Goal: Task Accomplishment & Management: Use online tool/utility

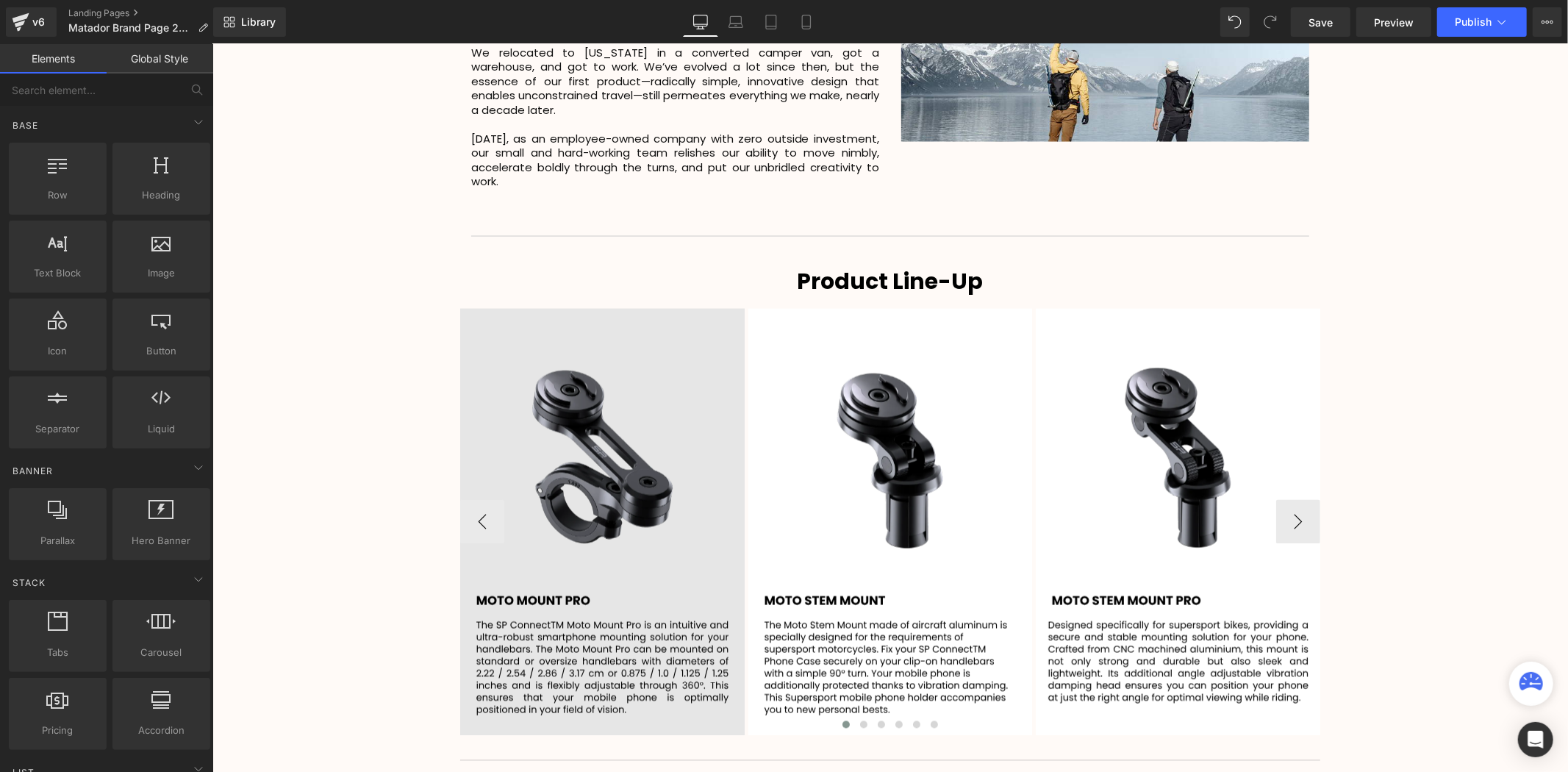
scroll to position [2205, 0]
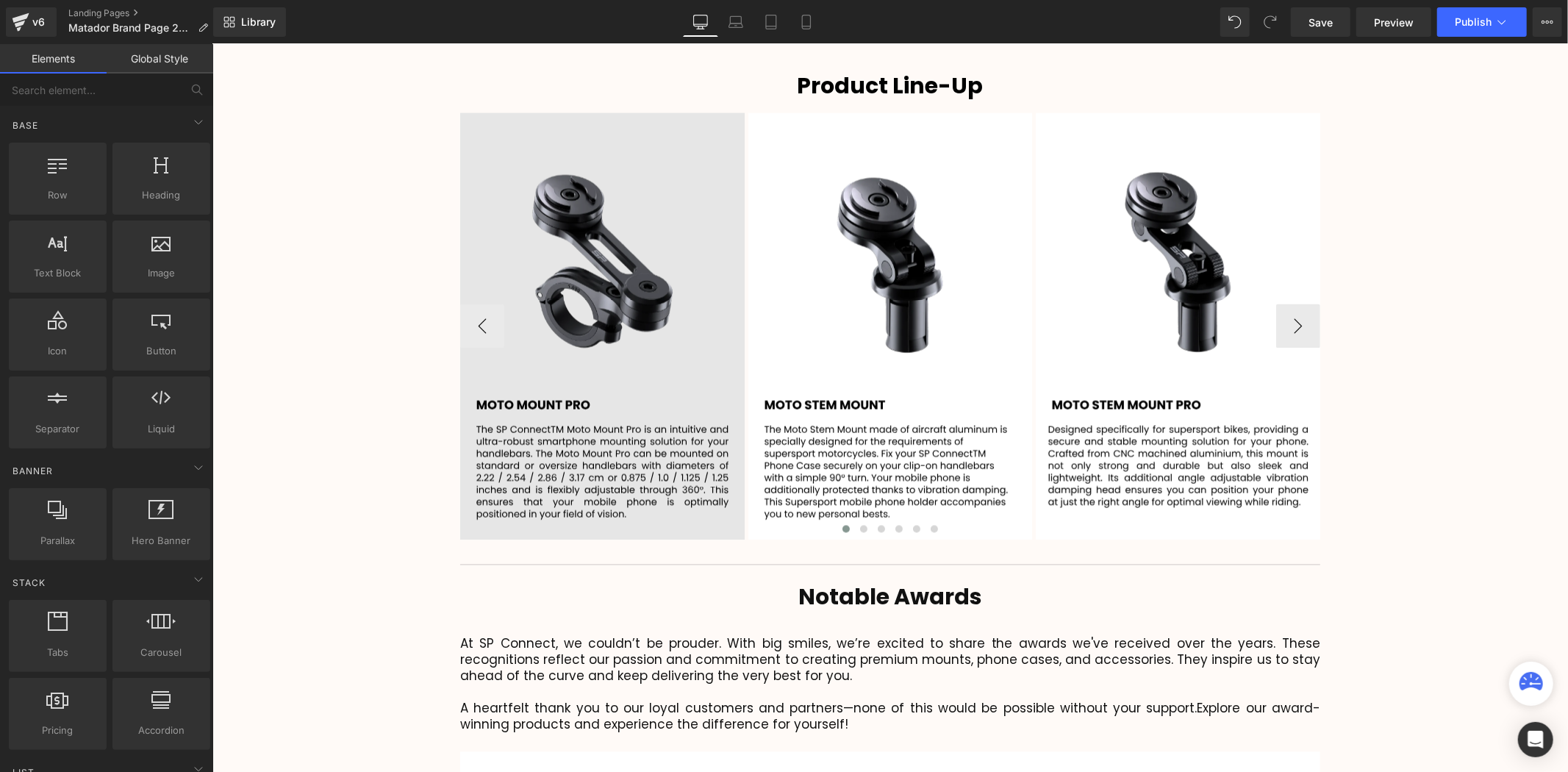
click at [589, 256] on img at bounding box center [601, 326] width 284 height 427
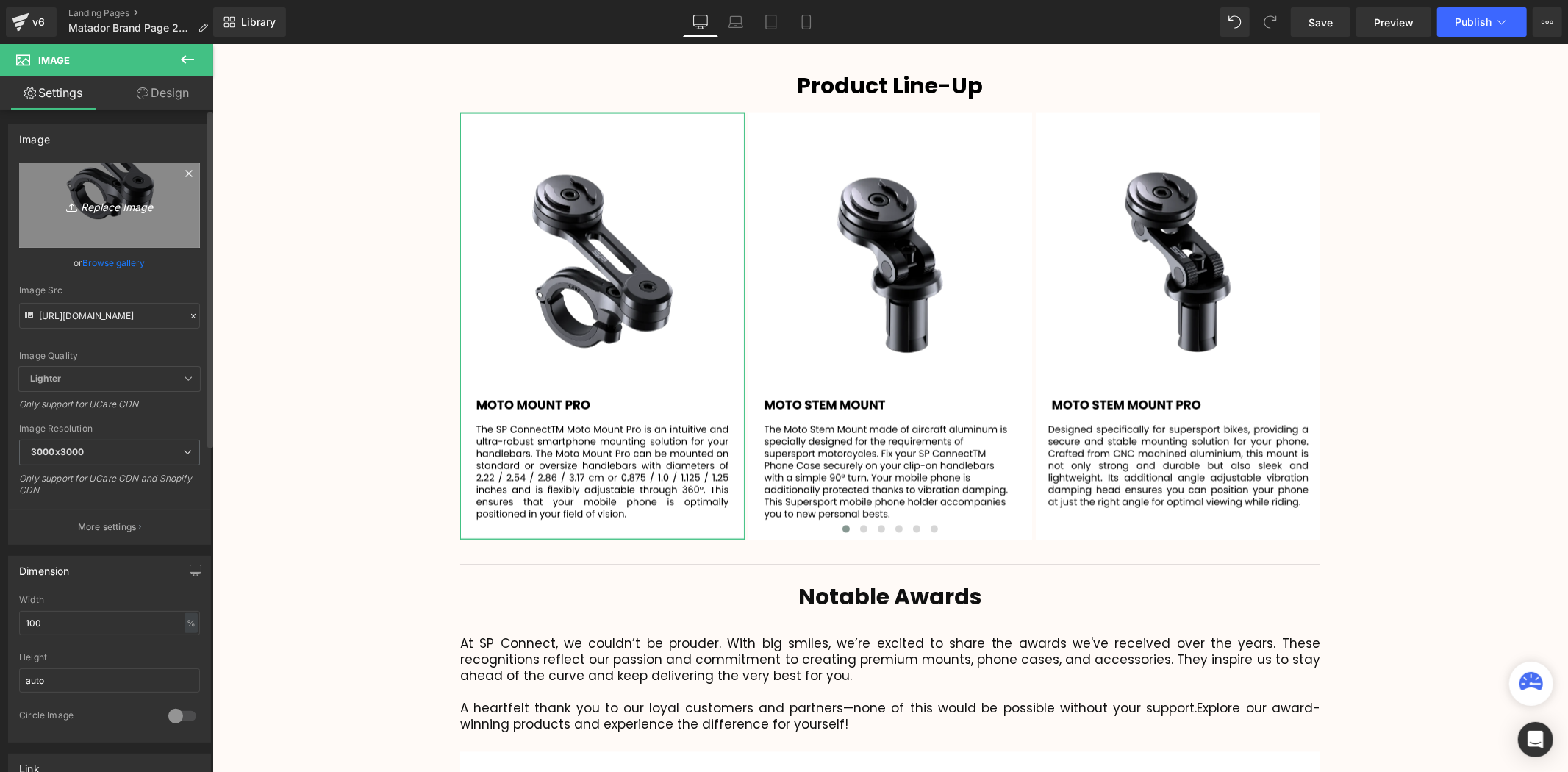
click at [113, 210] on icon "Replace Image" at bounding box center [109, 205] width 118 height 18
type input "C:\fakepath\101.svg"
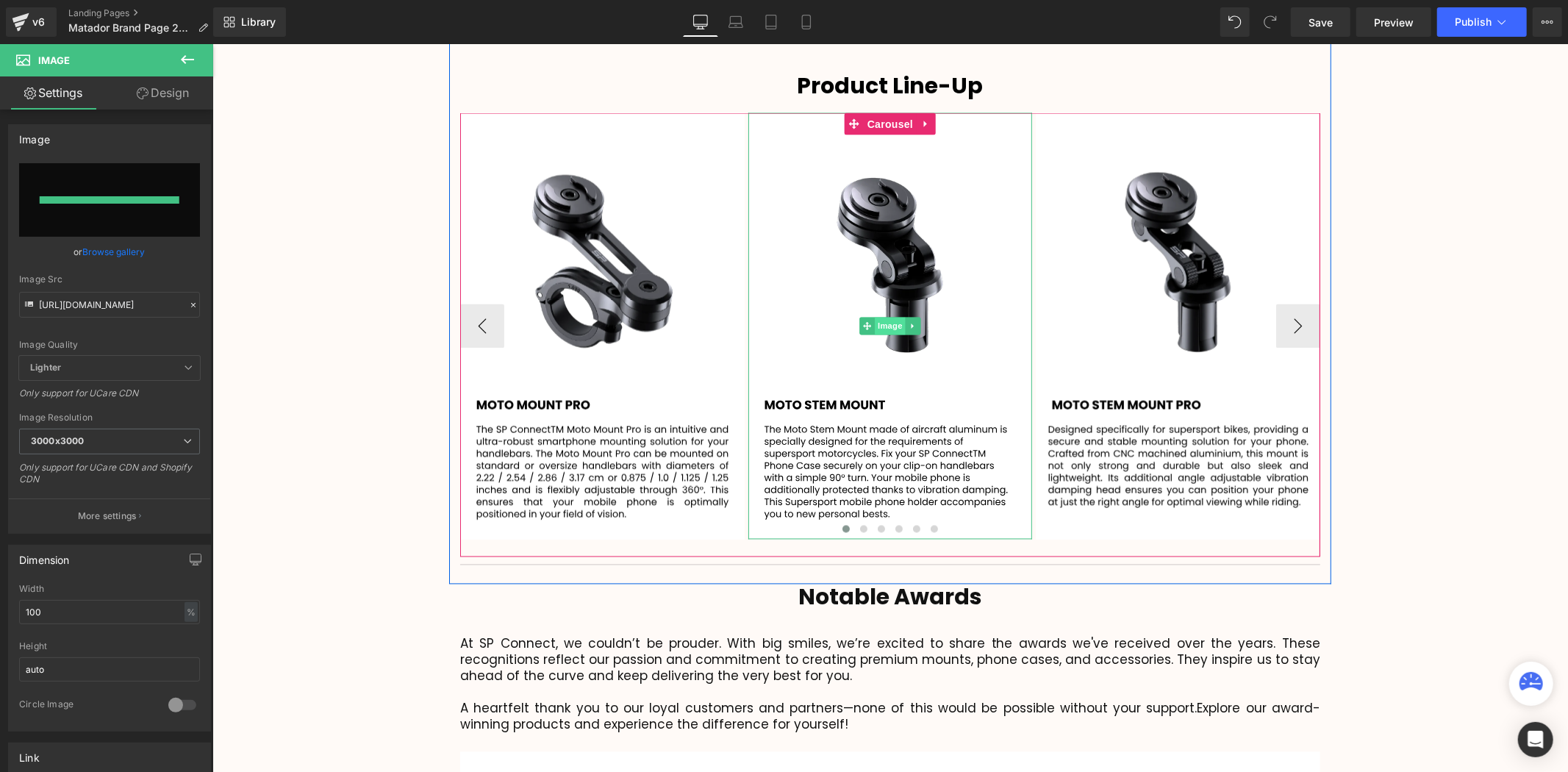
type input "[URL][DOMAIN_NAME]"
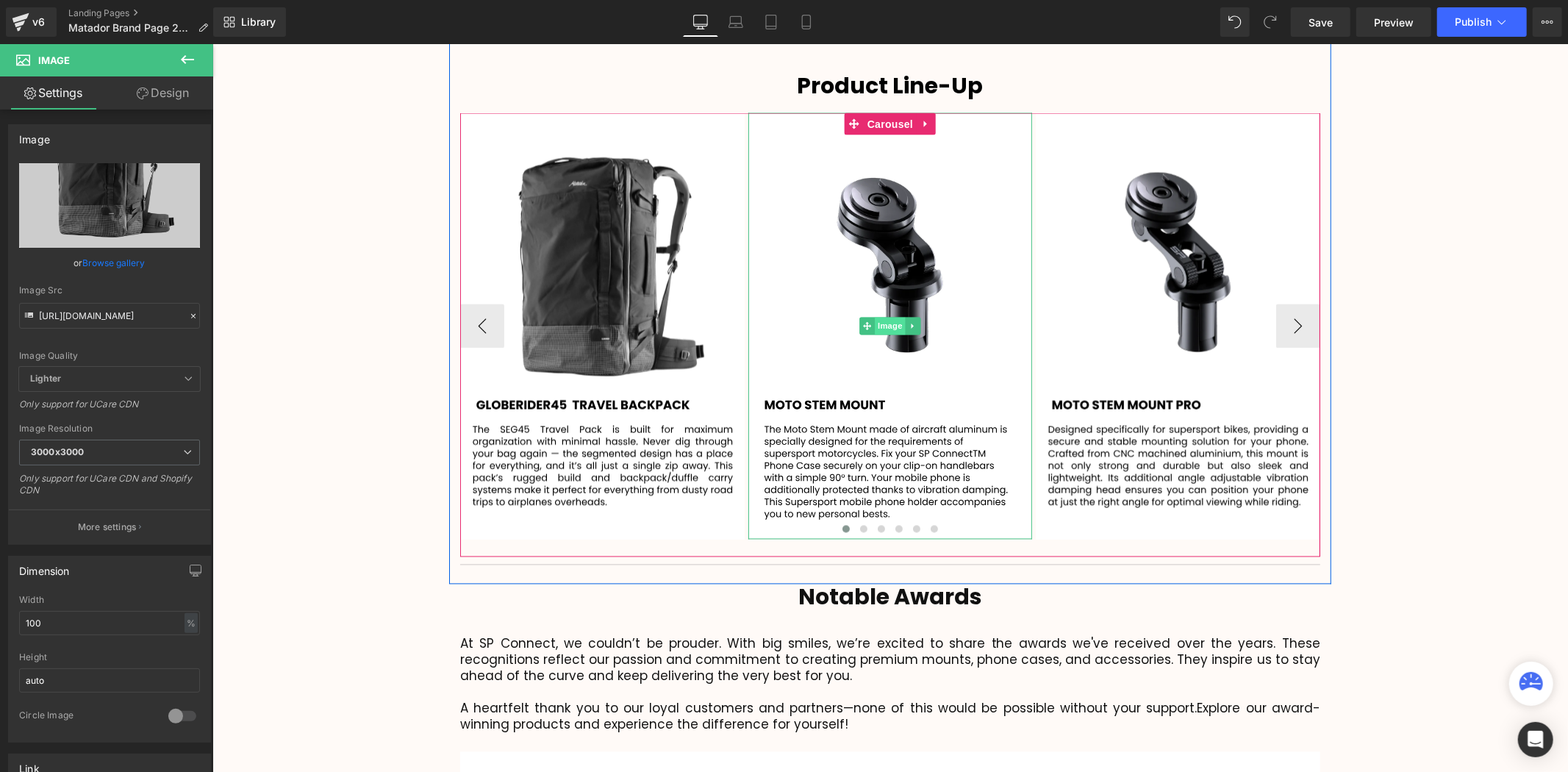
click at [885, 316] on span "Image" at bounding box center [889, 325] width 31 height 17
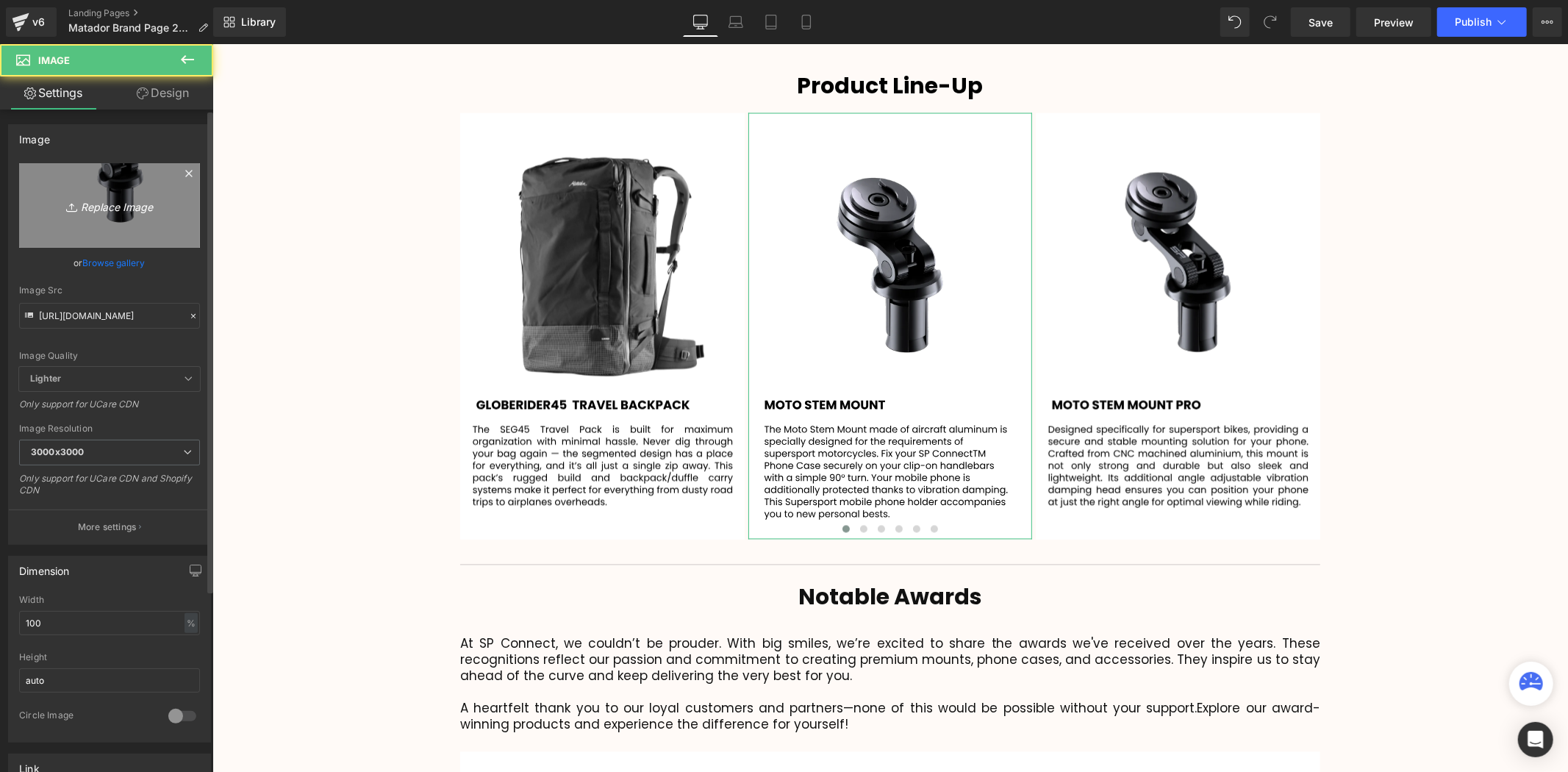
click at [116, 205] on icon "Replace Image" at bounding box center [109, 205] width 118 height 18
type input "C:\fakepath\102.svg"
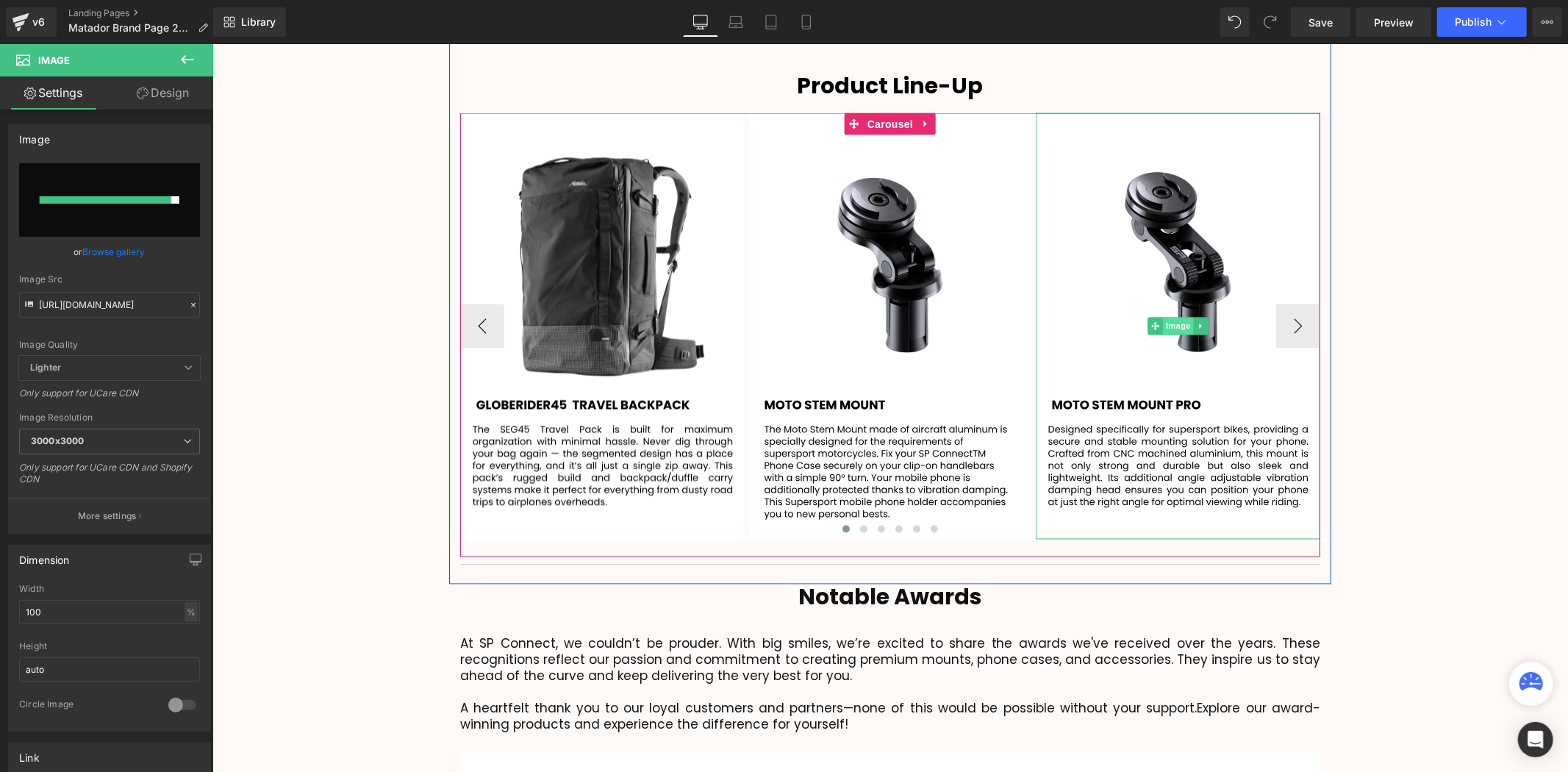
type input "[URL][DOMAIN_NAME]"
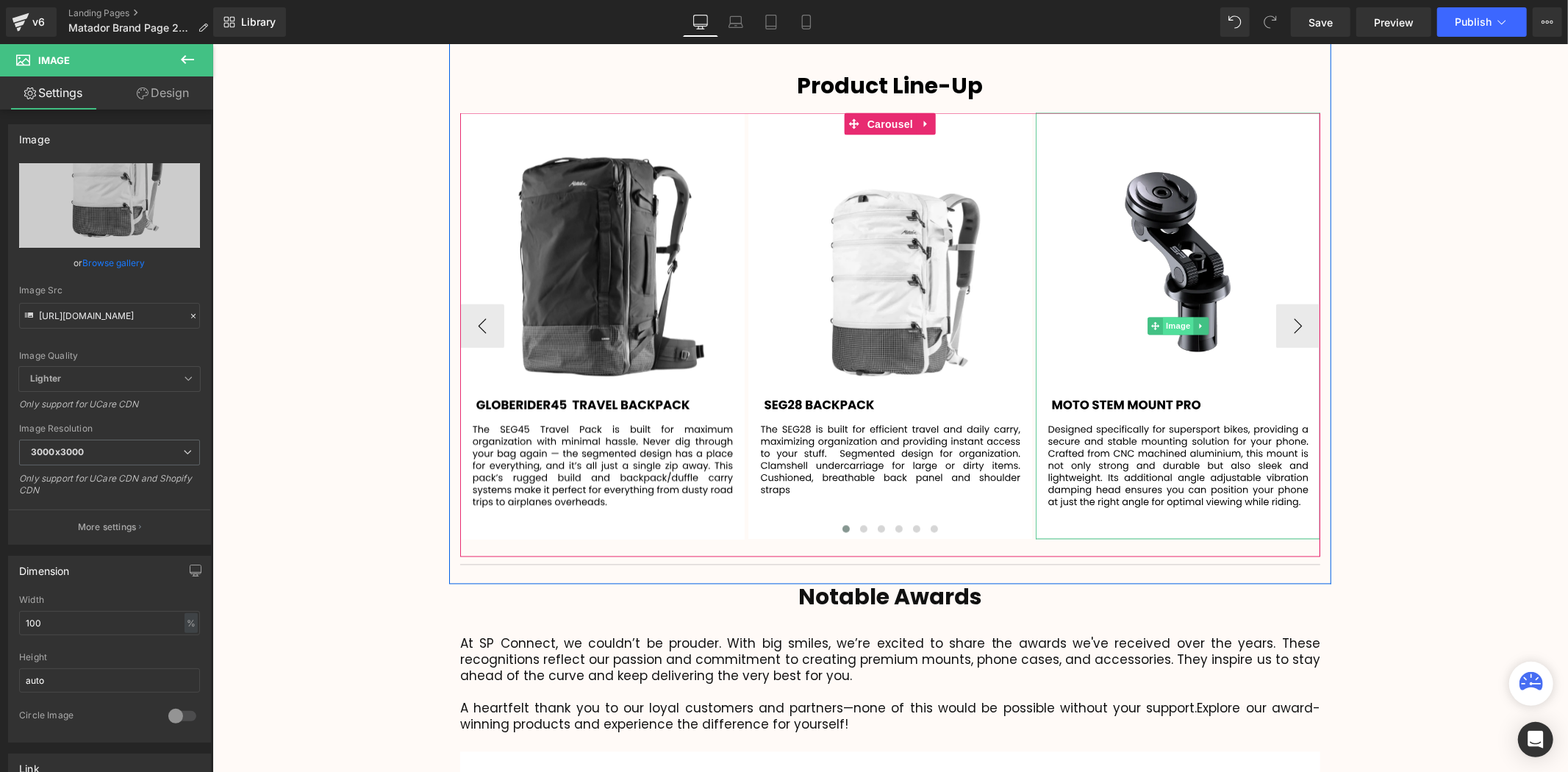
click at [1175, 316] on span "Image" at bounding box center [1177, 325] width 31 height 17
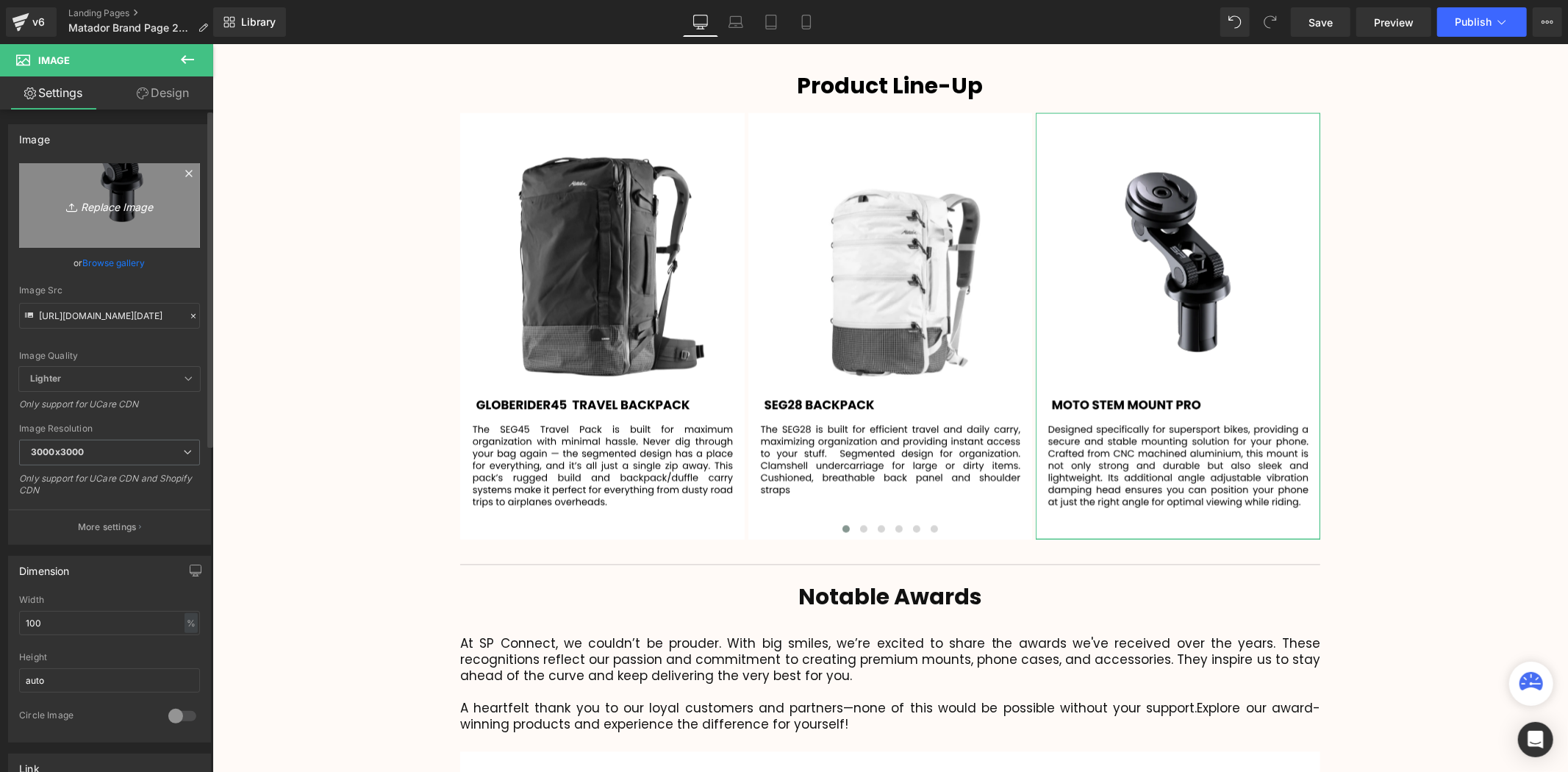
click at [115, 214] on icon "Replace Image" at bounding box center [109, 205] width 118 height 18
type input "C:\fakepath\103.svg"
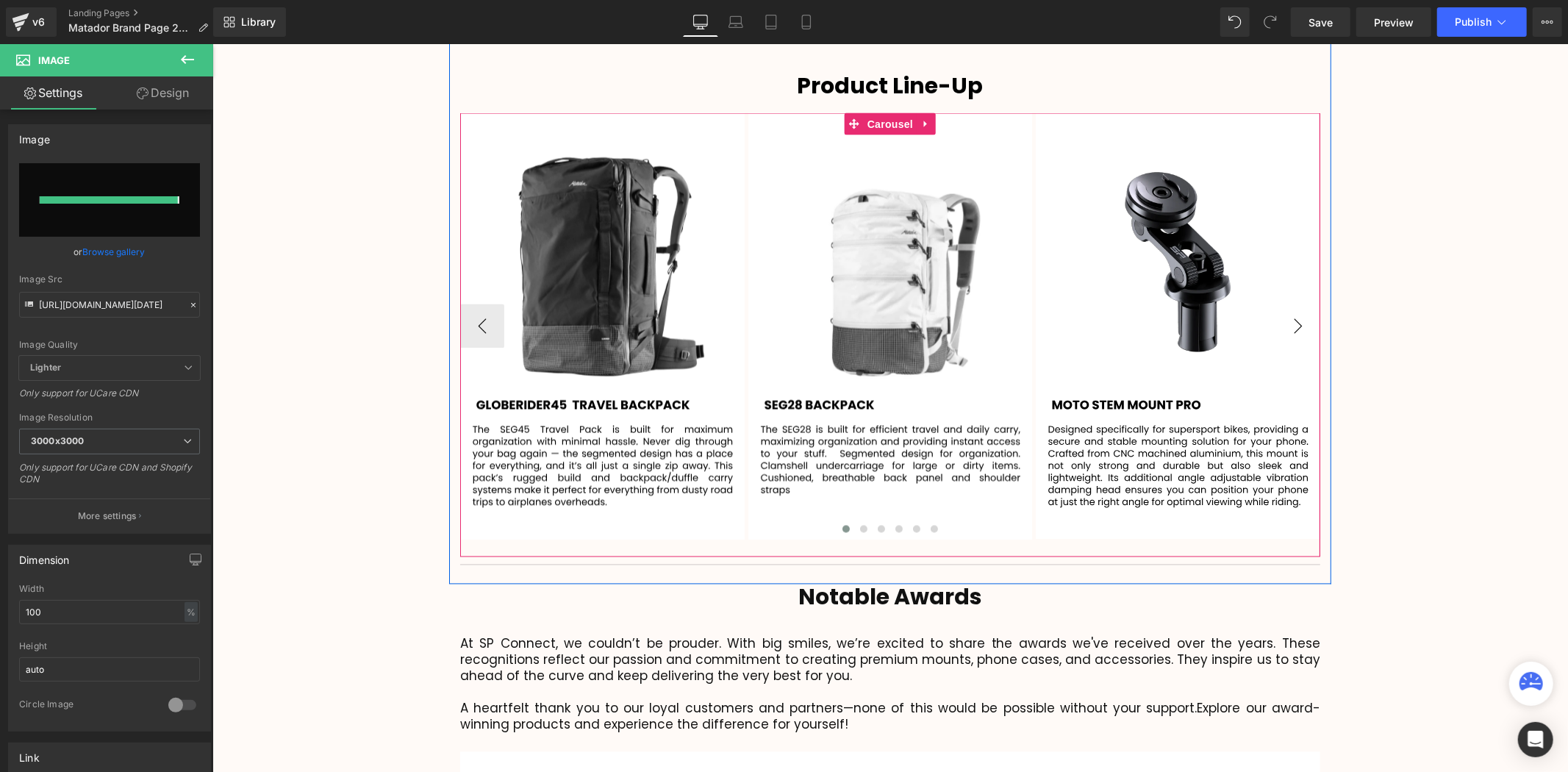
type input "[URL][DOMAIN_NAME]"
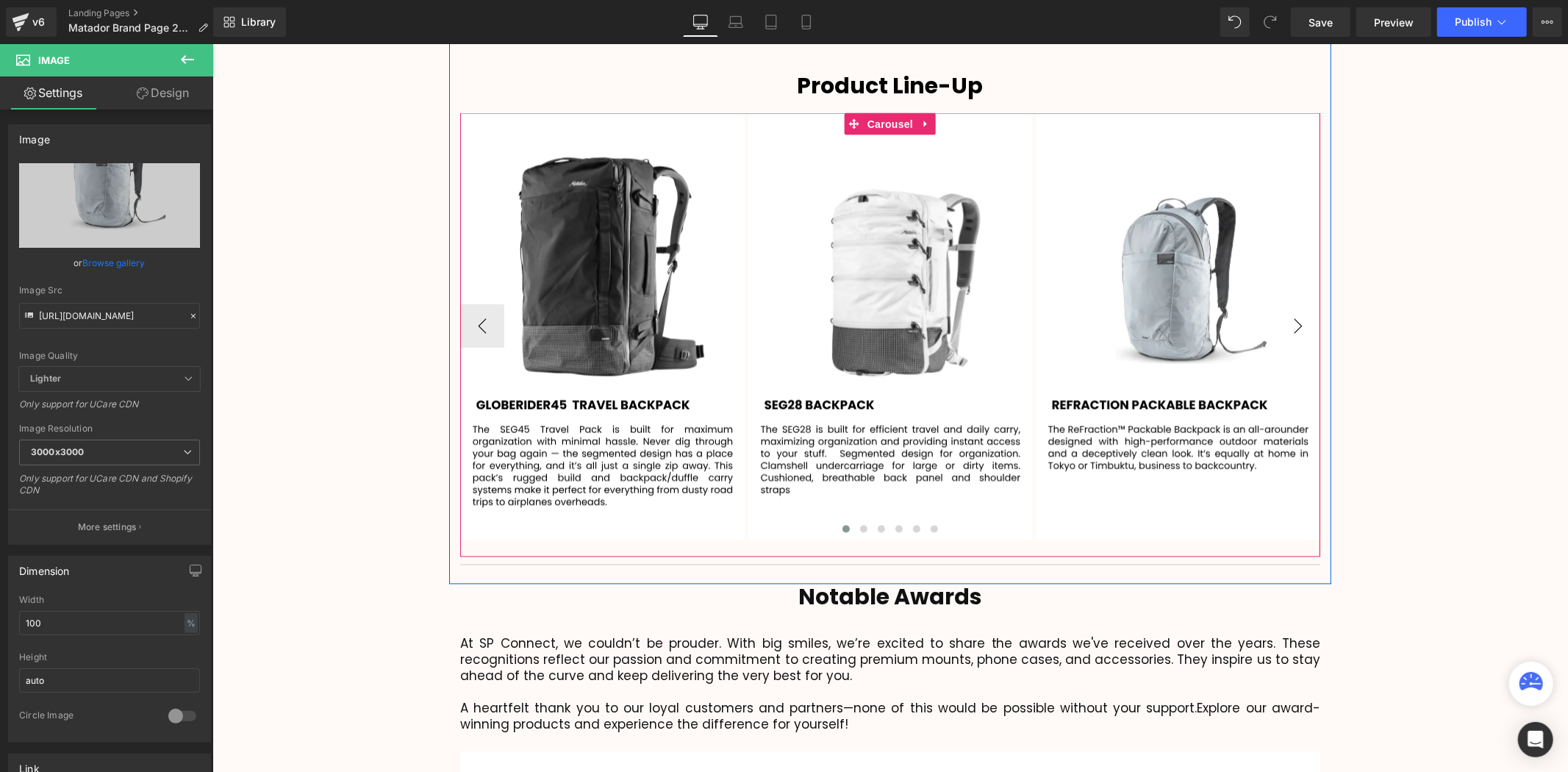
click at [1294, 303] on button "›" at bounding box center [1297, 325] width 44 height 44
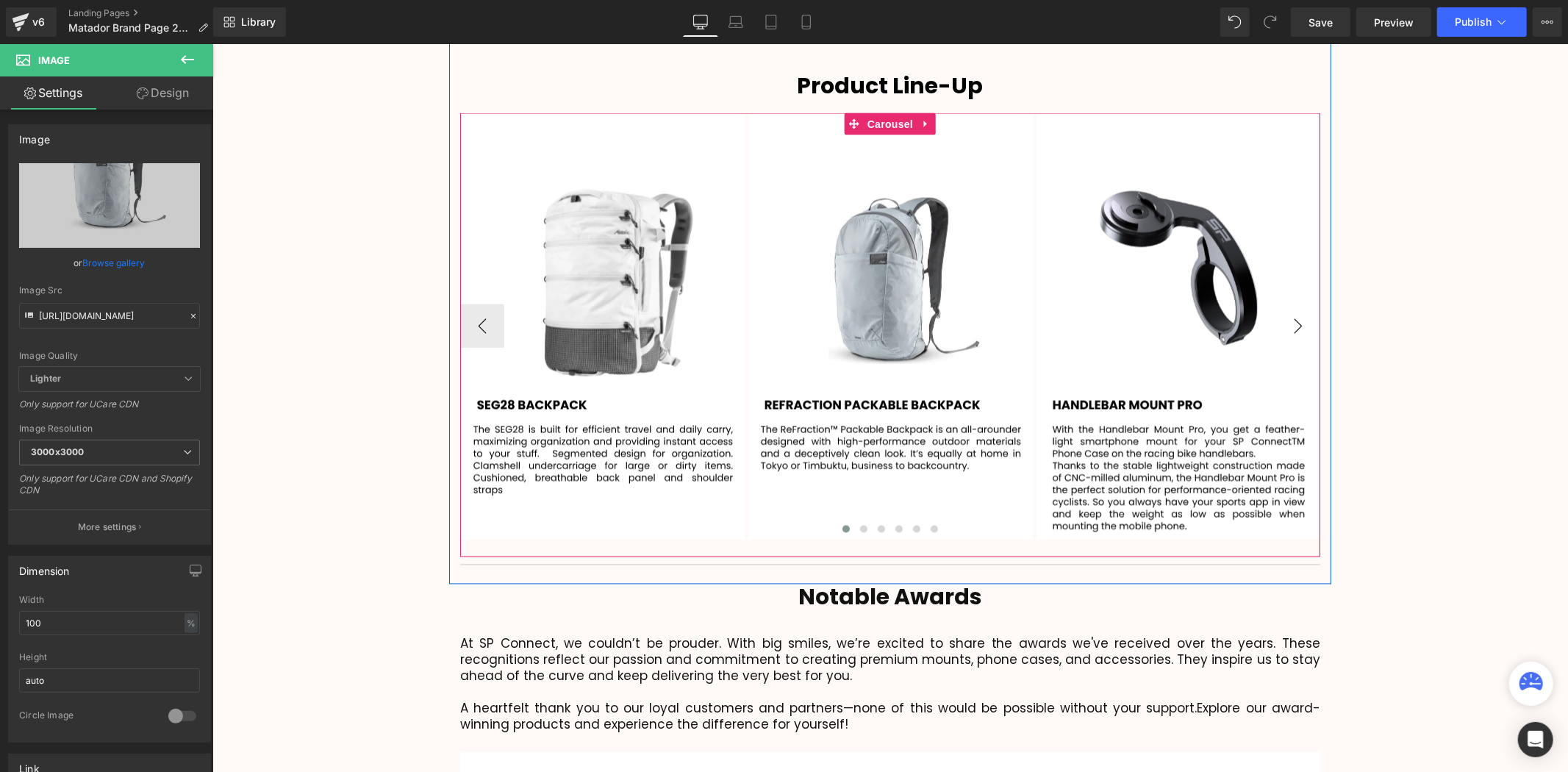
click at [1293, 303] on button "›" at bounding box center [1297, 325] width 44 height 44
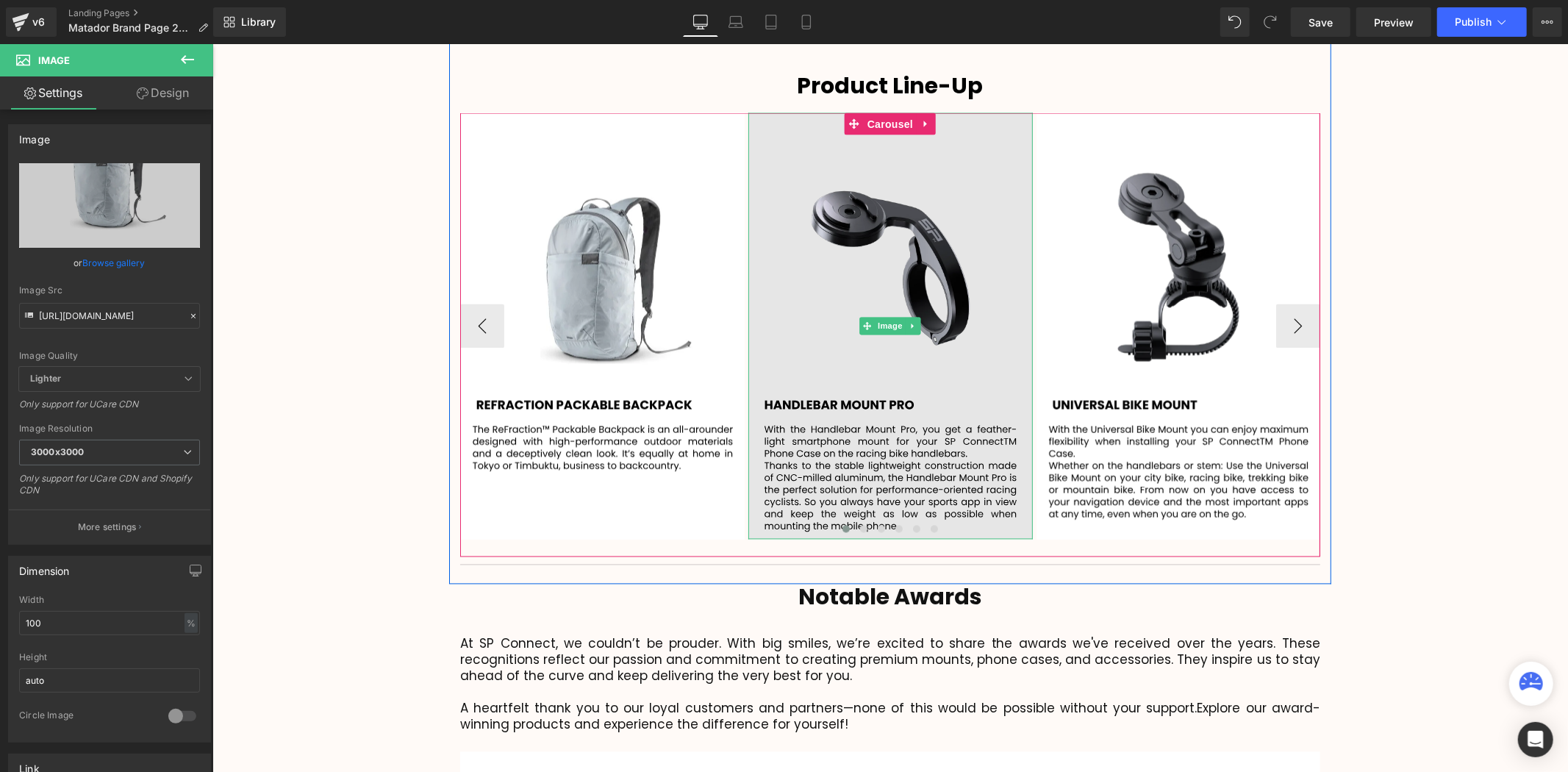
click at [955, 273] on img at bounding box center [889, 326] width 284 height 427
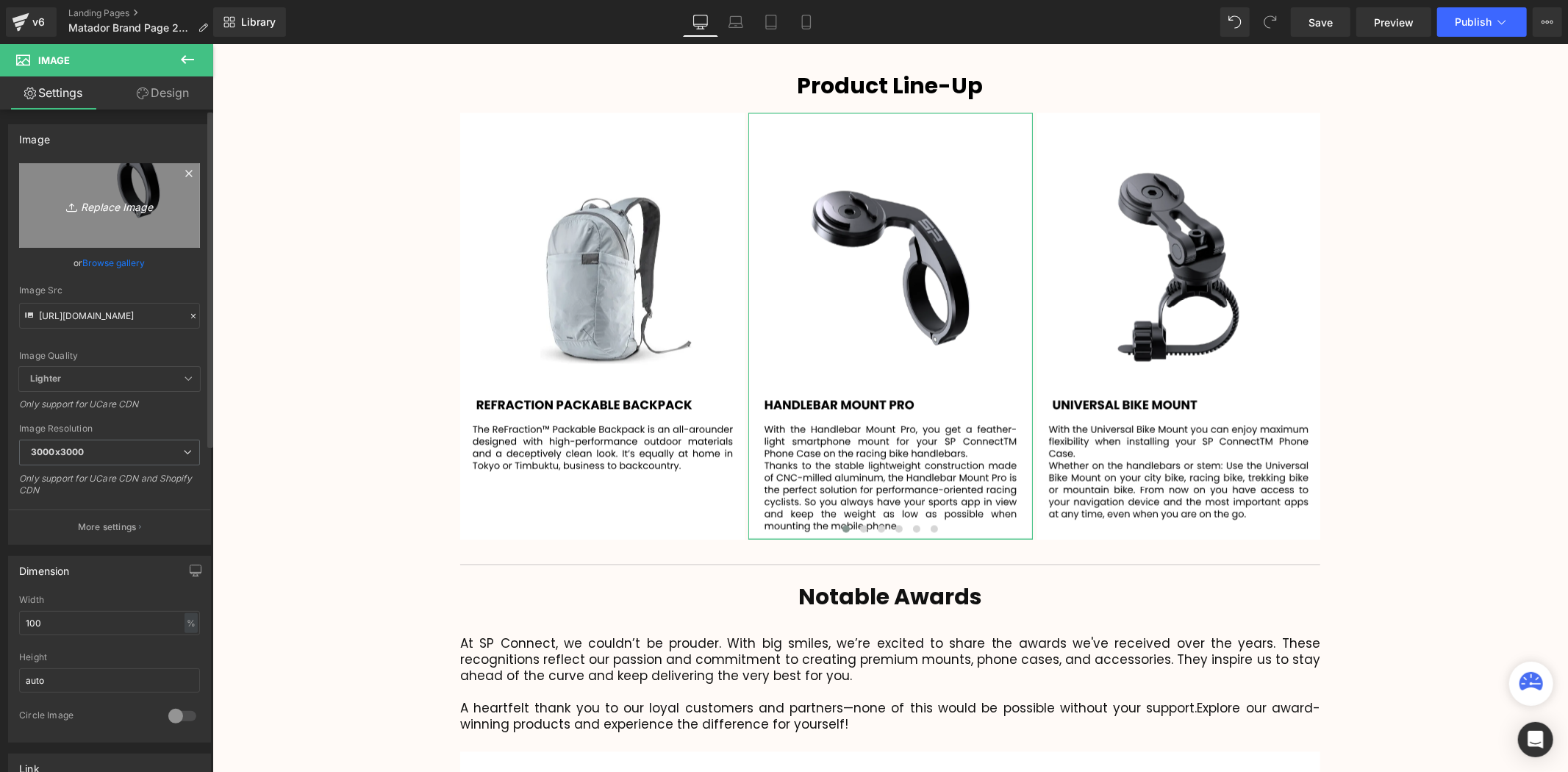
click at [97, 201] on icon "Replace Image" at bounding box center [109, 205] width 118 height 18
type input "C:\fakepath\104.svg"
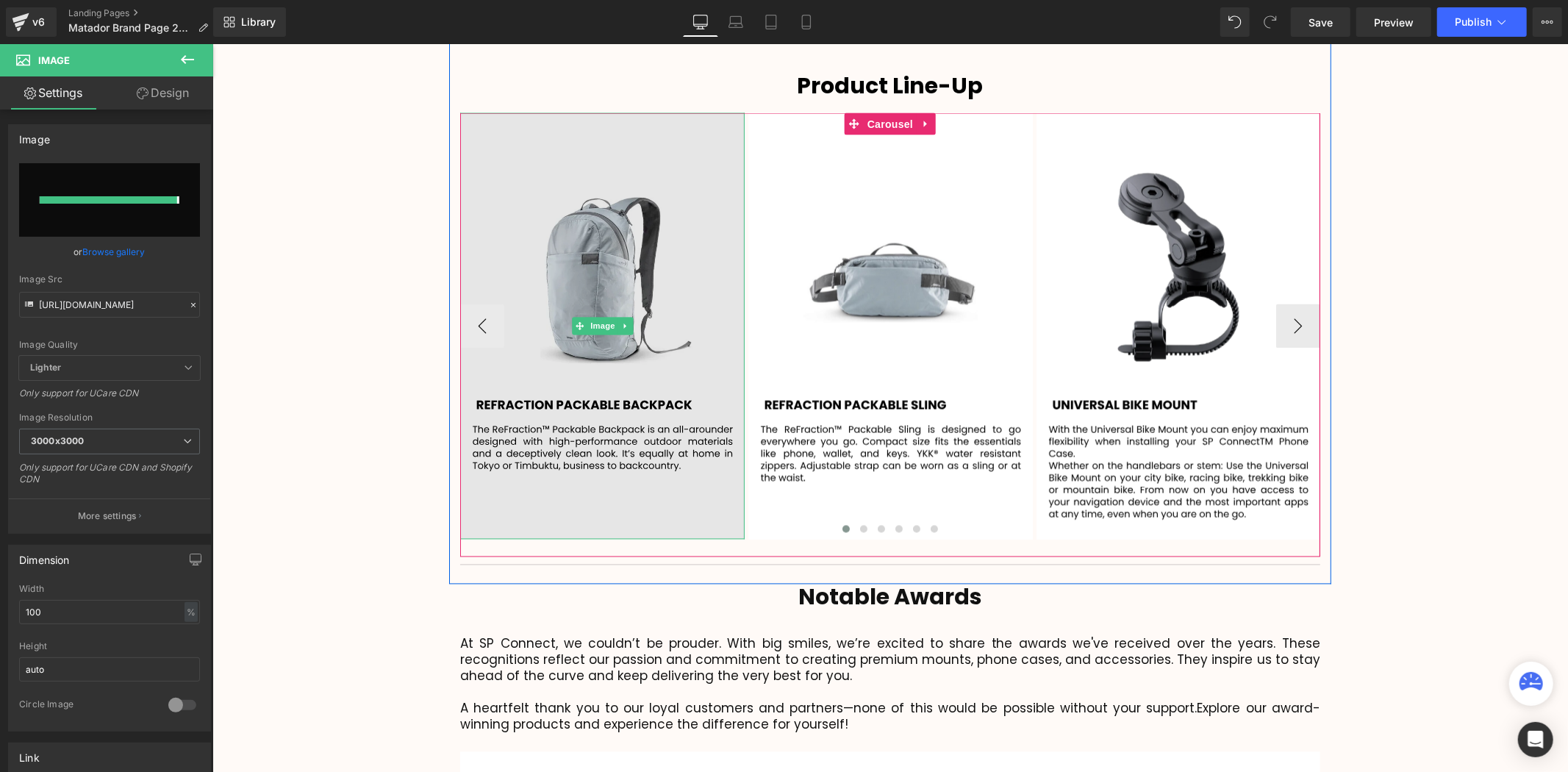
type input "[URL][DOMAIN_NAME]"
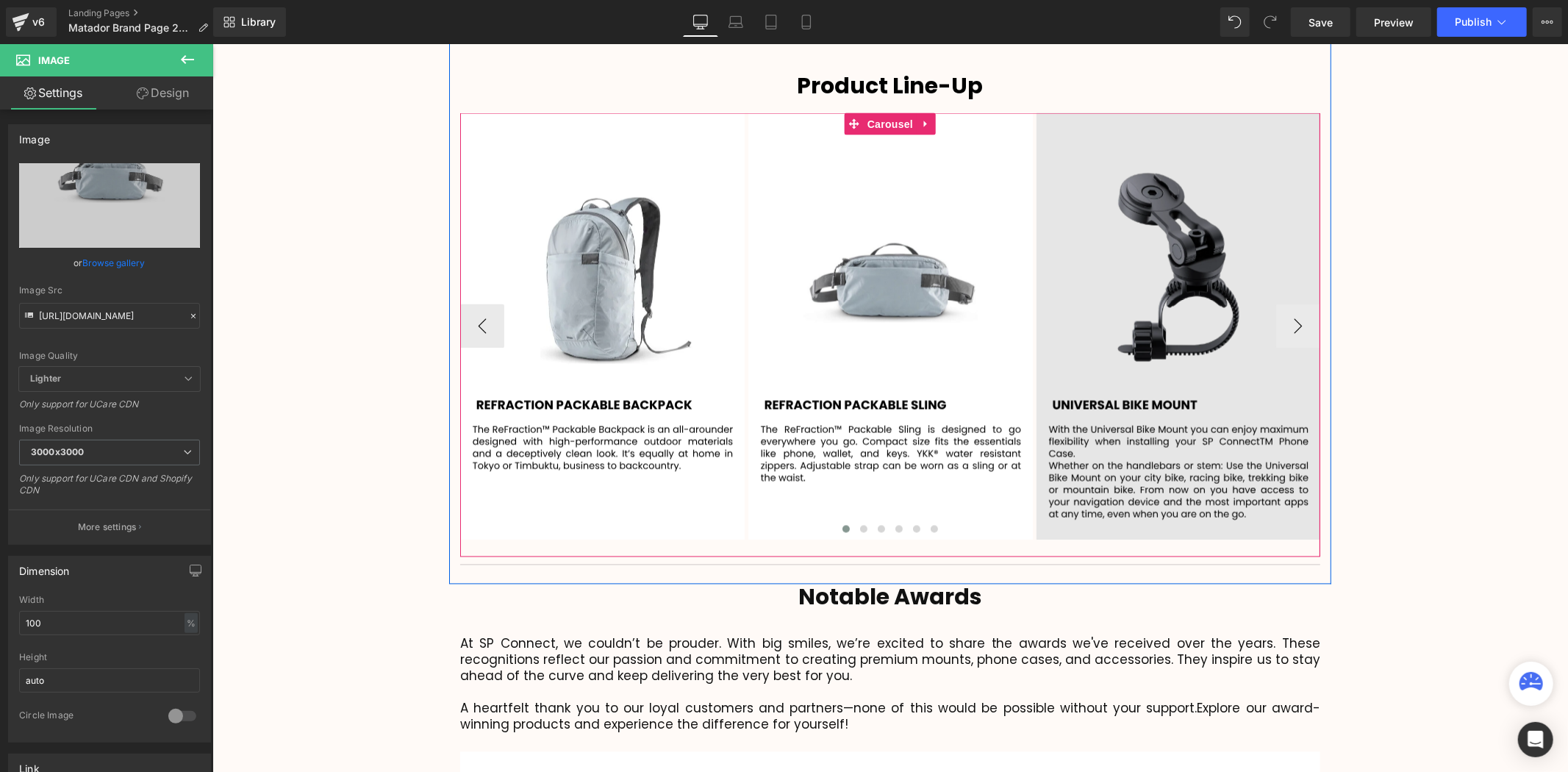
click at [1129, 268] on img at bounding box center [1177, 326] width 284 height 427
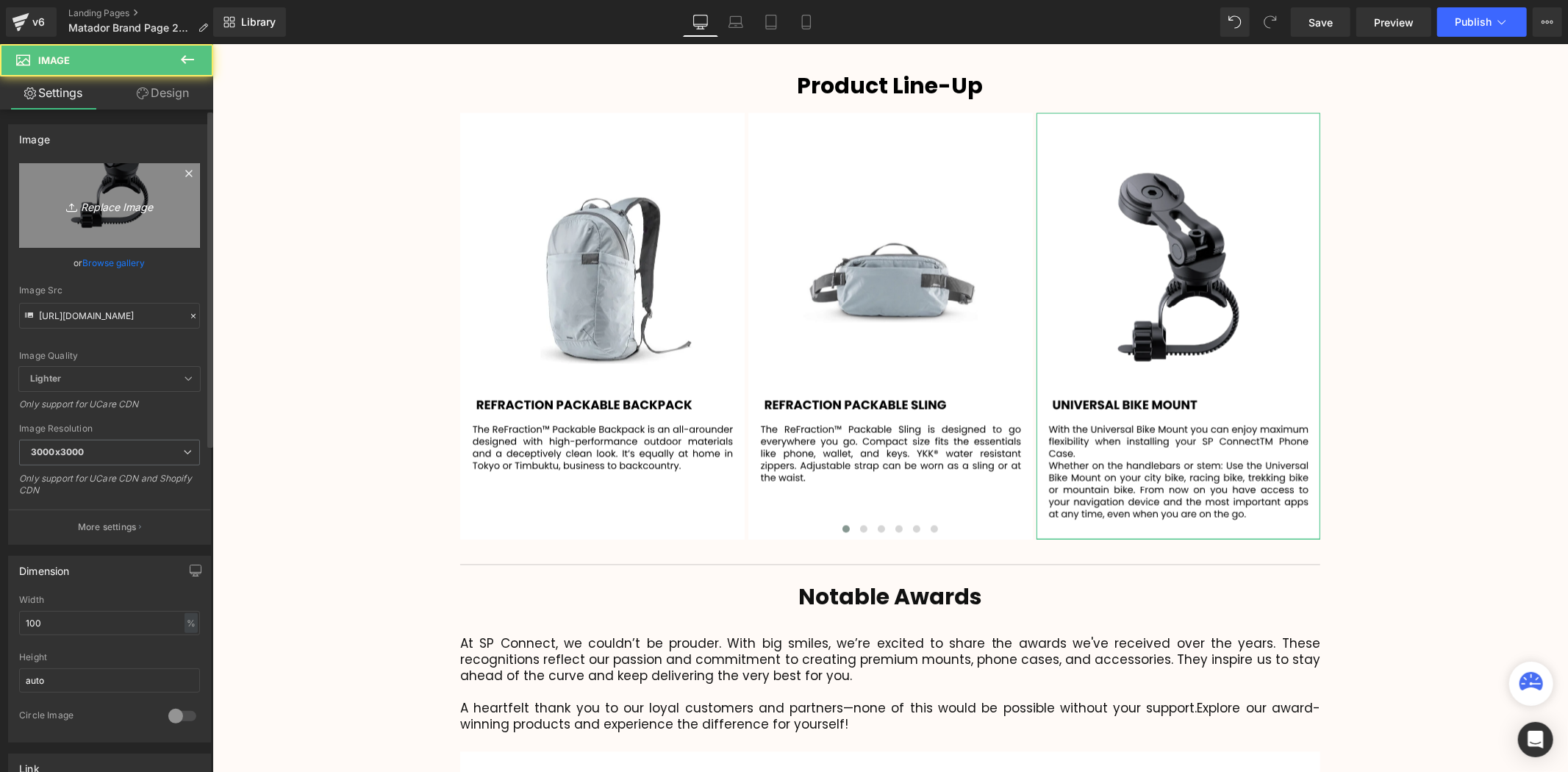
click at [140, 202] on icon "Replace Image" at bounding box center [109, 205] width 118 height 18
type input "C:\fakepath\105.svg"
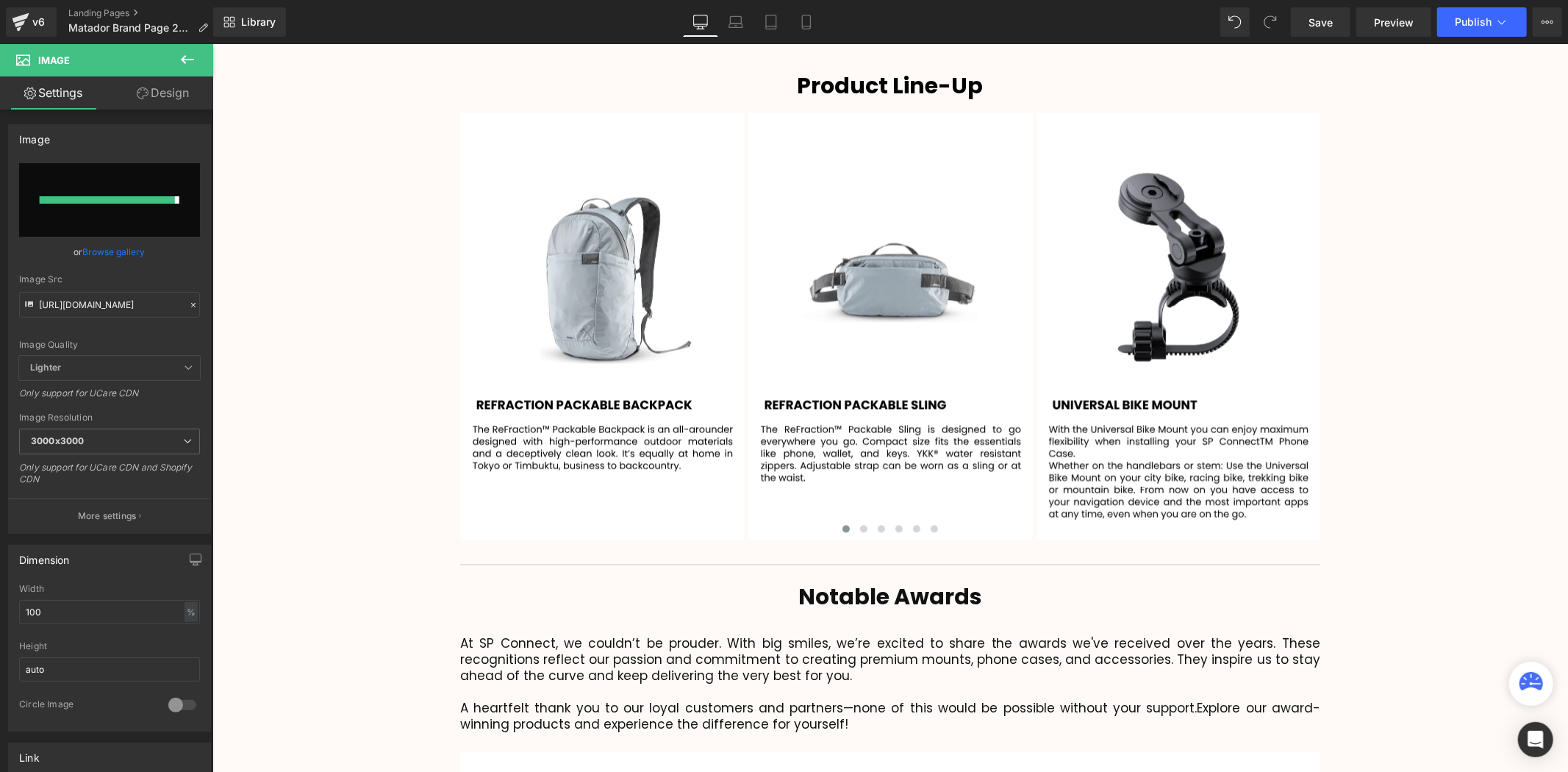
type input "[URL][DOMAIN_NAME]"
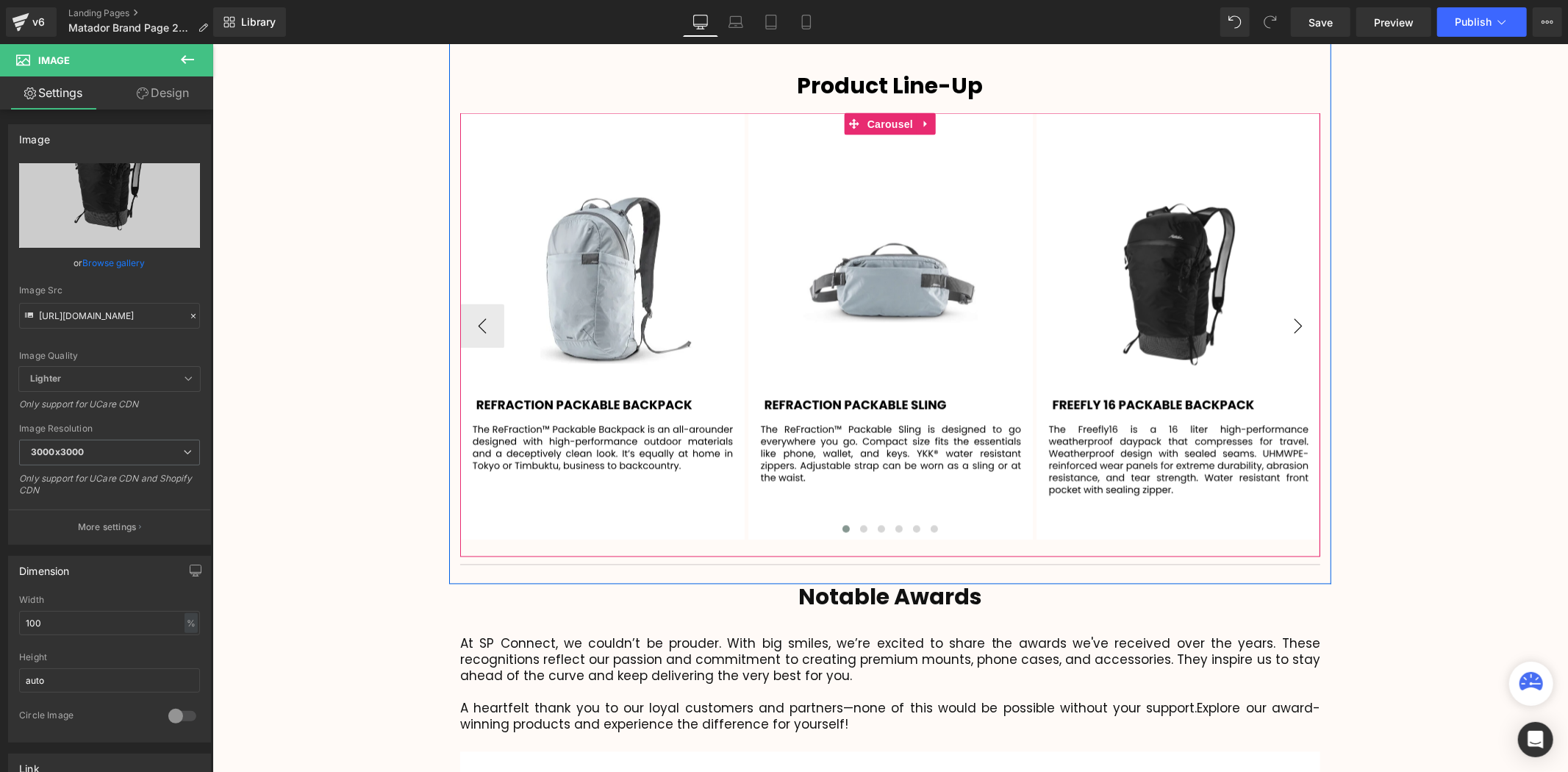
click at [1293, 303] on button "›" at bounding box center [1297, 325] width 44 height 44
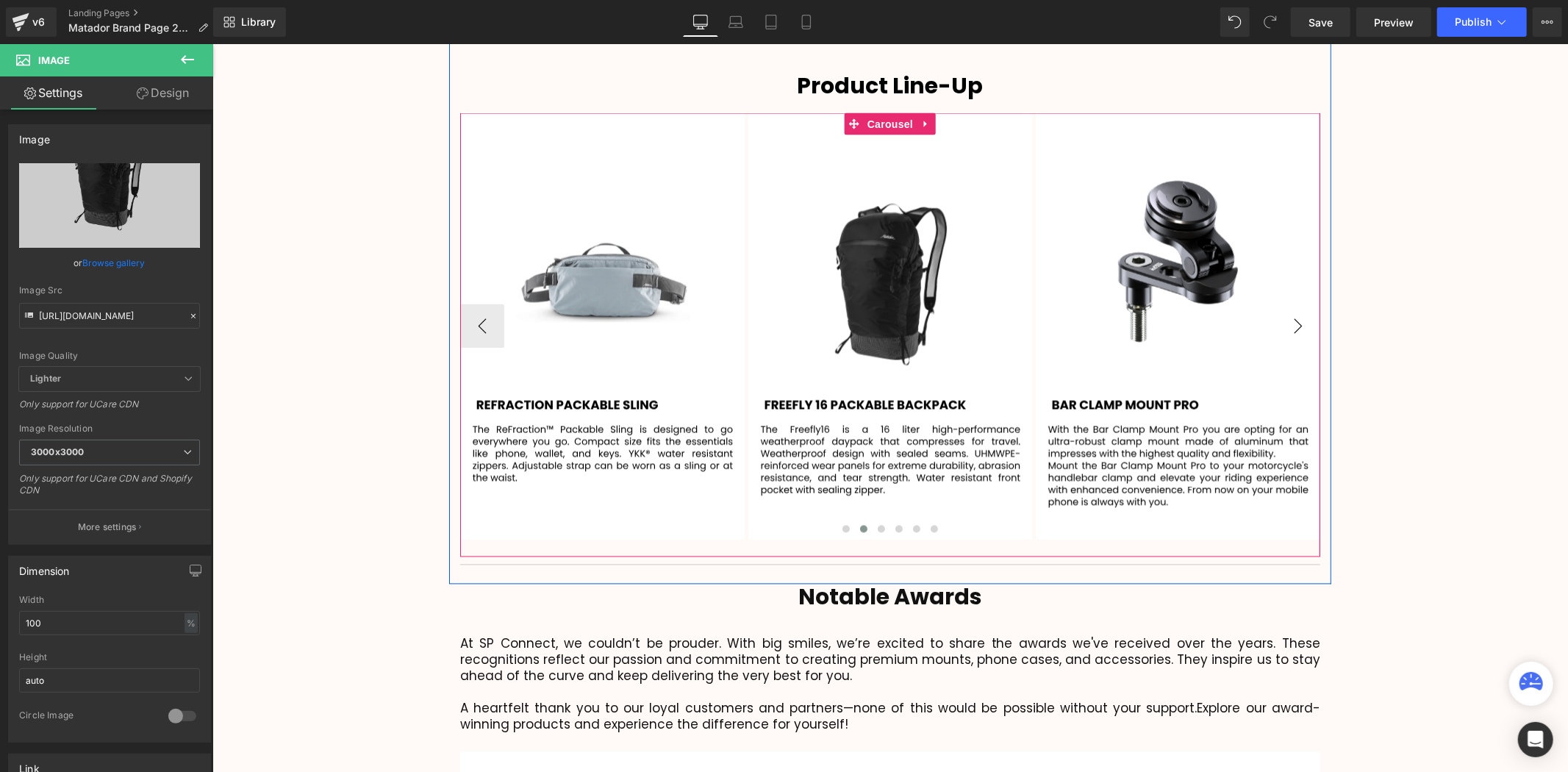
click at [1293, 303] on button "›" at bounding box center [1297, 325] width 44 height 44
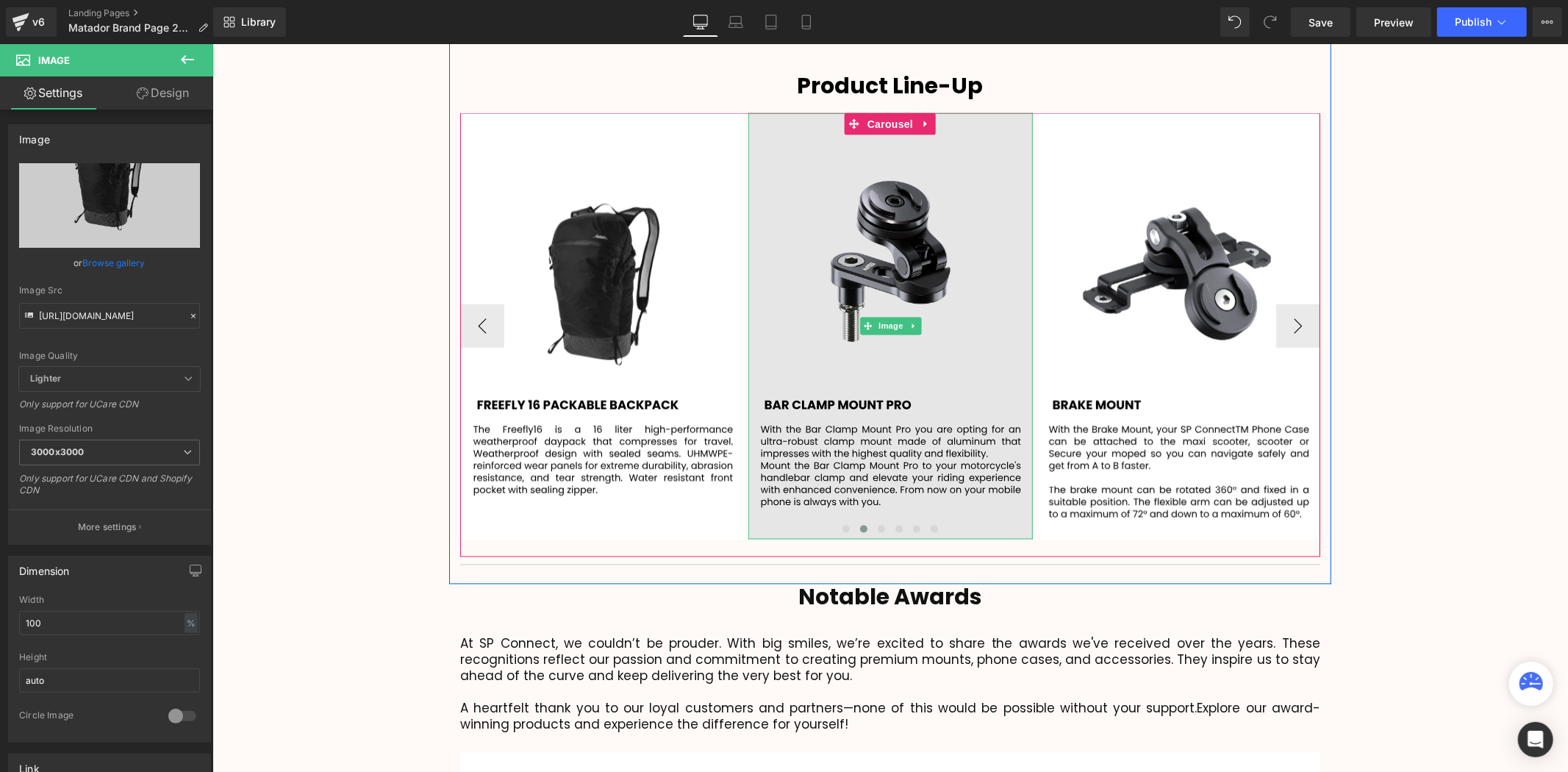
click at [897, 258] on img at bounding box center [889, 326] width 284 height 427
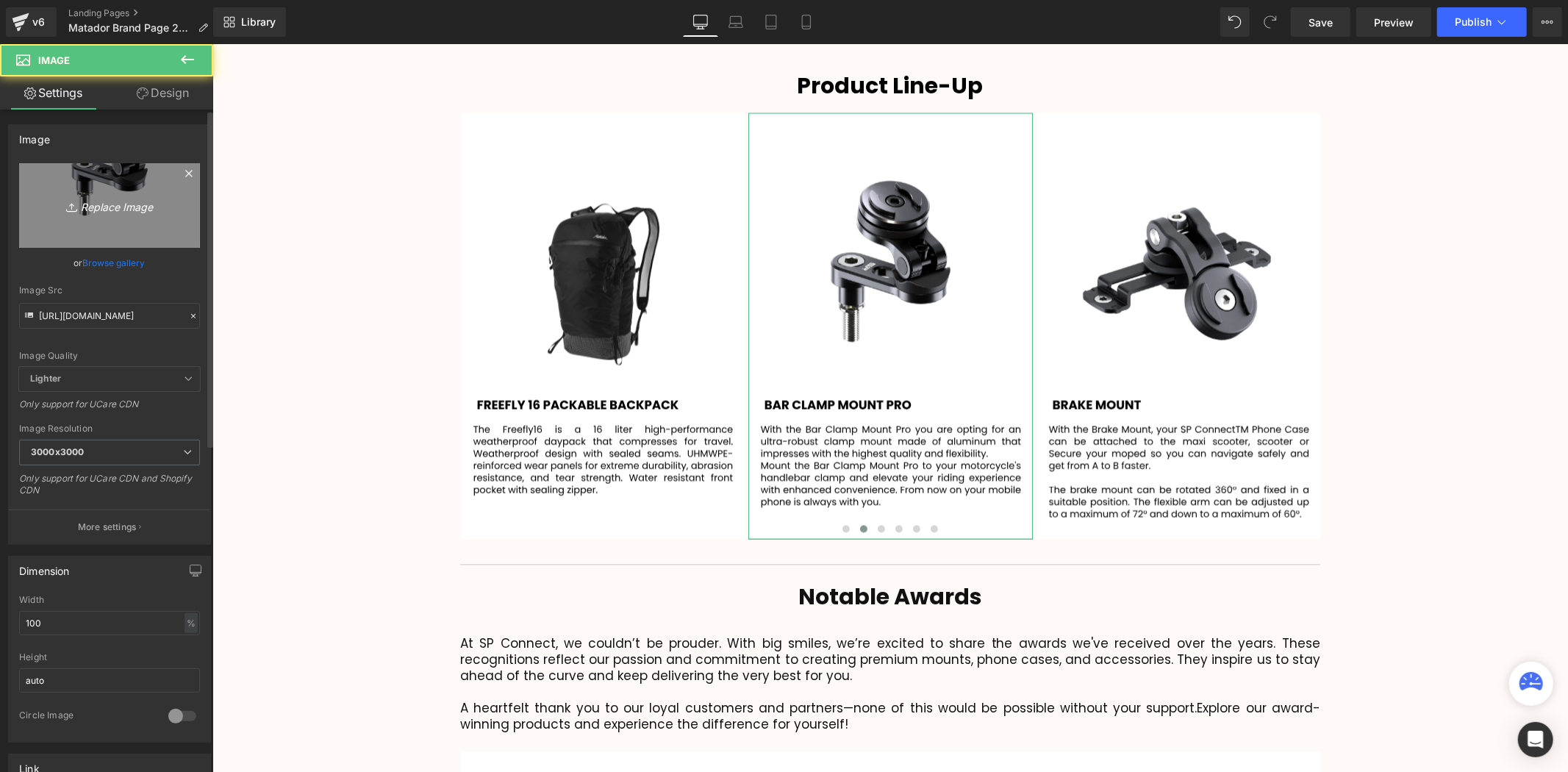
click at [115, 199] on icon "Replace Image" at bounding box center [109, 205] width 118 height 18
type input "C:\fakepath\106.svg"
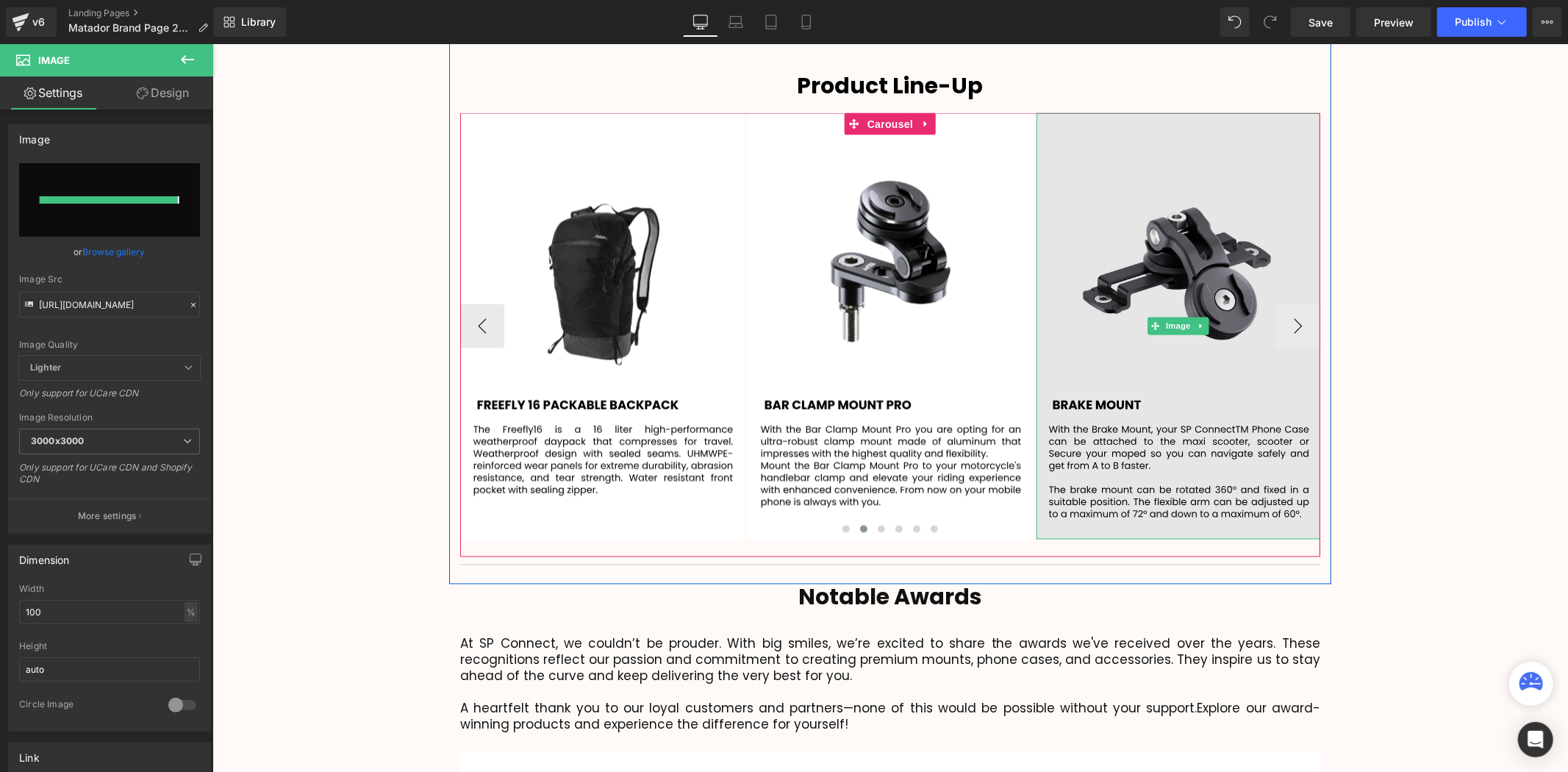
type input "[URL][DOMAIN_NAME]"
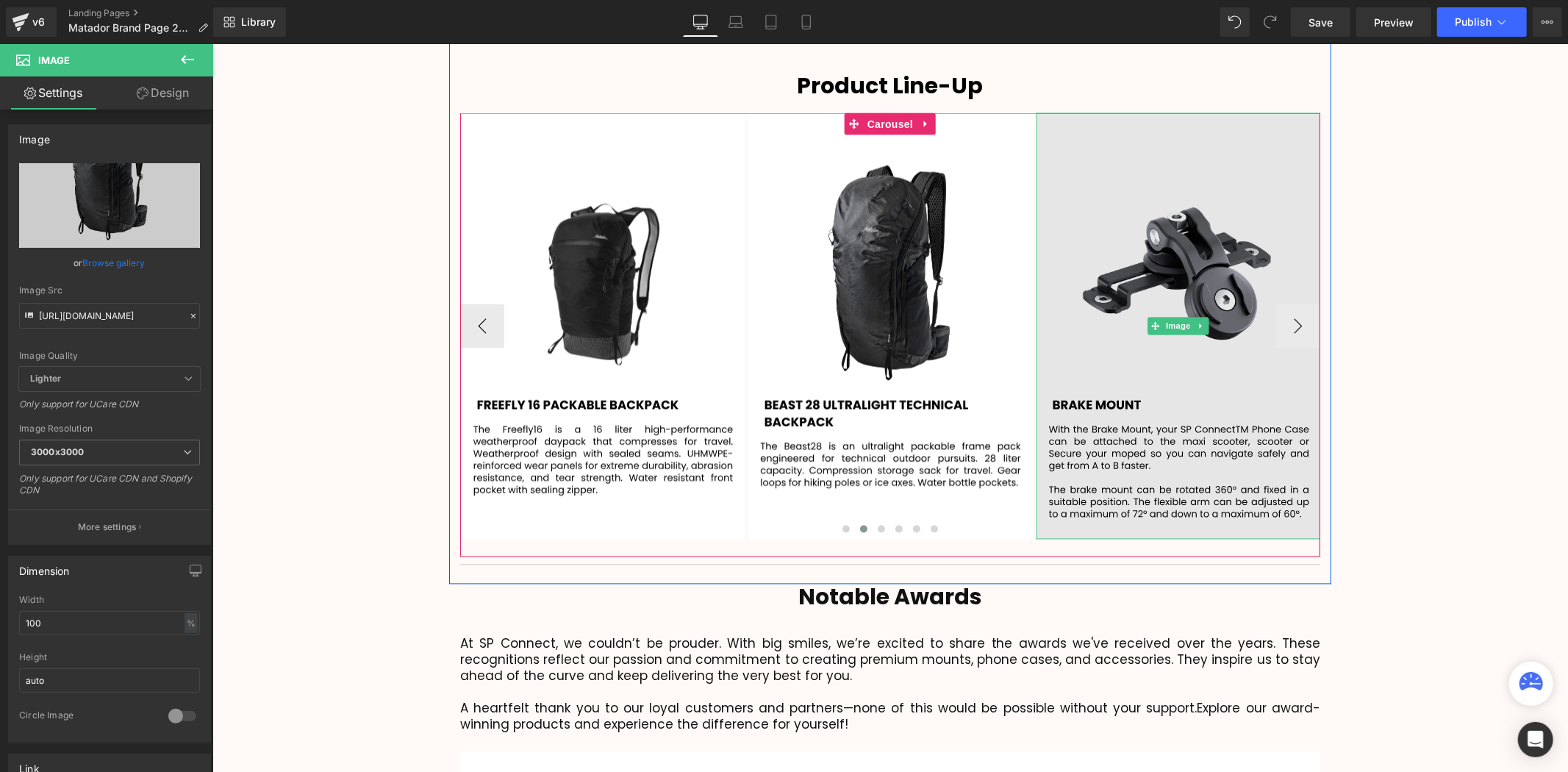
click at [1142, 294] on img at bounding box center [1177, 326] width 284 height 427
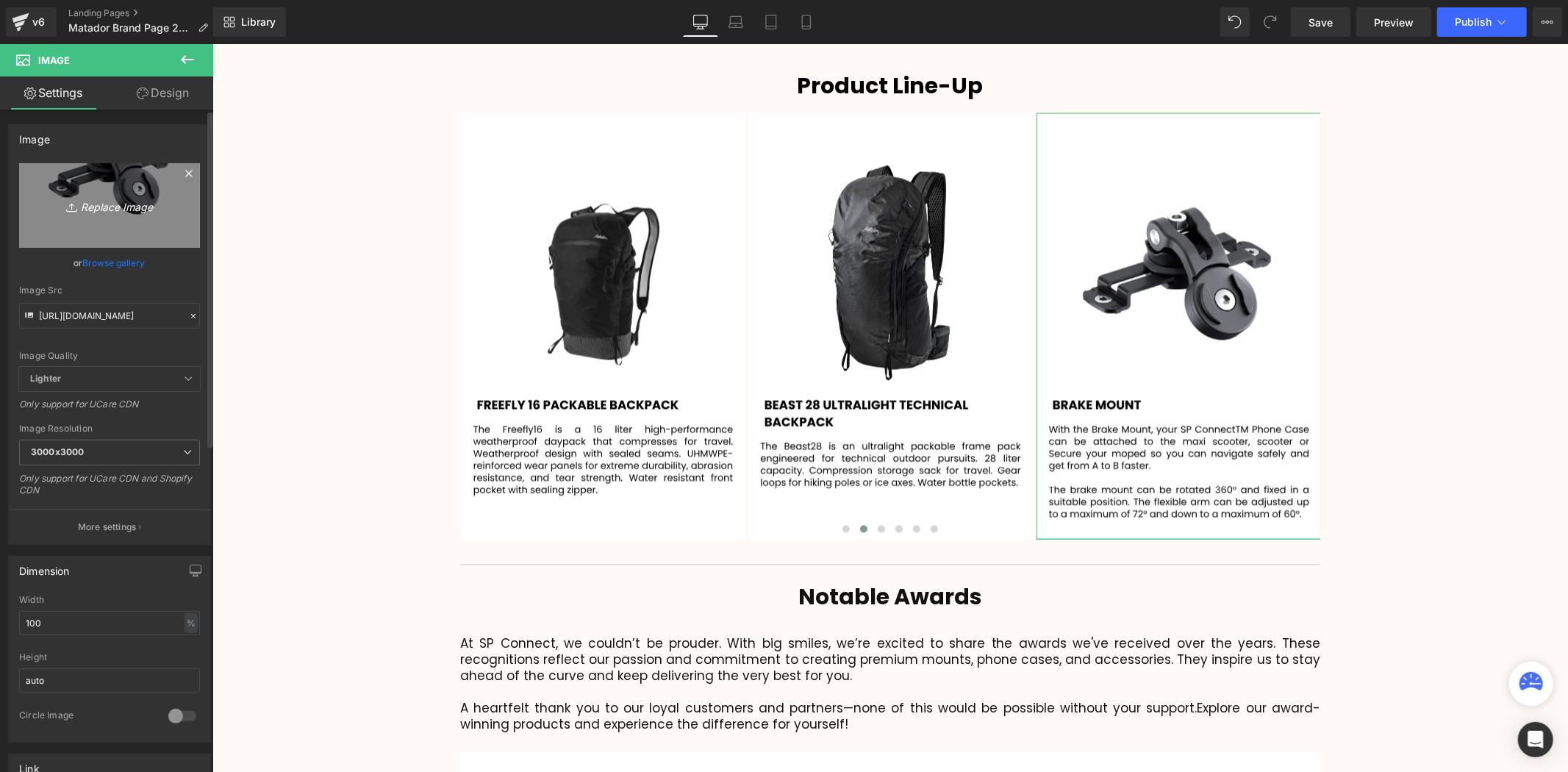
click at [127, 213] on icon "Replace Image" at bounding box center [109, 205] width 118 height 18
type input "C:\fakepath\108.svg"
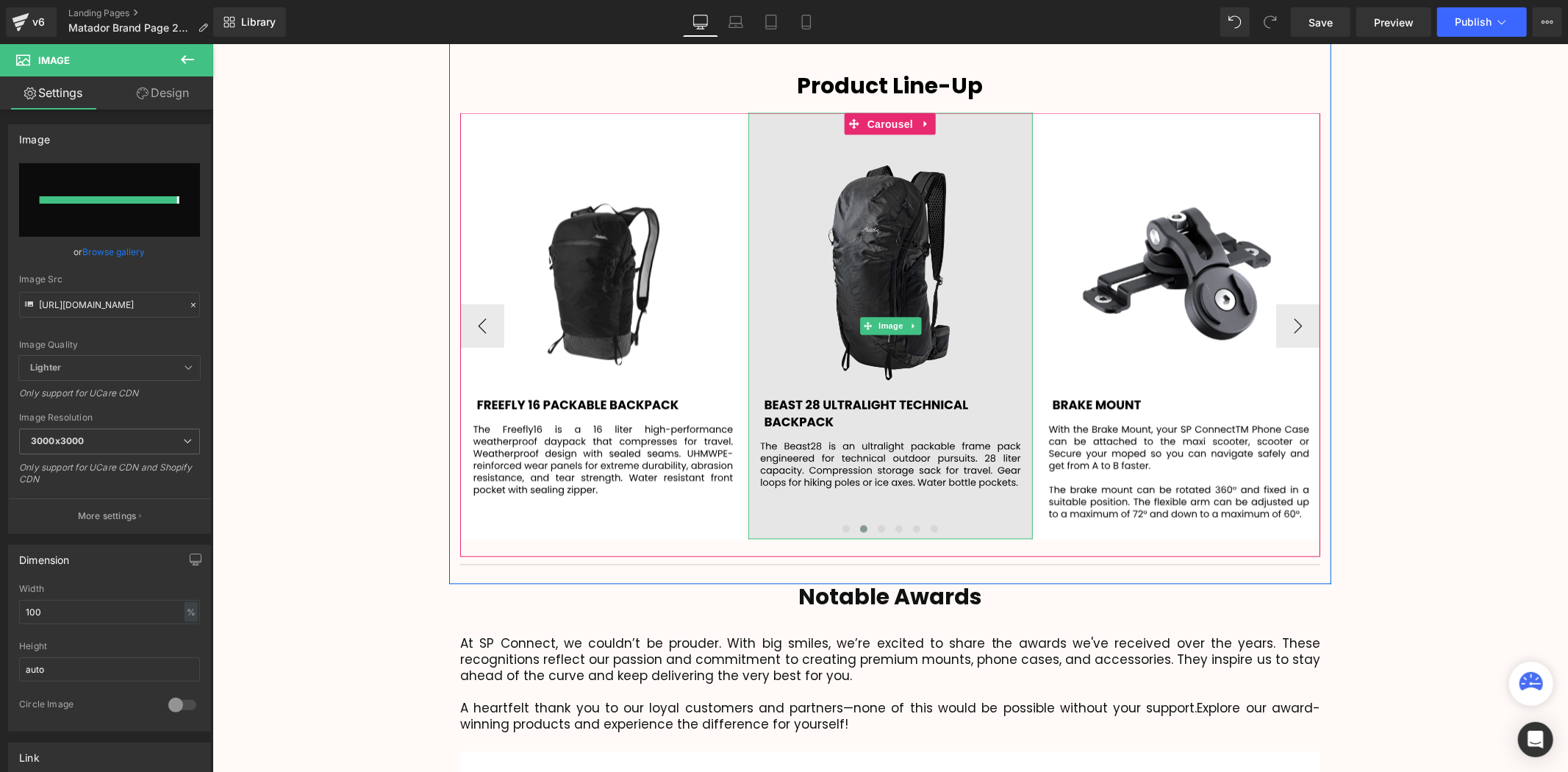
type input "[URL][DOMAIN_NAME]"
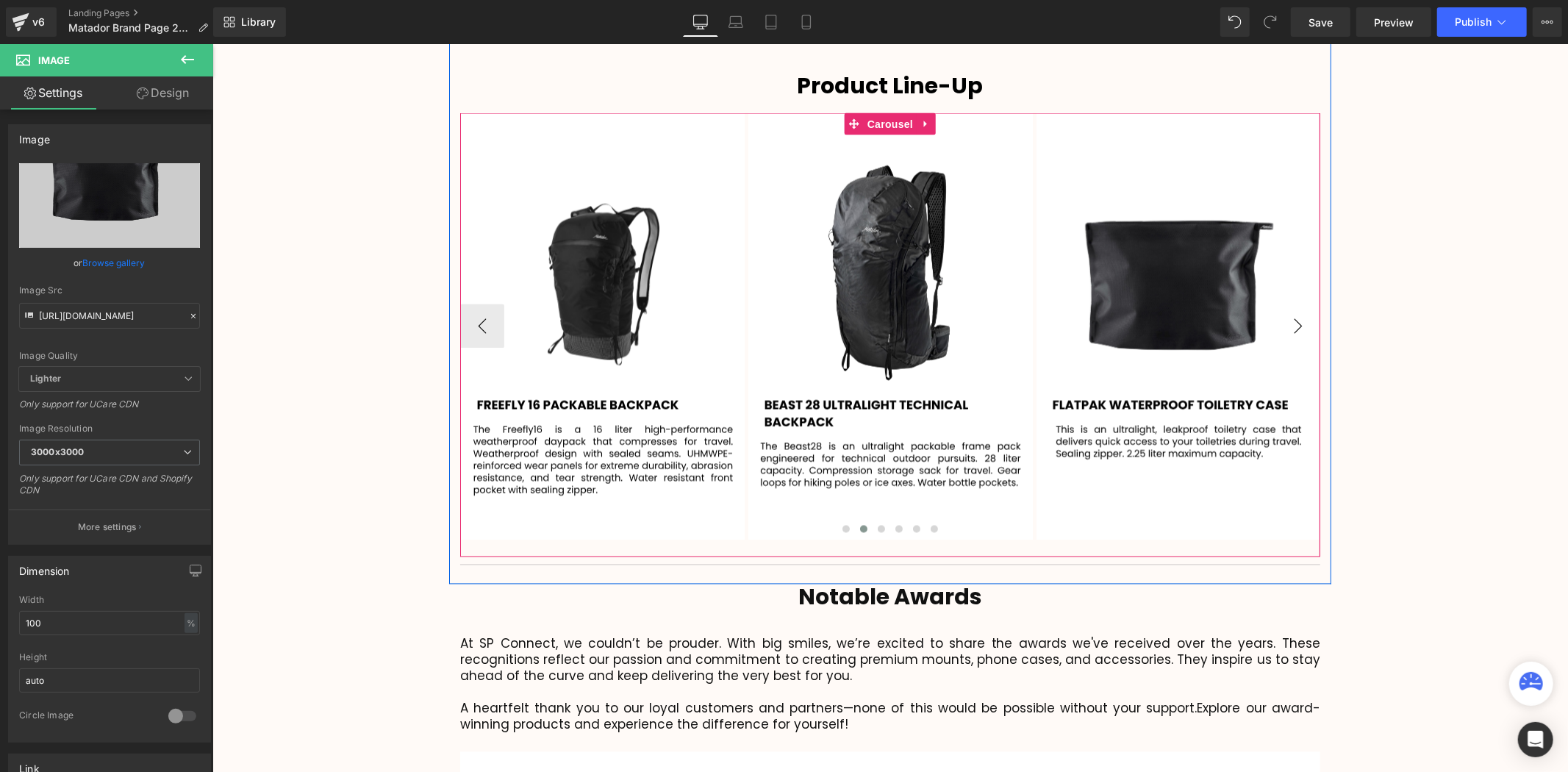
click at [1300, 303] on button "›" at bounding box center [1297, 325] width 44 height 44
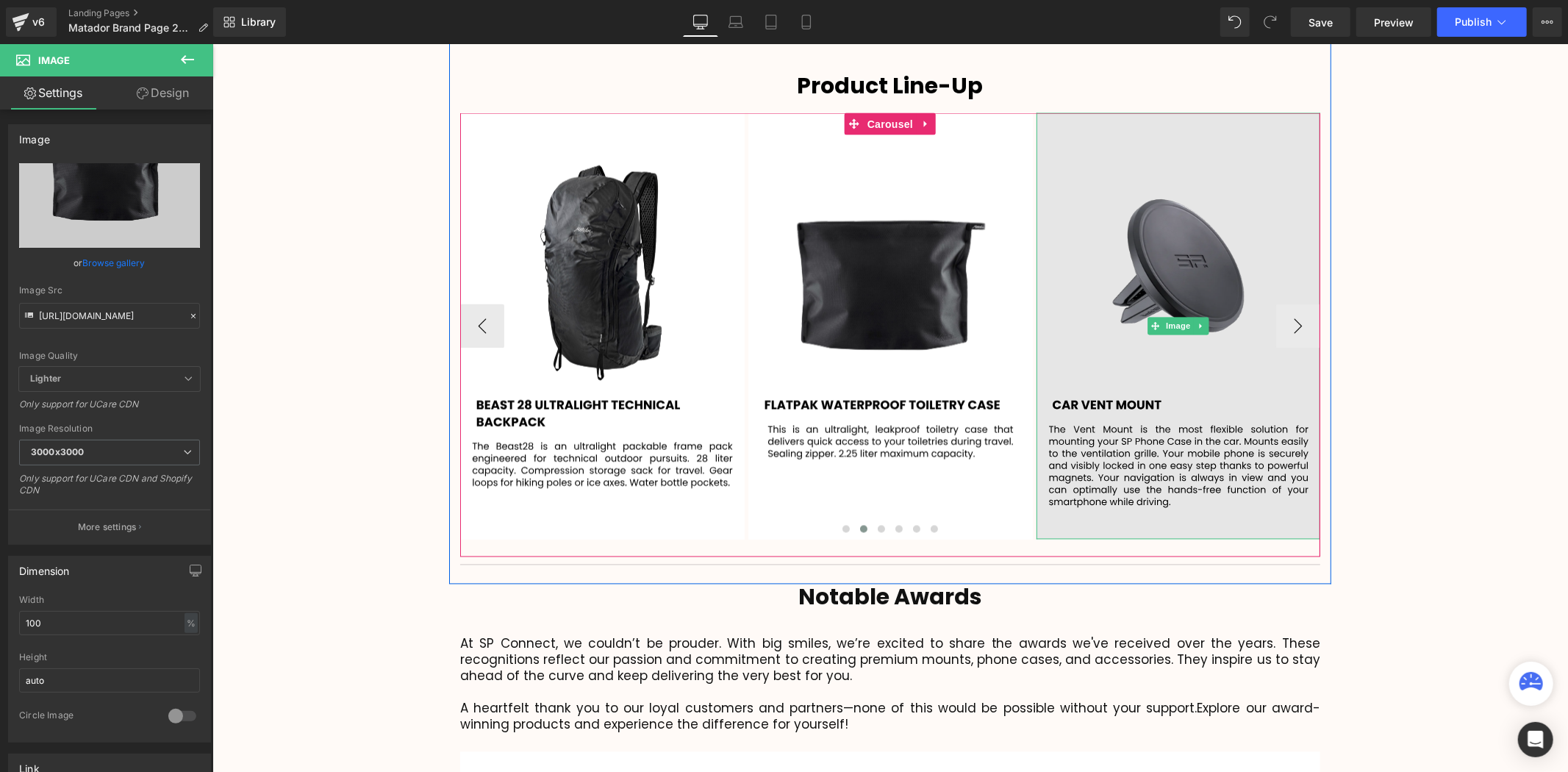
click at [1162, 276] on img at bounding box center [1177, 326] width 284 height 427
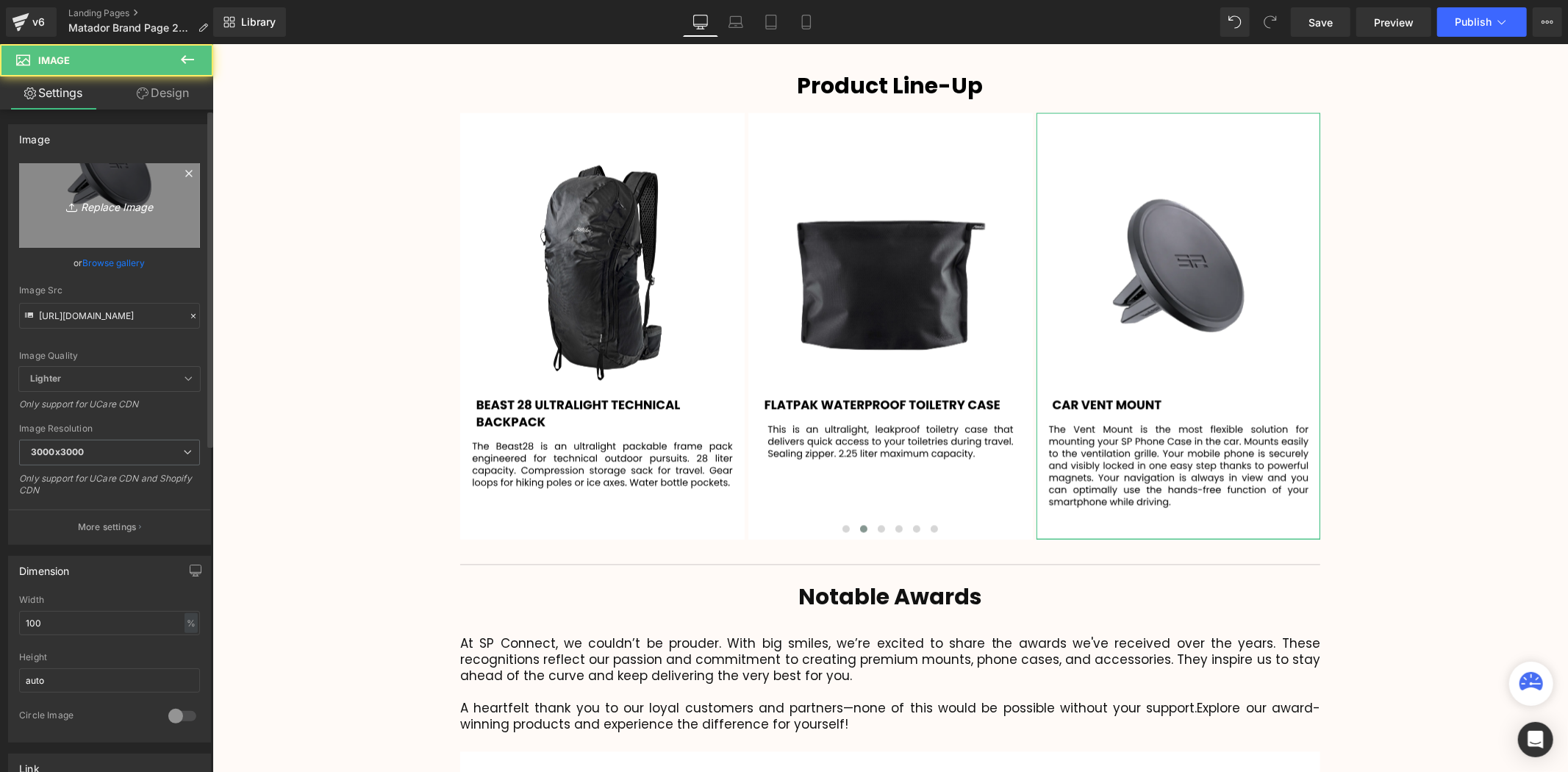
click at [134, 206] on icon "Replace Image" at bounding box center [109, 205] width 118 height 18
type input "C:\fakepath\109.svg"
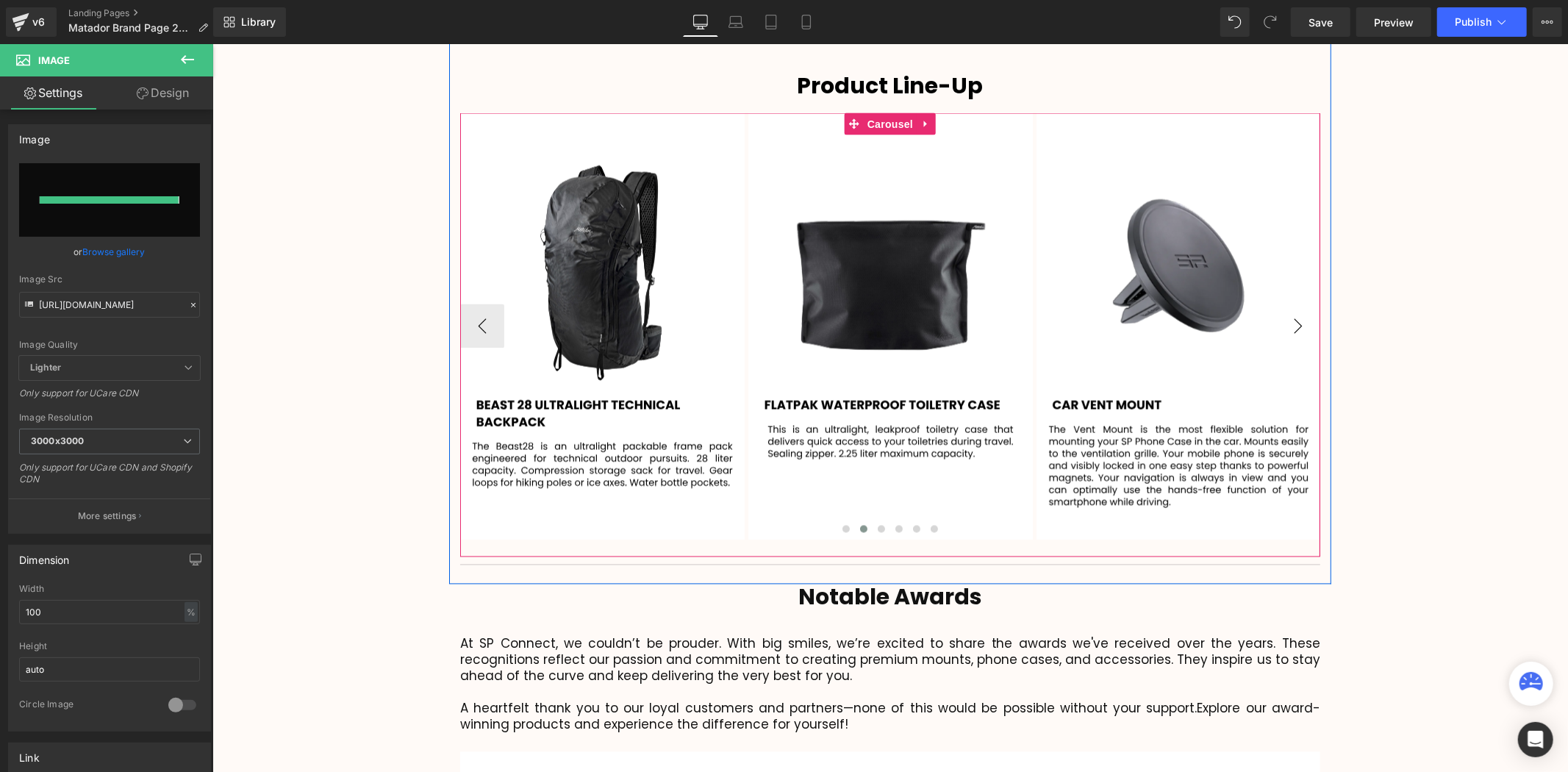
type input "[URL][DOMAIN_NAME]"
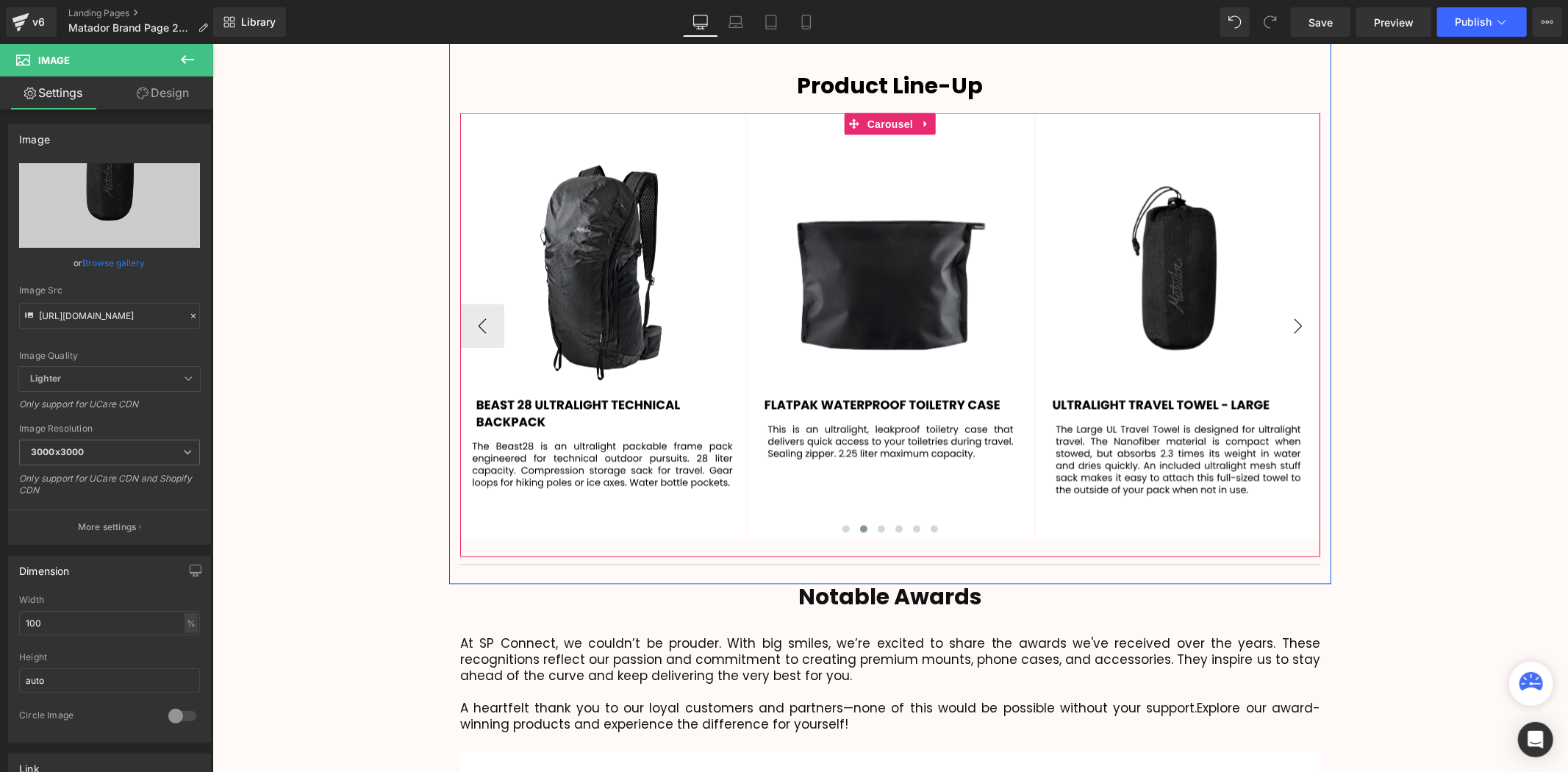
click at [1284, 303] on button "›" at bounding box center [1297, 325] width 44 height 44
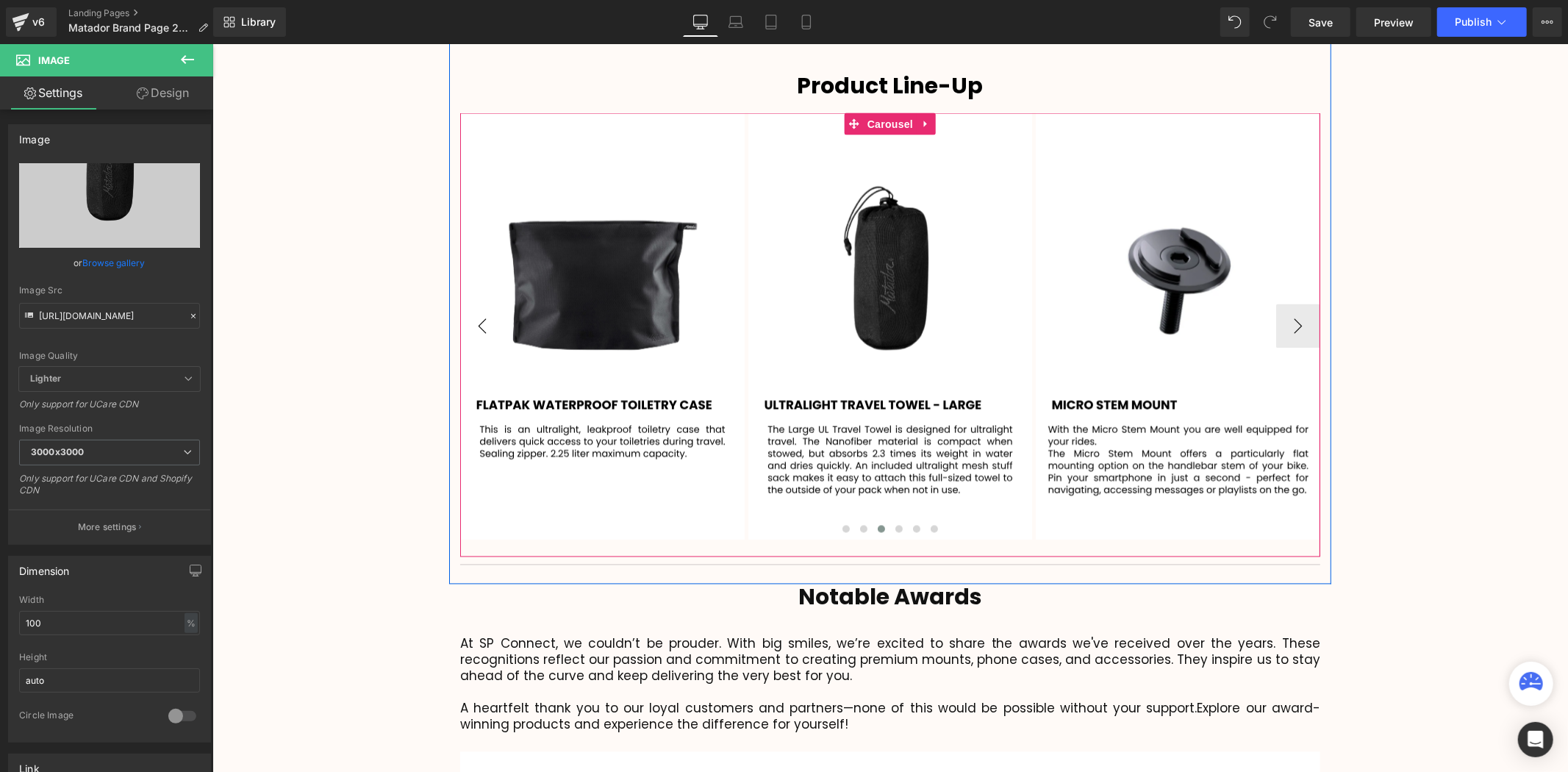
click at [477, 303] on button "‹" at bounding box center [481, 325] width 44 height 44
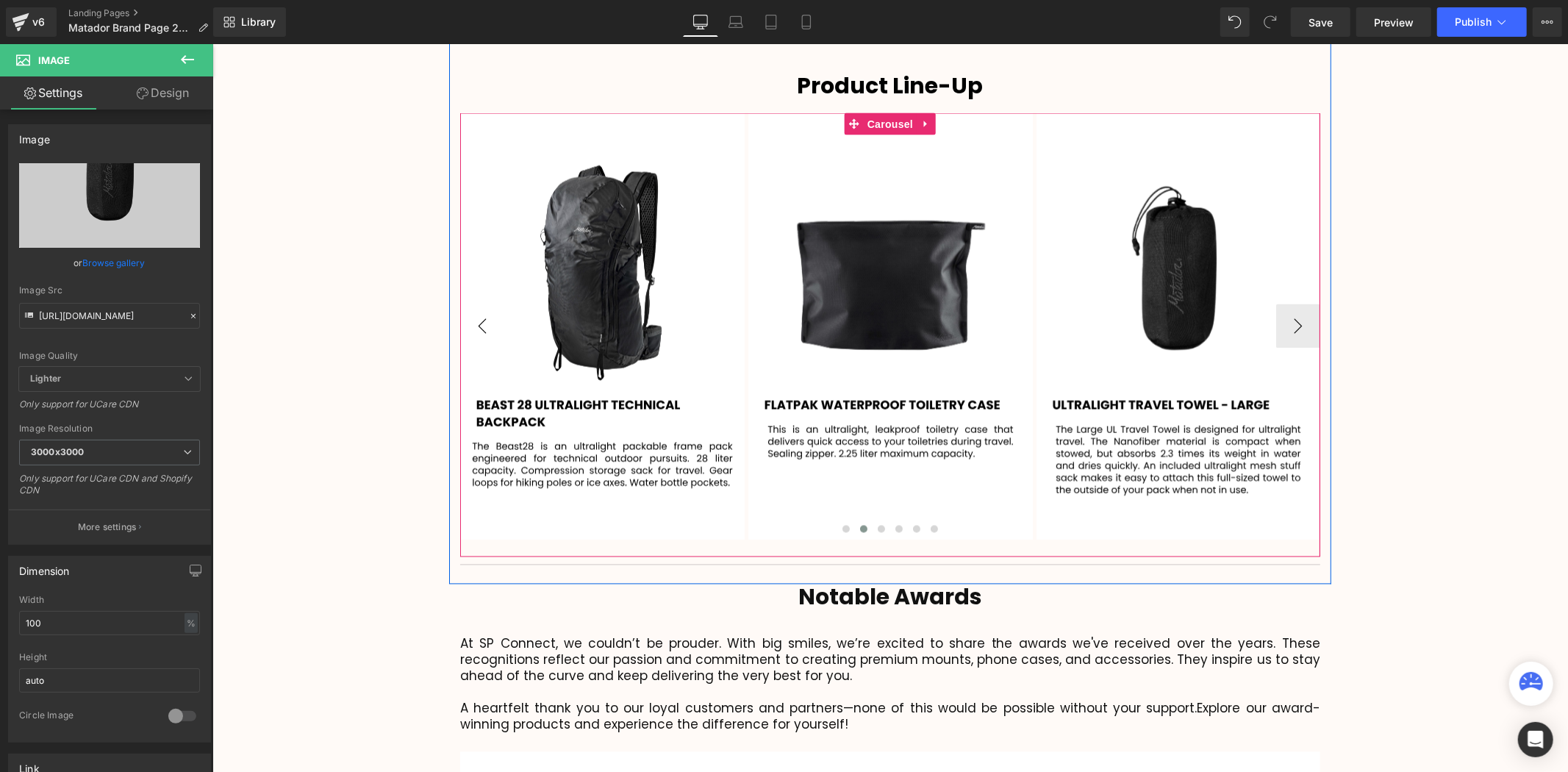
click at [474, 303] on button "‹" at bounding box center [481, 325] width 44 height 44
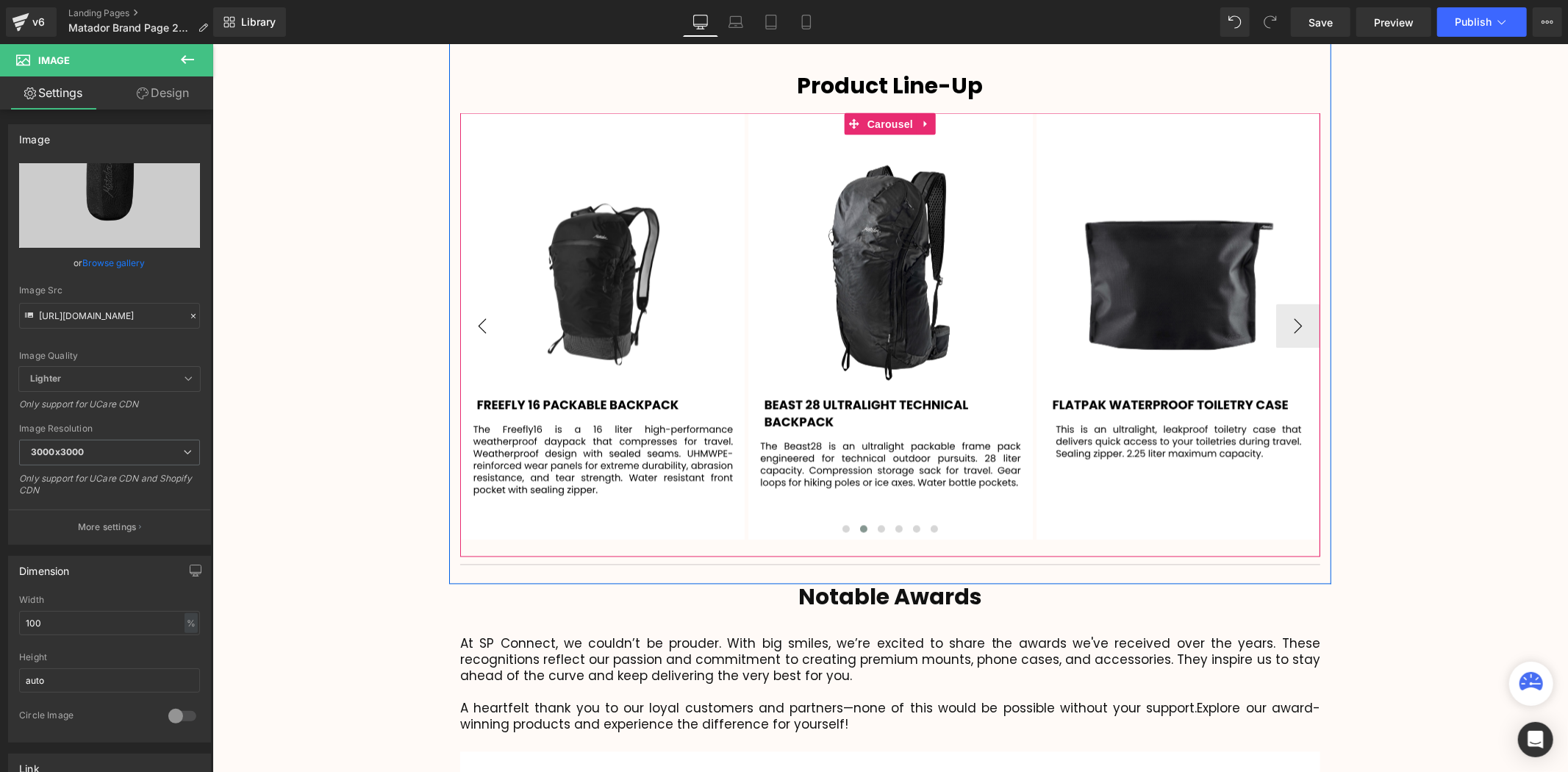
click at [474, 303] on button "‹" at bounding box center [481, 325] width 44 height 44
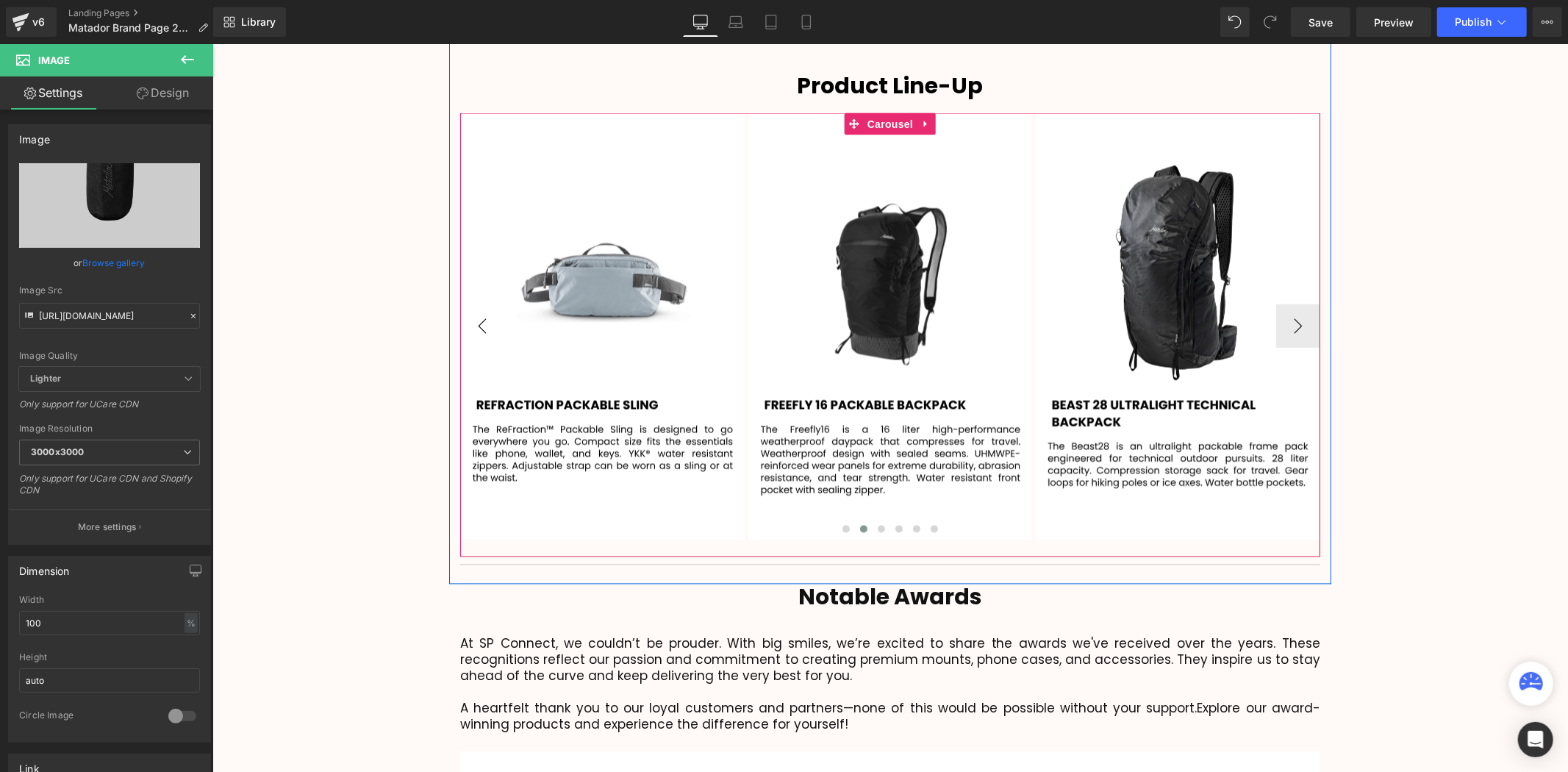
click at [474, 303] on button "‹" at bounding box center [481, 325] width 44 height 44
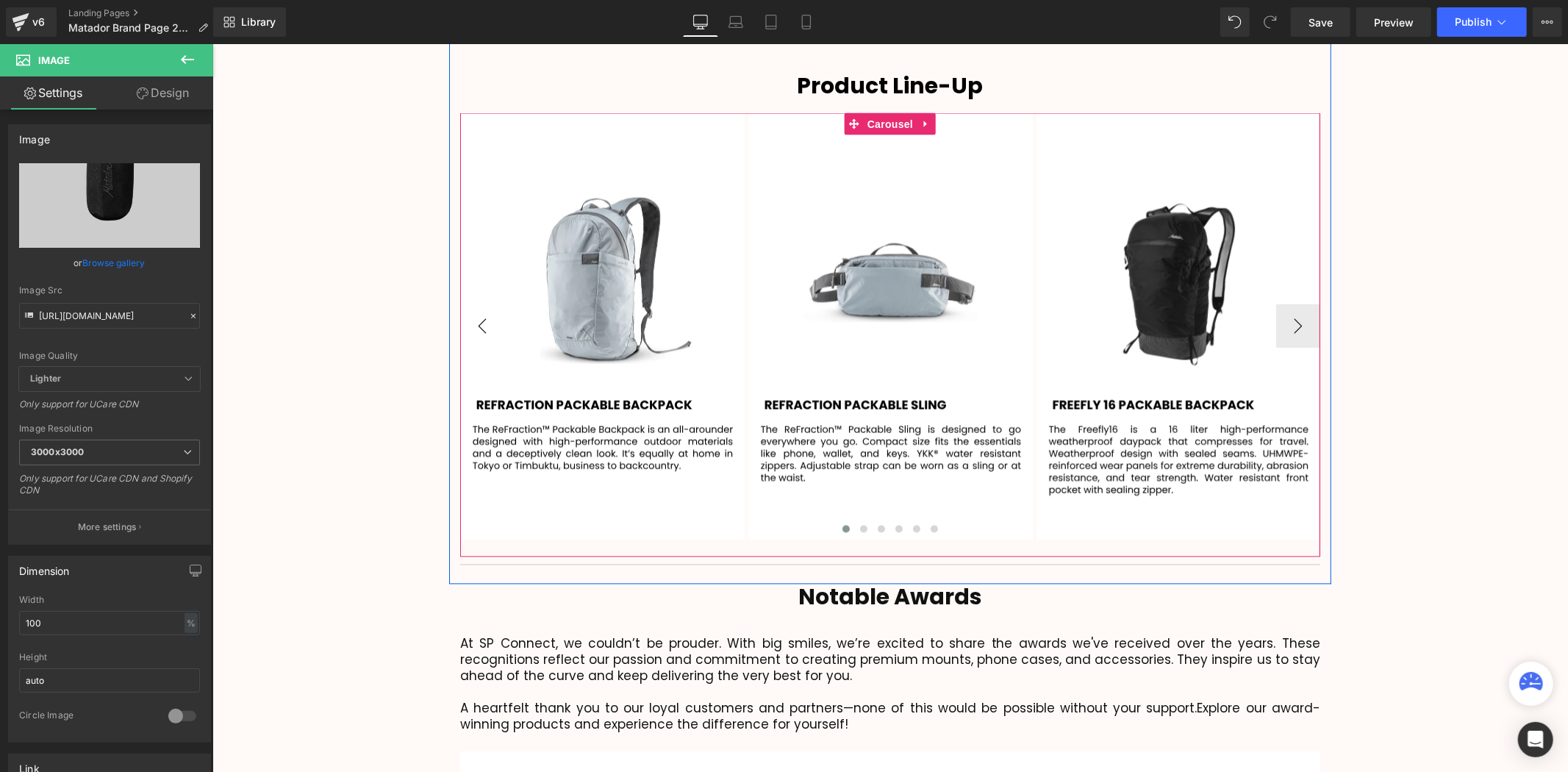
click at [474, 303] on button "‹" at bounding box center [481, 325] width 44 height 44
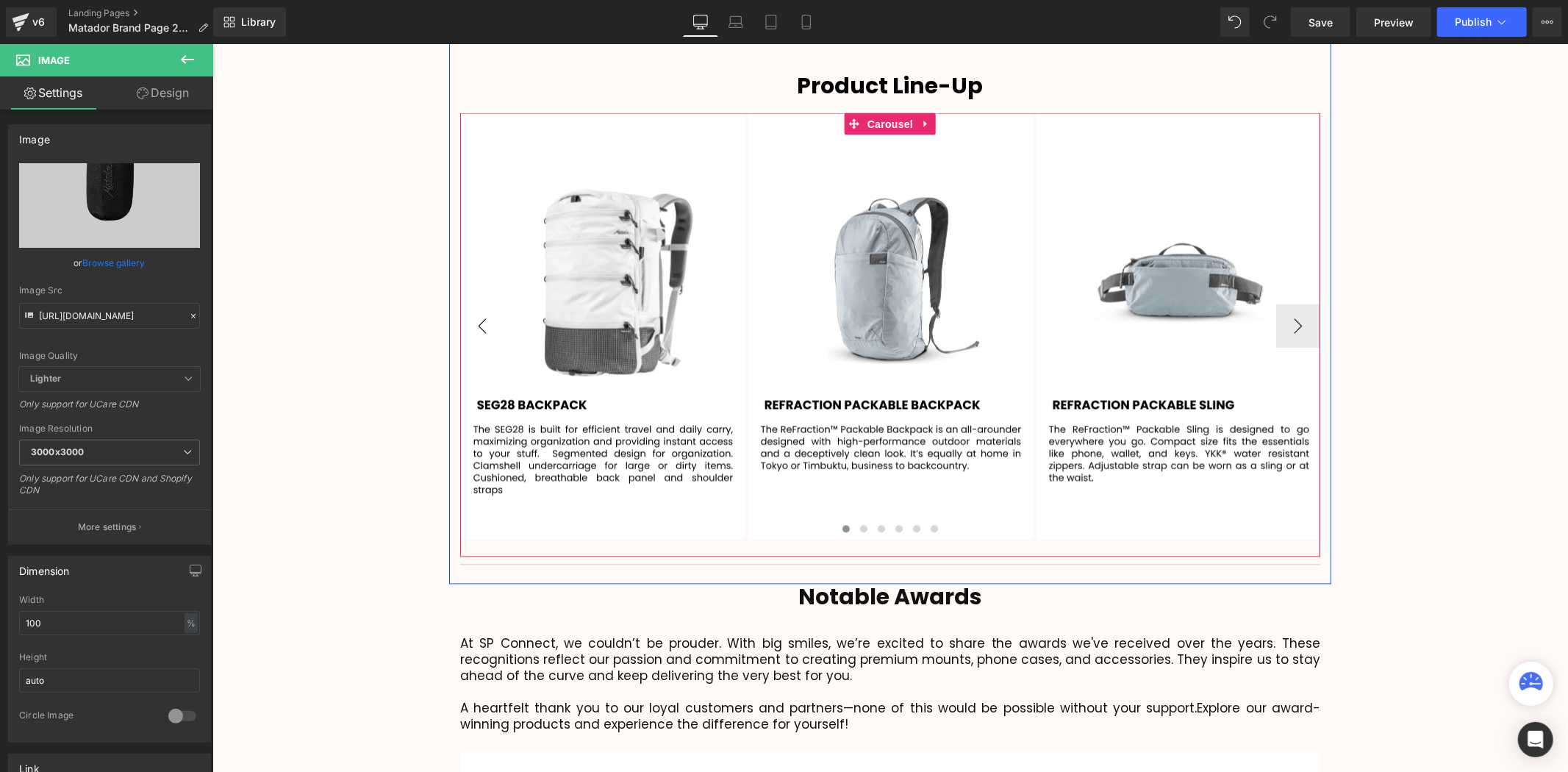
click at [474, 303] on button "‹" at bounding box center [481, 325] width 44 height 44
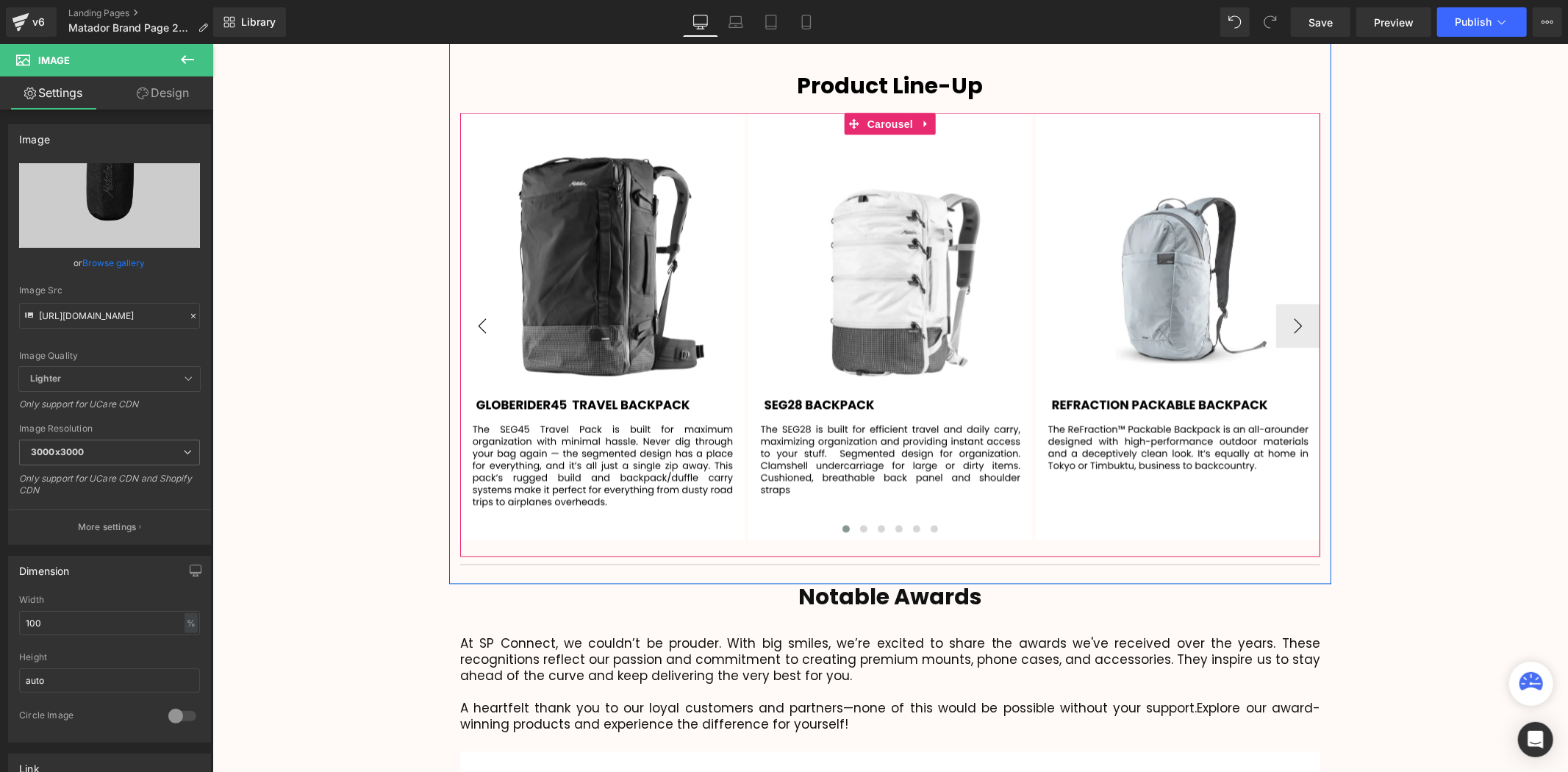
click at [474, 303] on button "‹" at bounding box center [481, 325] width 44 height 44
click at [1286, 303] on button "›" at bounding box center [1297, 325] width 44 height 44
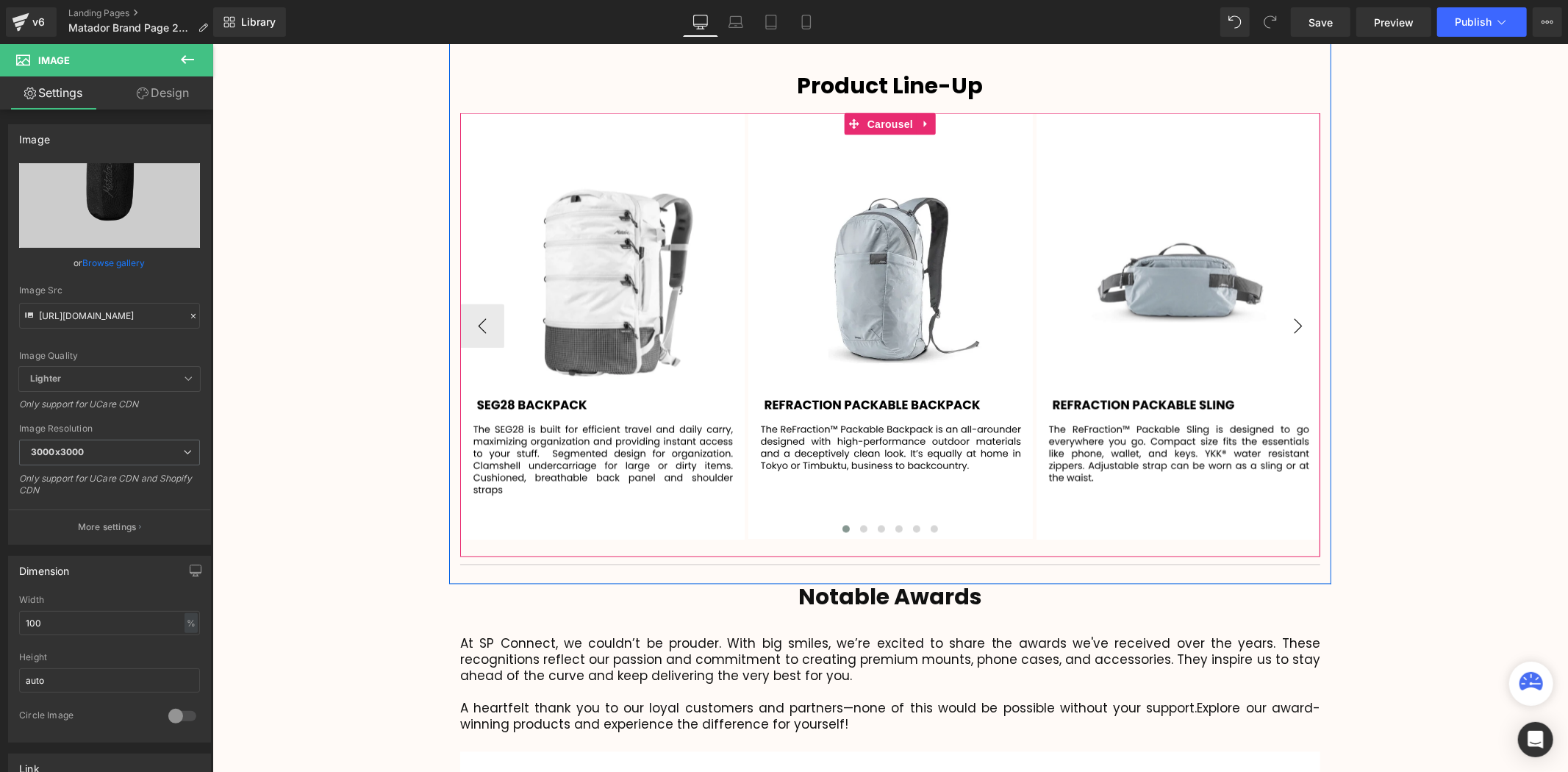
click at [1286, 303] on button "›" at bounding box center [1297, 325] width 44 height 44
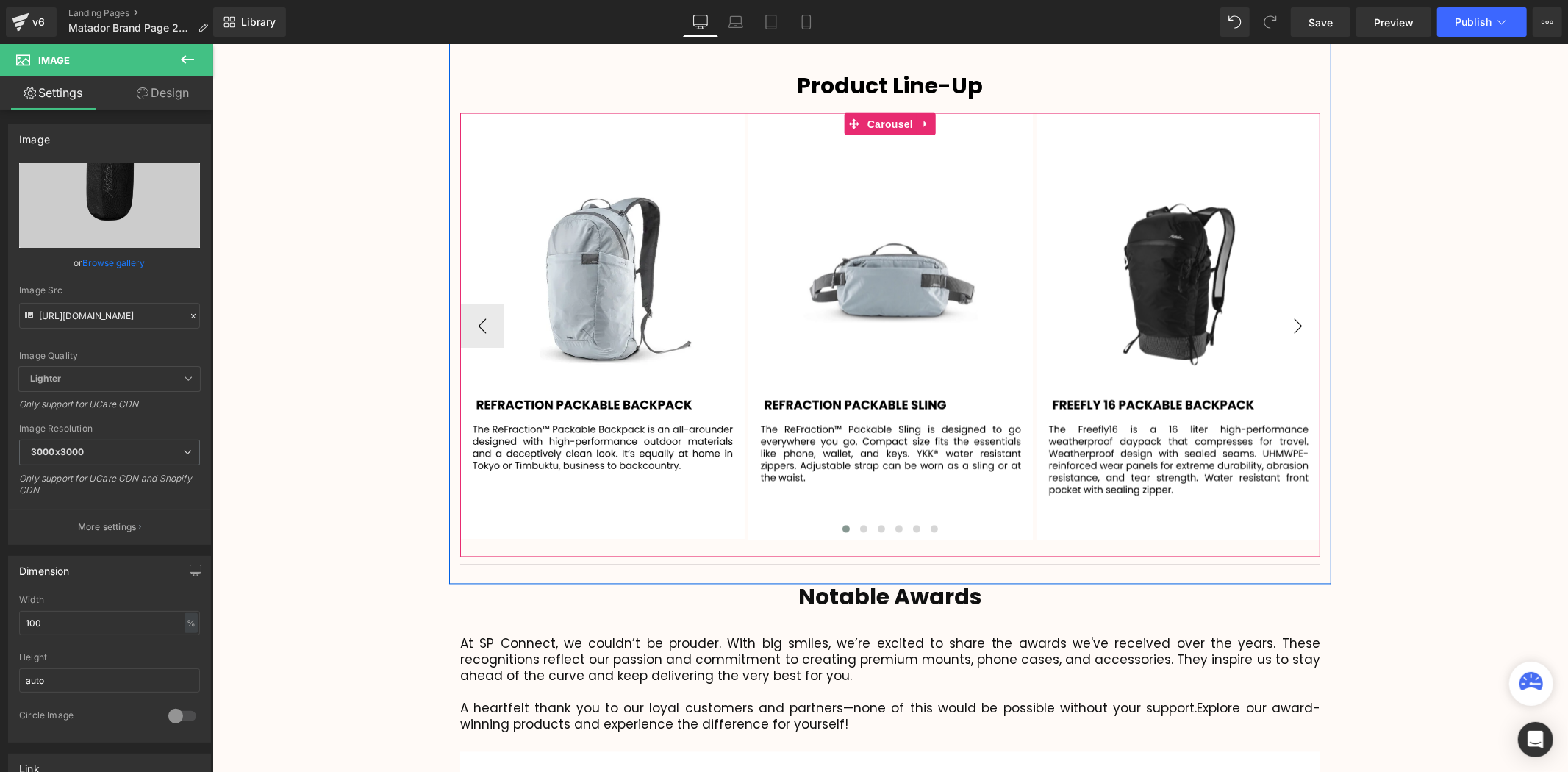
click at [1286, 303] on button "›" at bounding box center [1297, 325] width 44 height 44
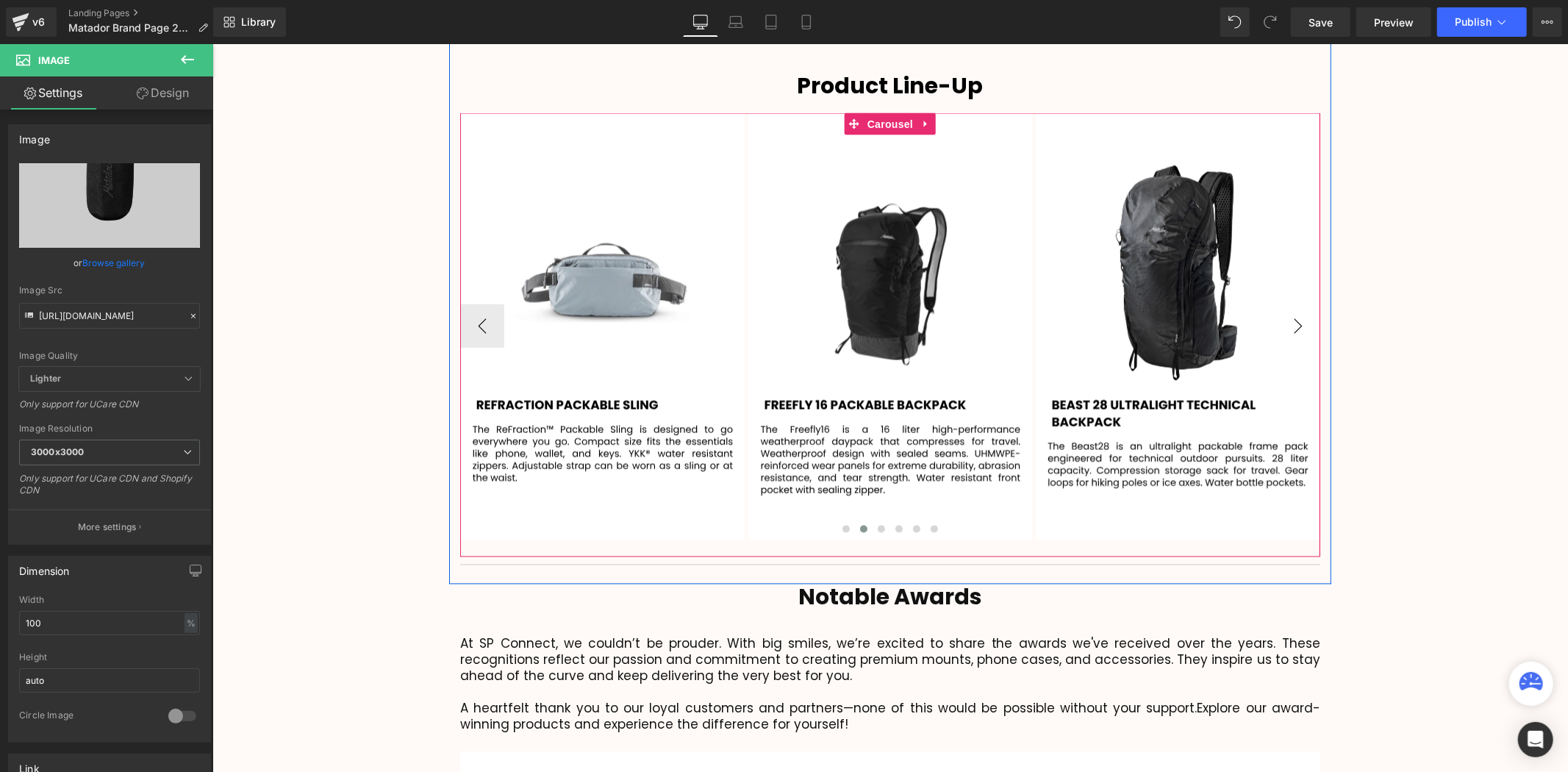
click at [1286, 303] on button "›" at bounding box center [1297, 325] width 44 height 44
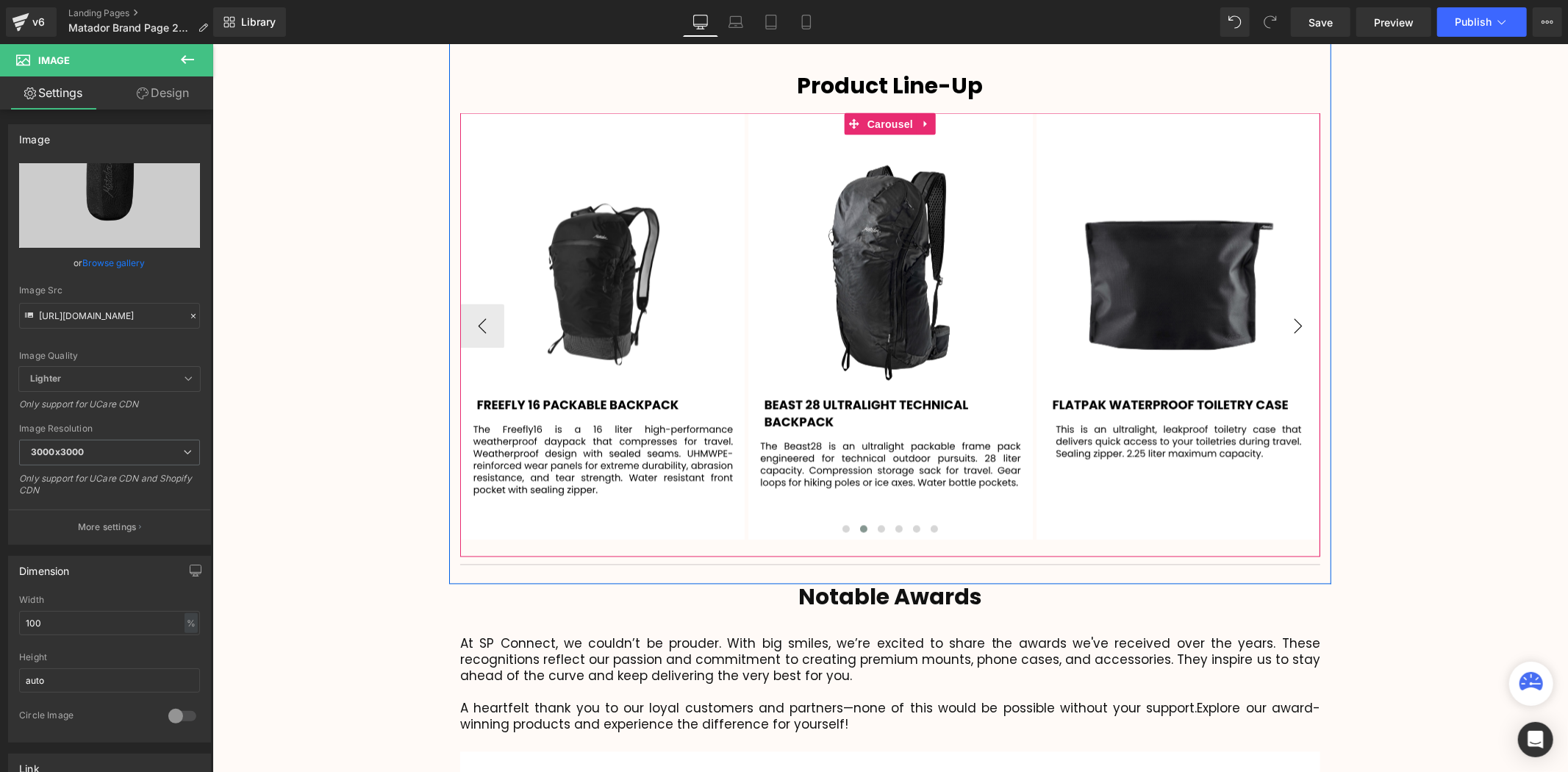
click at [1286, 303] on button "›" at bounding box center [1297, 325] width 44 height 44
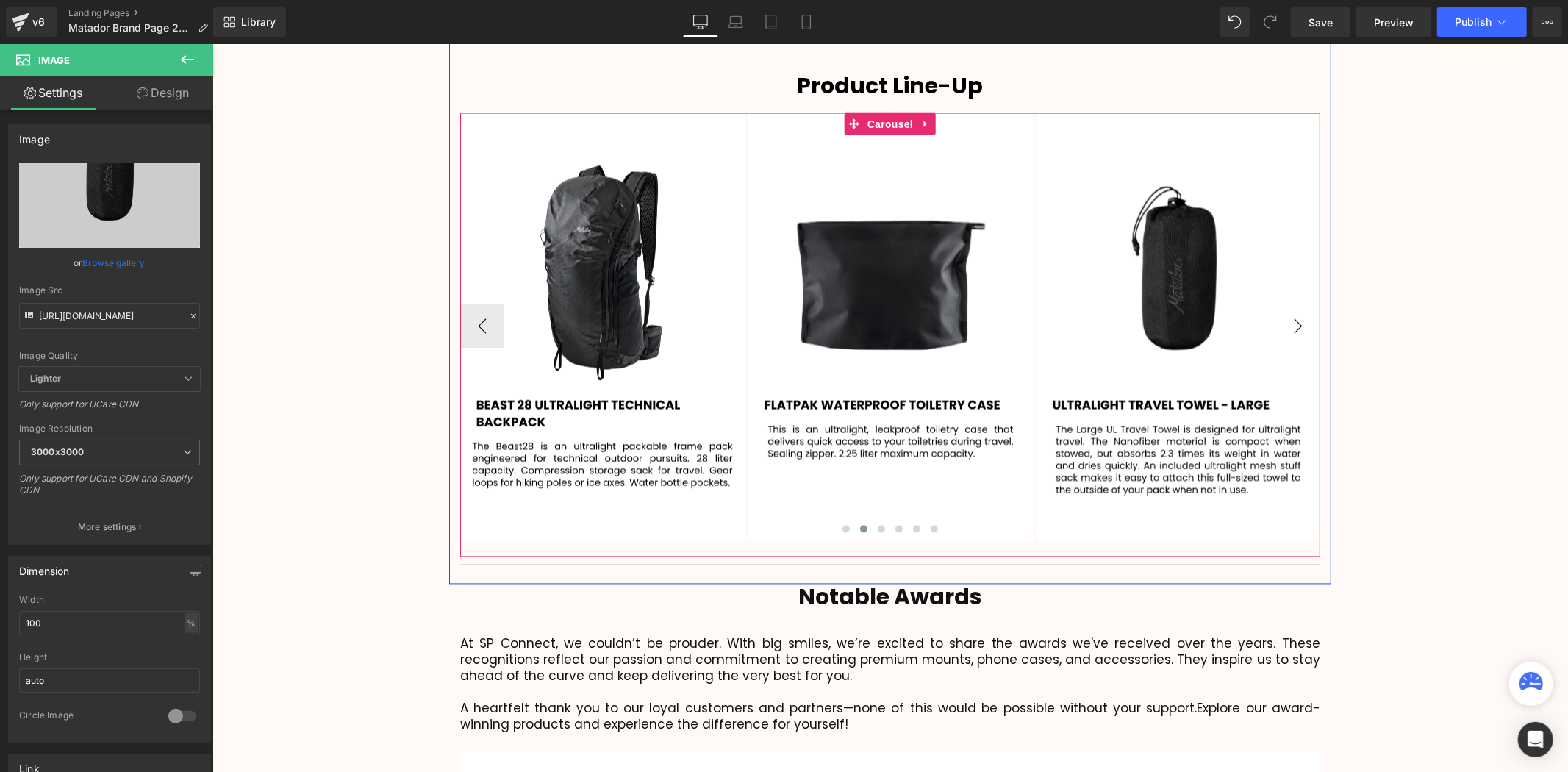
click at [1286, 303] on button "›" at bounding box center [1297, 325] width 44 height 44
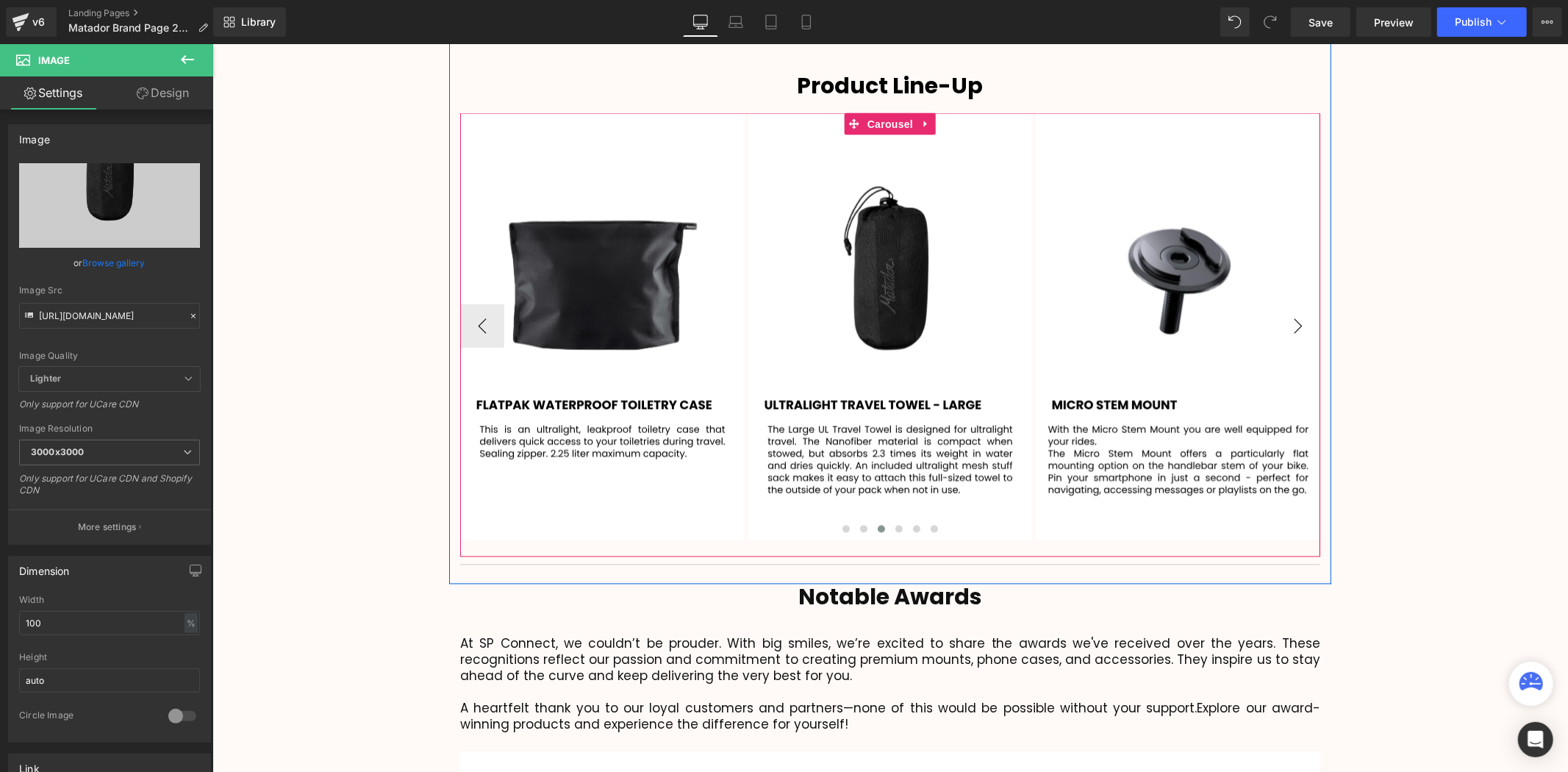
click at [1286, 303] on button "›" at bounding box center [1297, 325] width 44 height 44
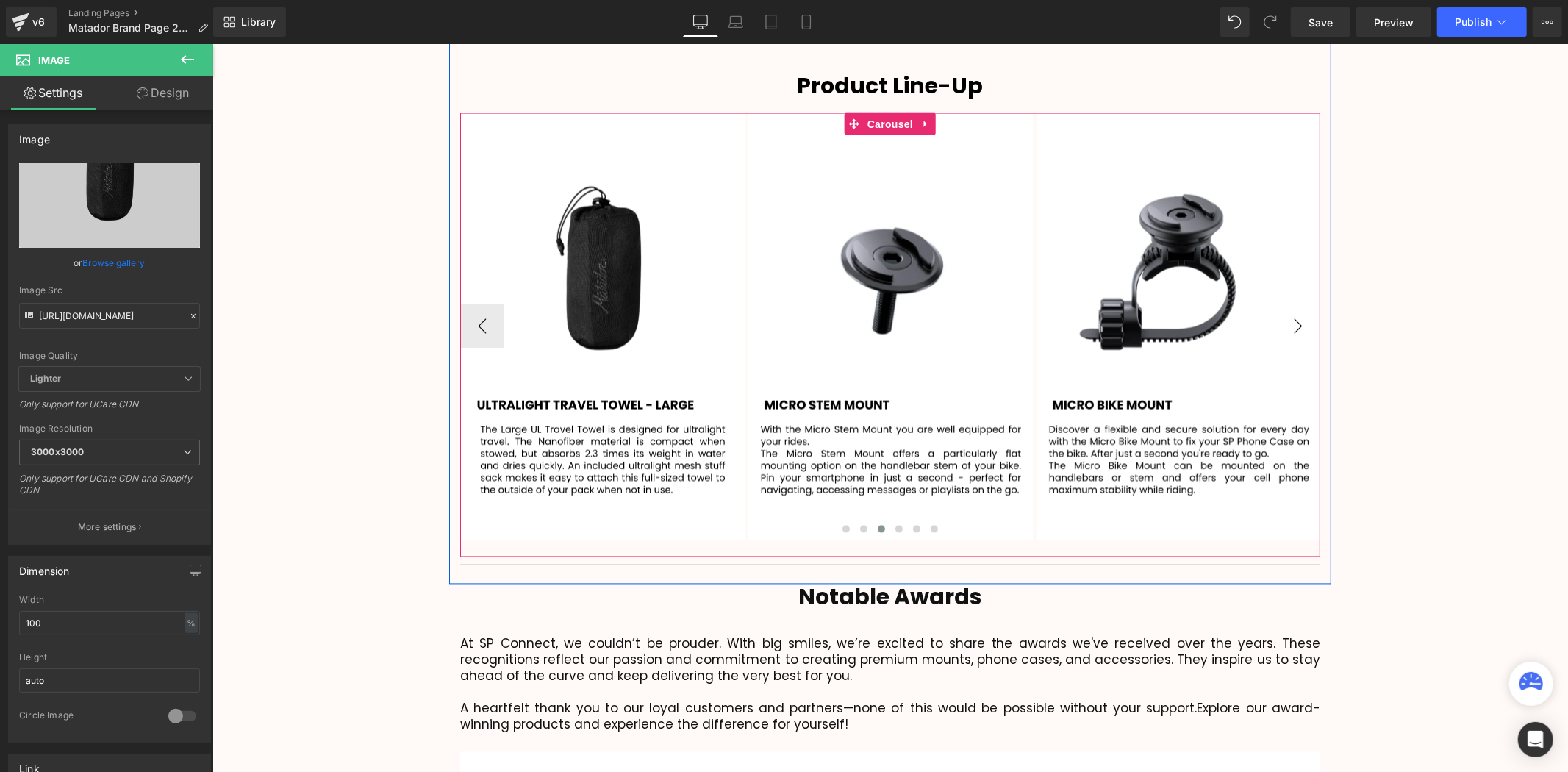
click at [1286, 303] on button "›" at bounding box center [1297, 325] width 44 height 44
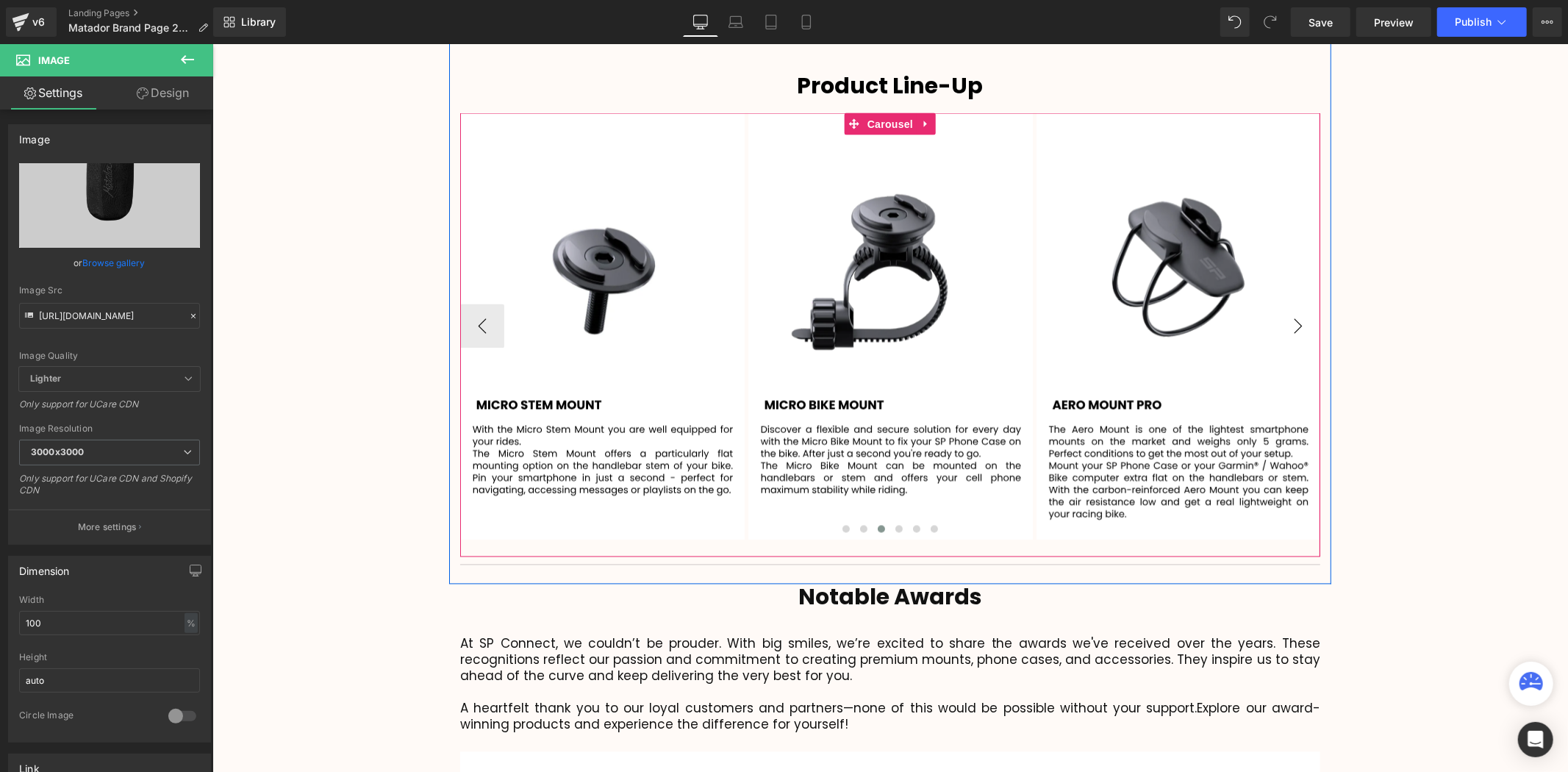
click at [1286, 303] on button "›" at bounding box center [1297, 325] width 44 height 44
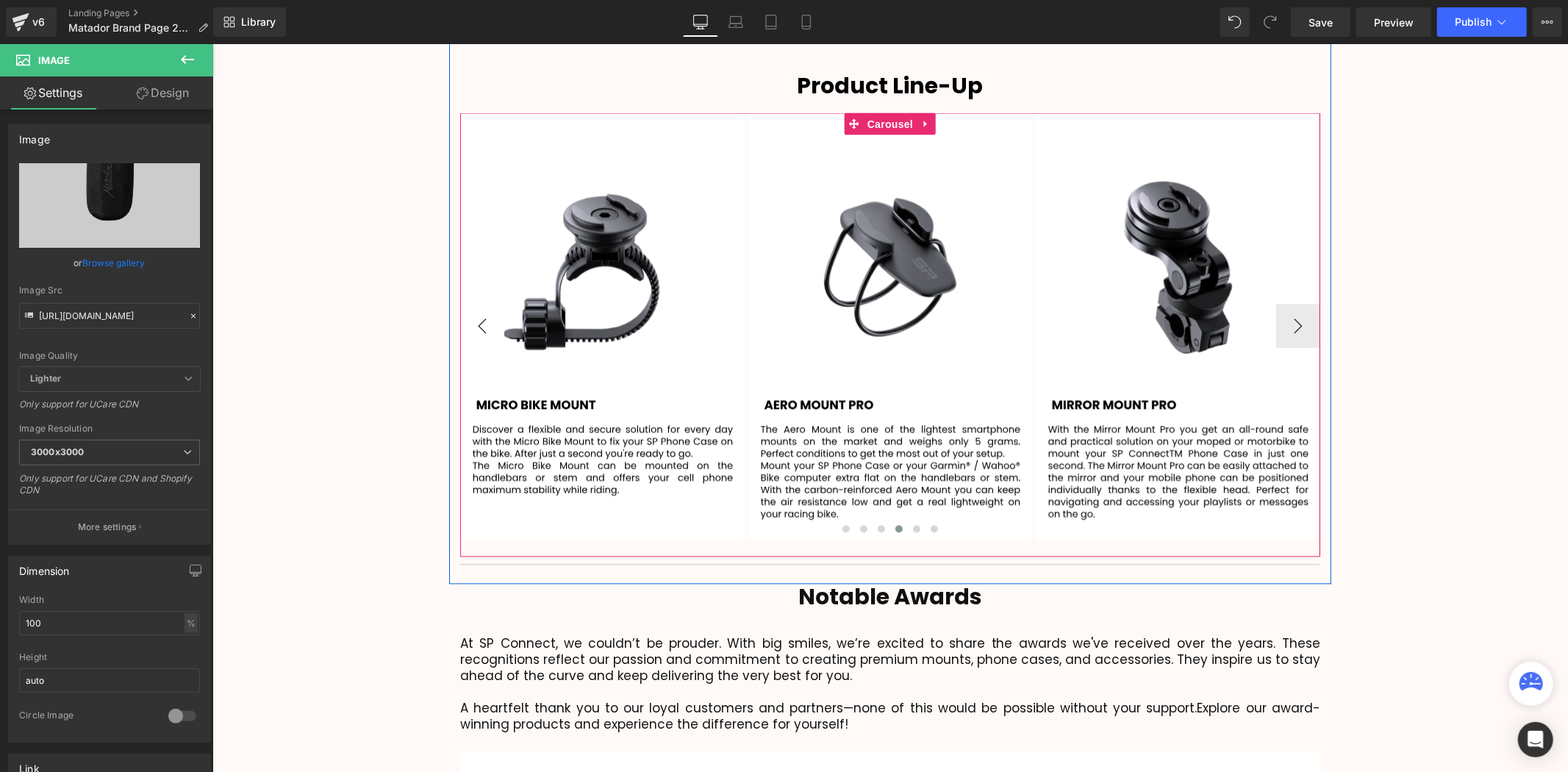
click at [485, 303] on button "‹" at bounding box center [481, 325] width 44 height 44
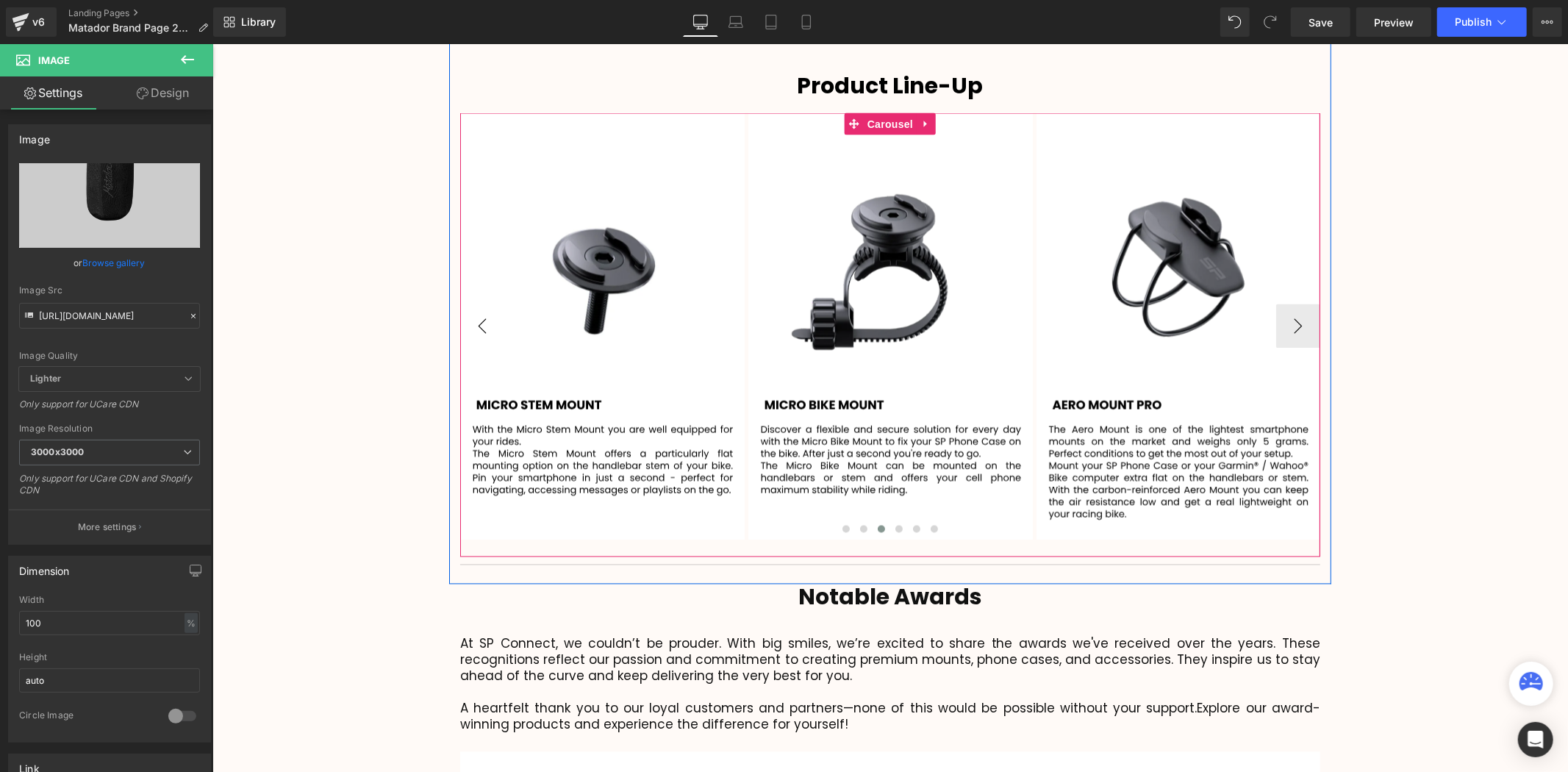
click at [486, 303] on button "‹" at bounding box center [481, 325] width 44 height 44
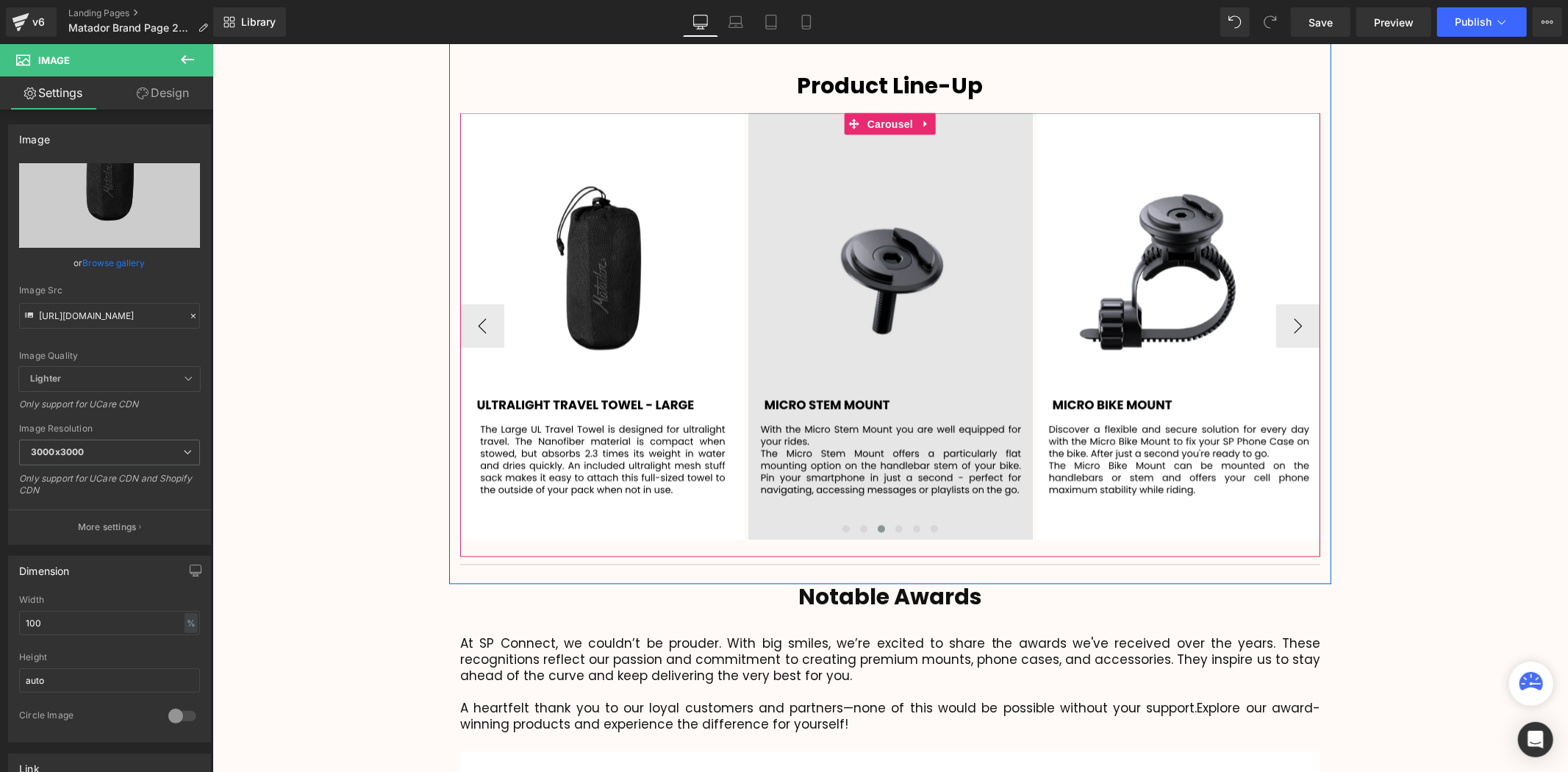
click at [952, 302] on img at bounding box center [889, 326] width 284 height 427
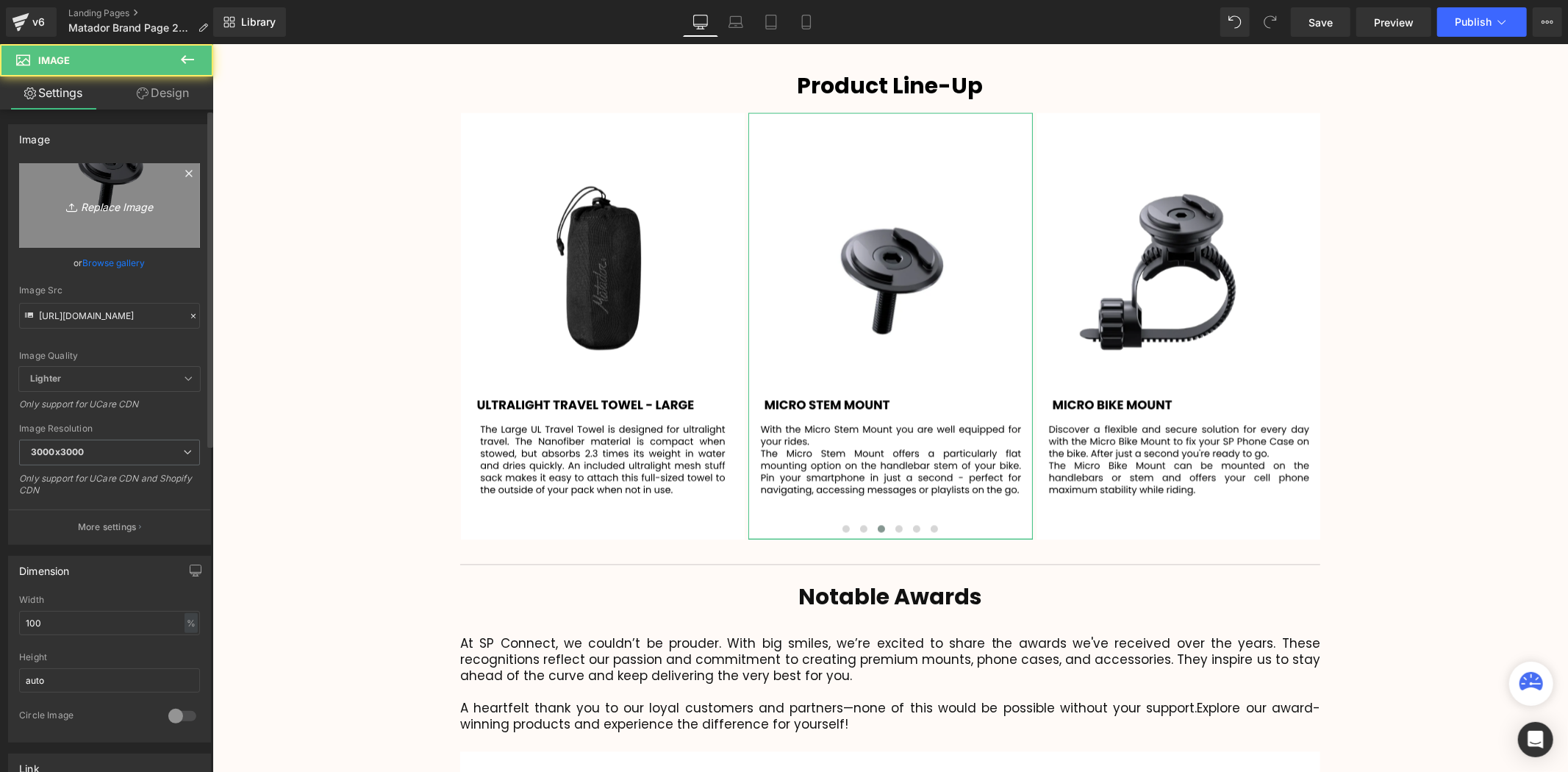
click at [104, 214] on icon "Replace Image" at bounding box center [109, 205] width 118 height 18
type input "C:\fakepath\106.svg"
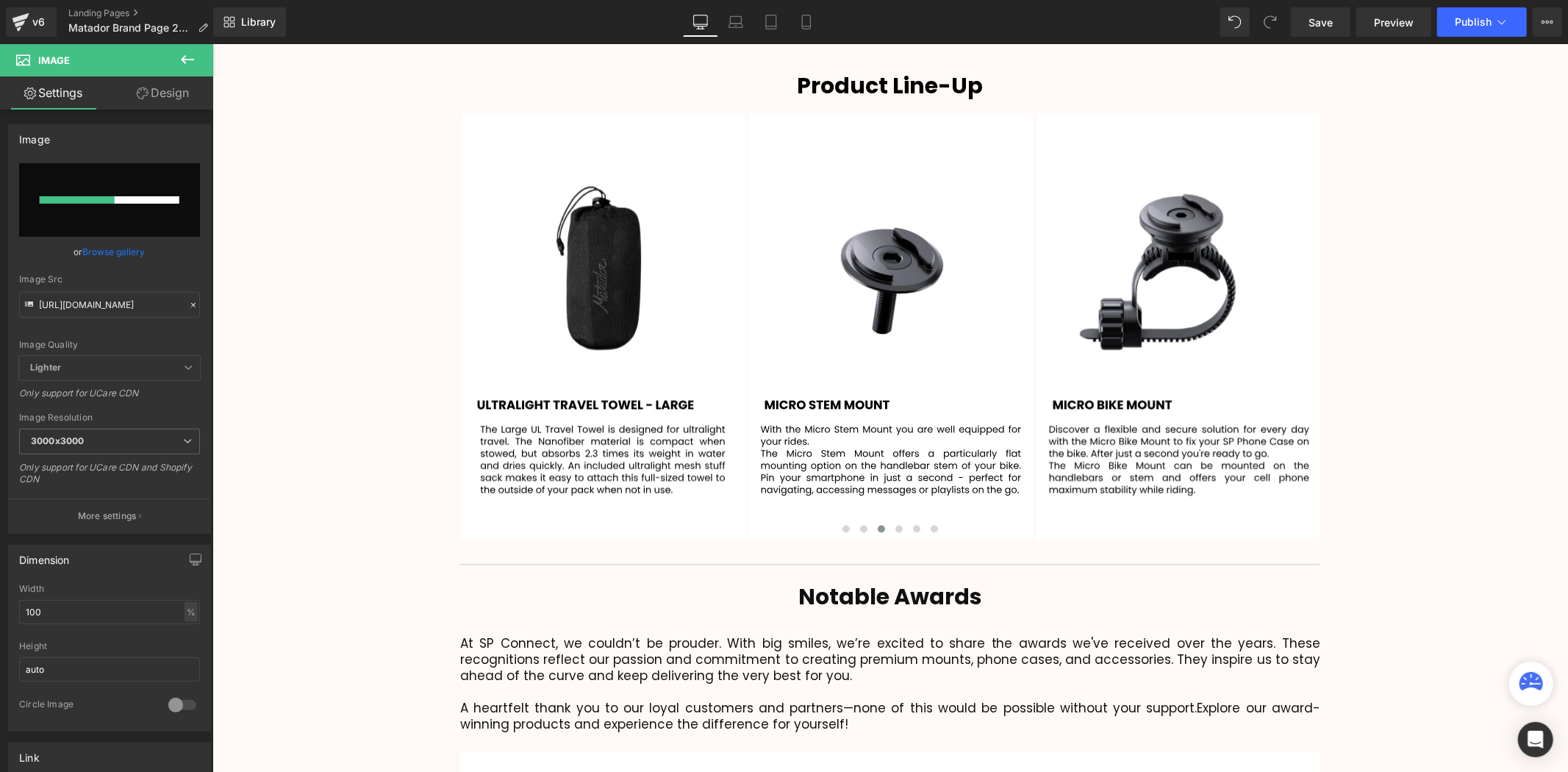
type input "[URL][DOMAIN_NAME]"
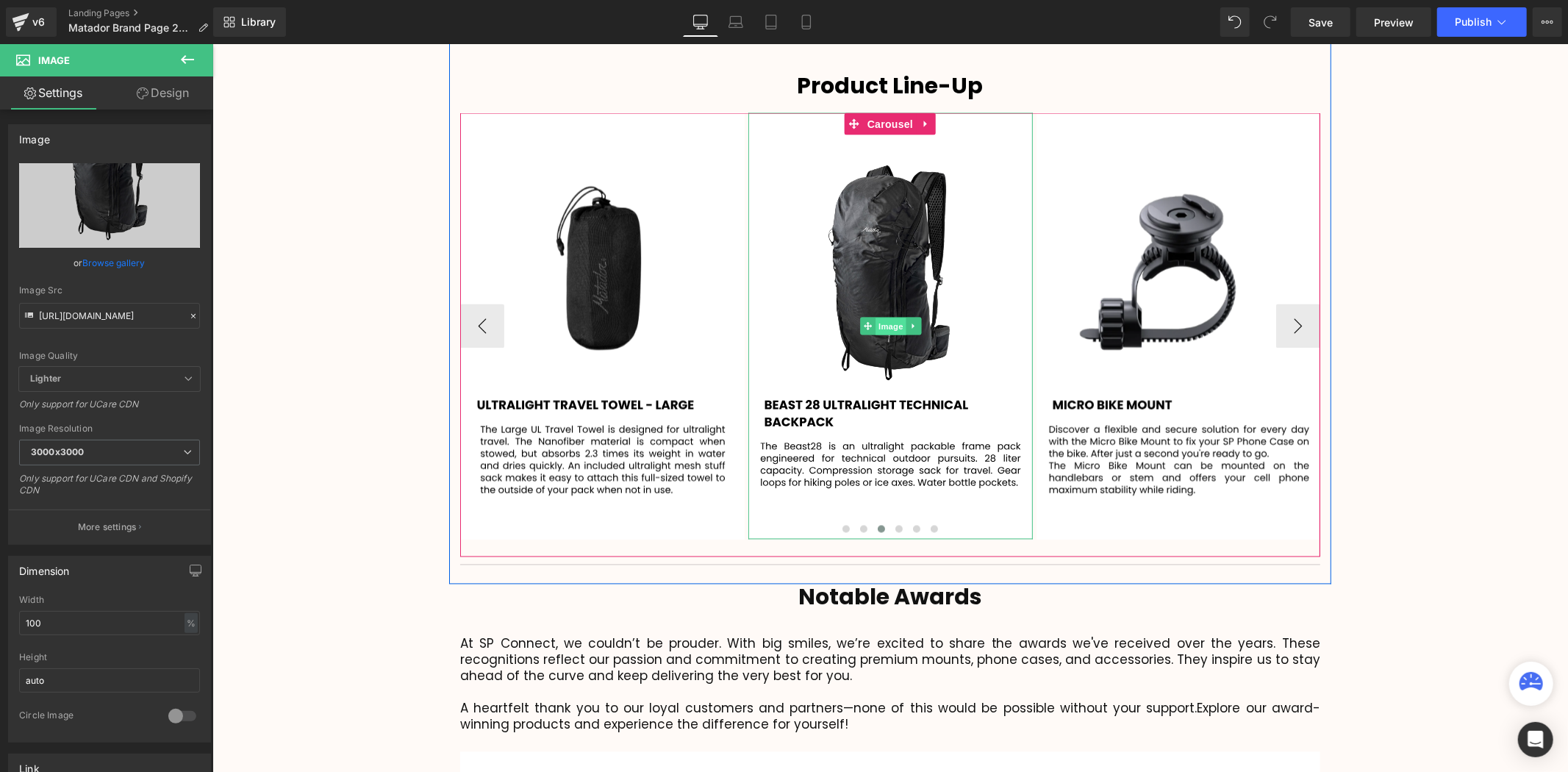
click at [885, 317] on span "Image" at bounding box center [889, 326] width 31 height 17
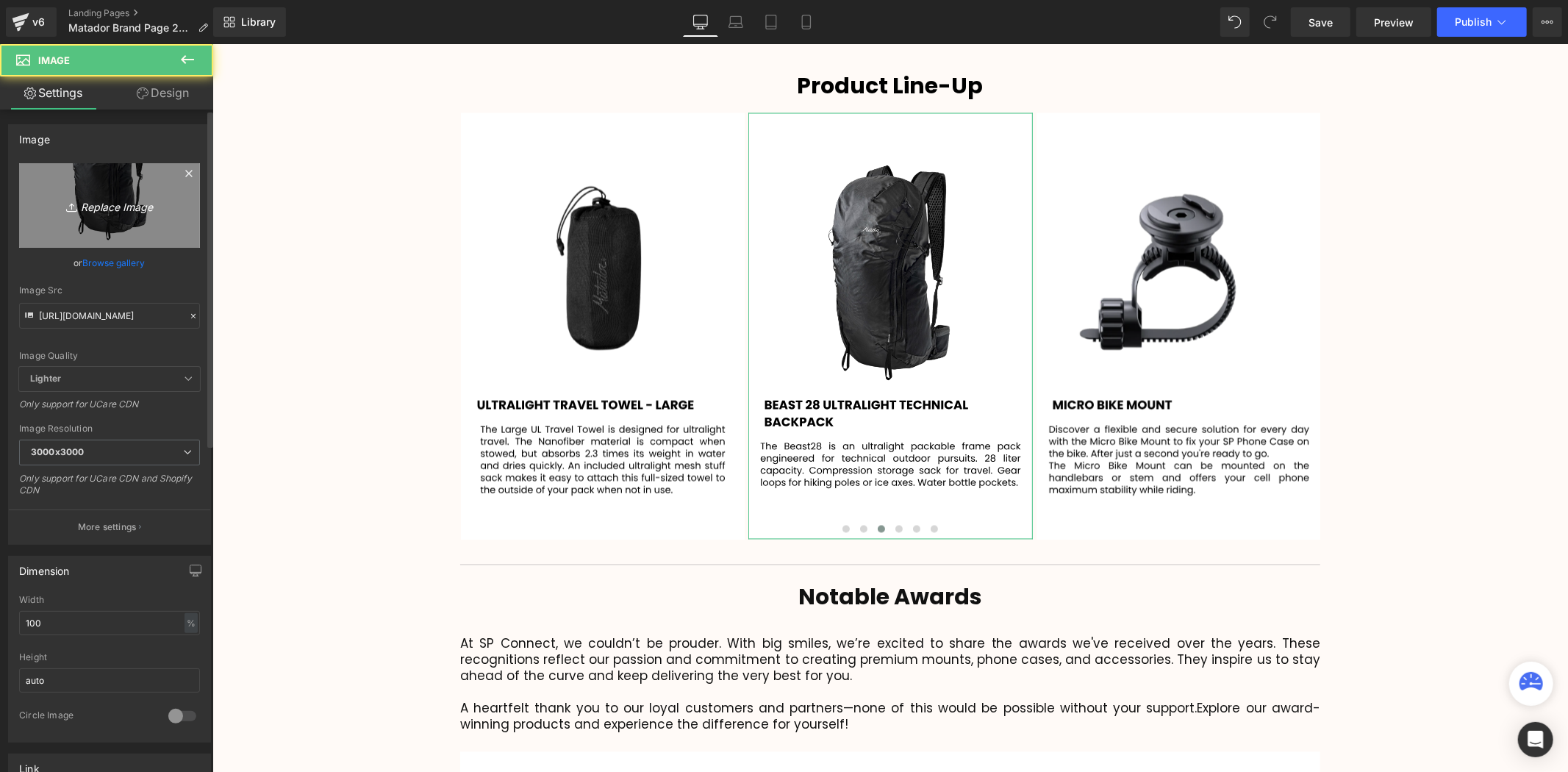
click at [105, 202] on icon "Replace Image" at bounding box center [109, 205] width 118 height 18
type input "C:\fakepath\107.svg"
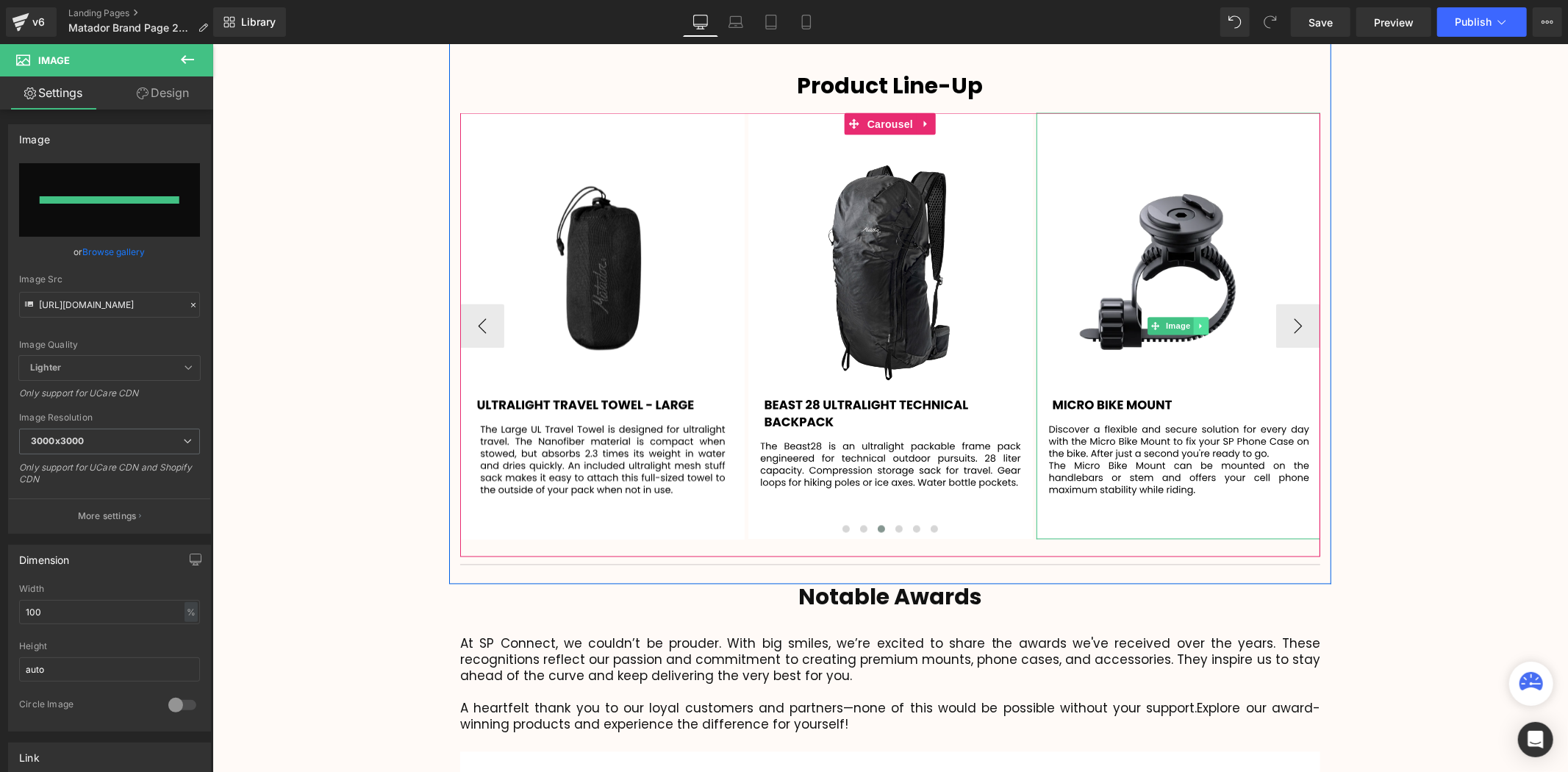
type input "[URL][DOMAIN_NAME]"
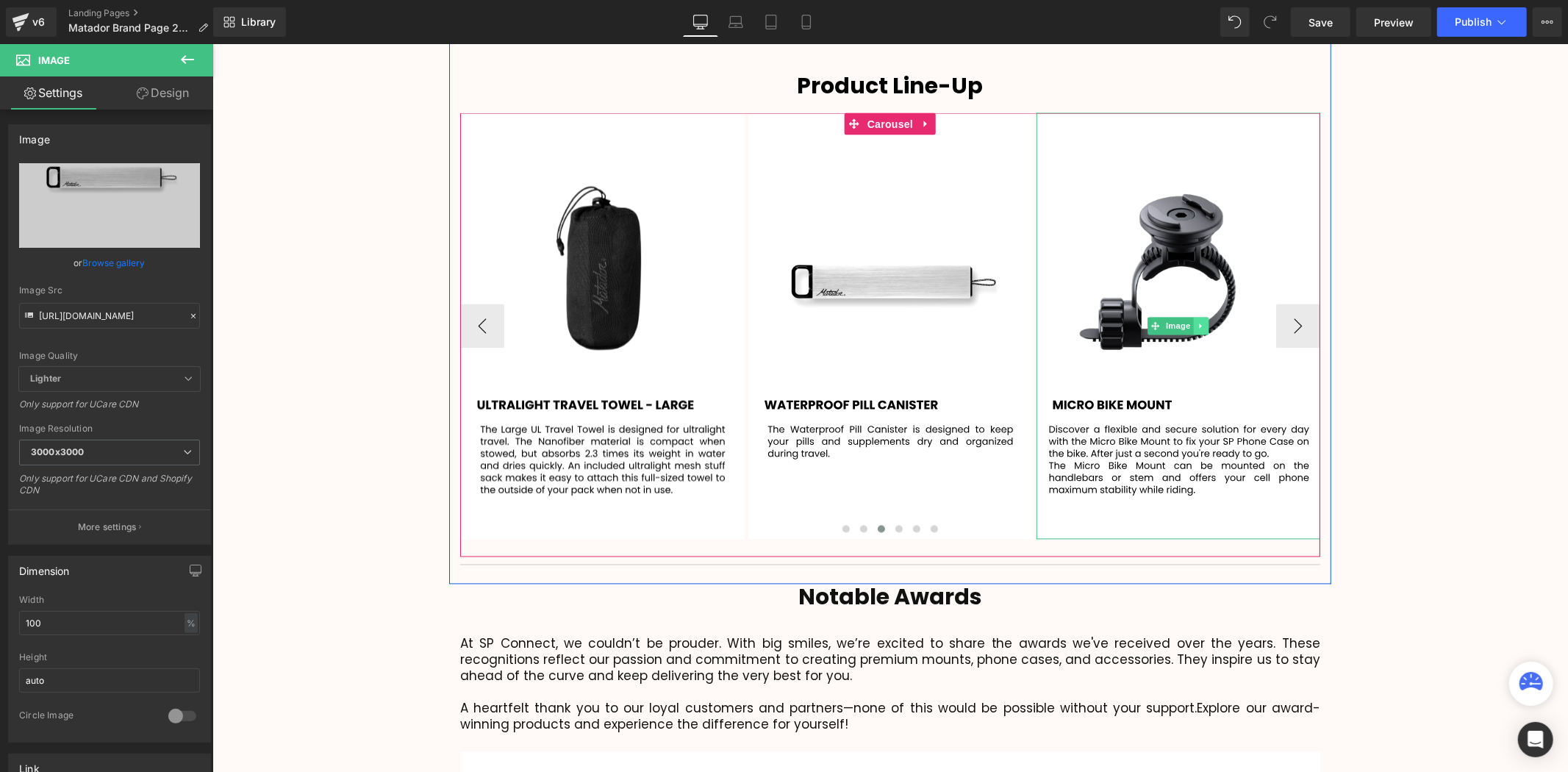
click at [1201, 321] on icon at bounding box center [1201, 325] width 8 height 9
click at [1204, 321] on icon at bounding box center [1208, 325] width 8 height 9
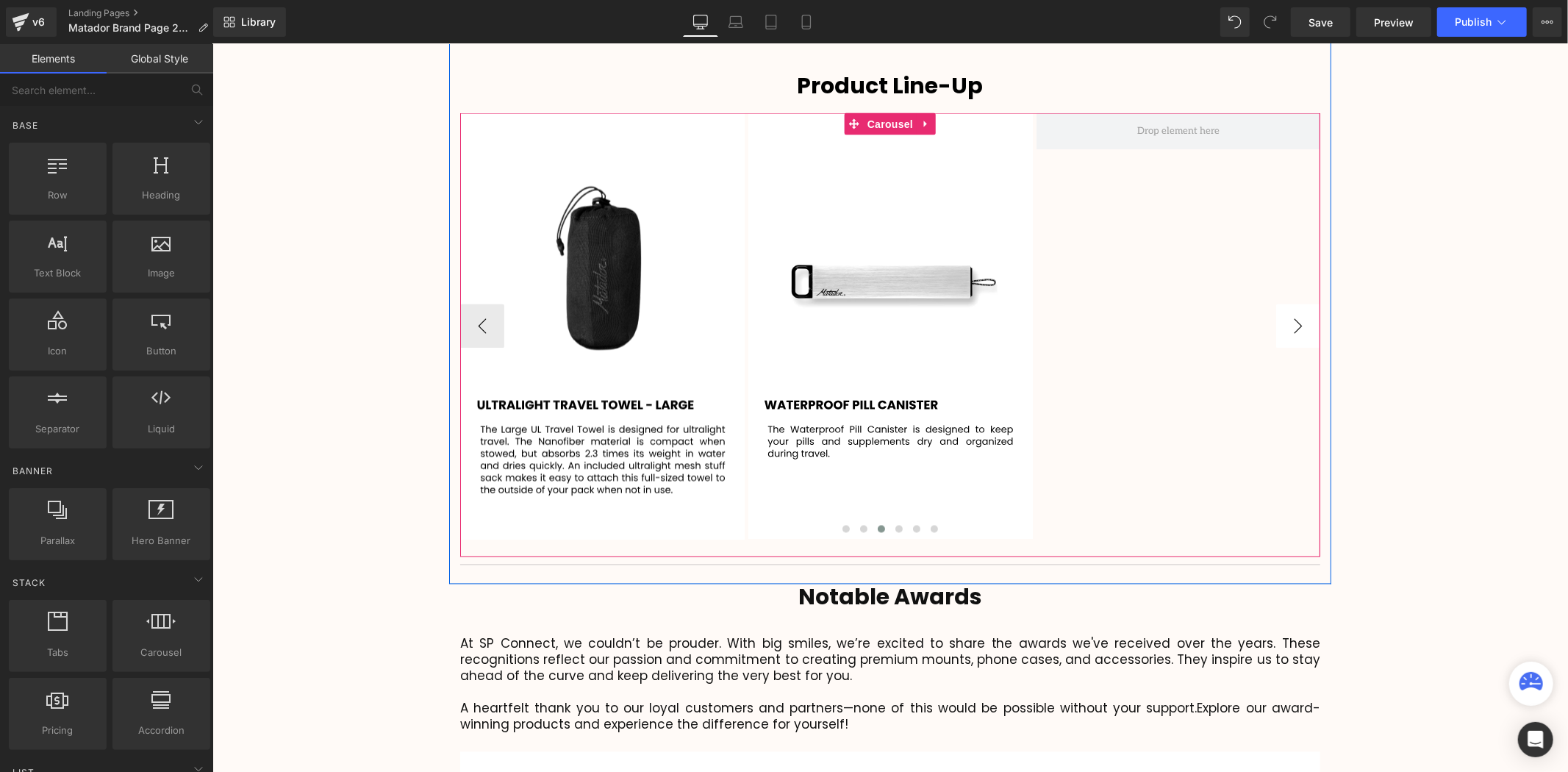
click at [1285, 303] on button "›" at bounding box center [1297, 325] width 44 height 44
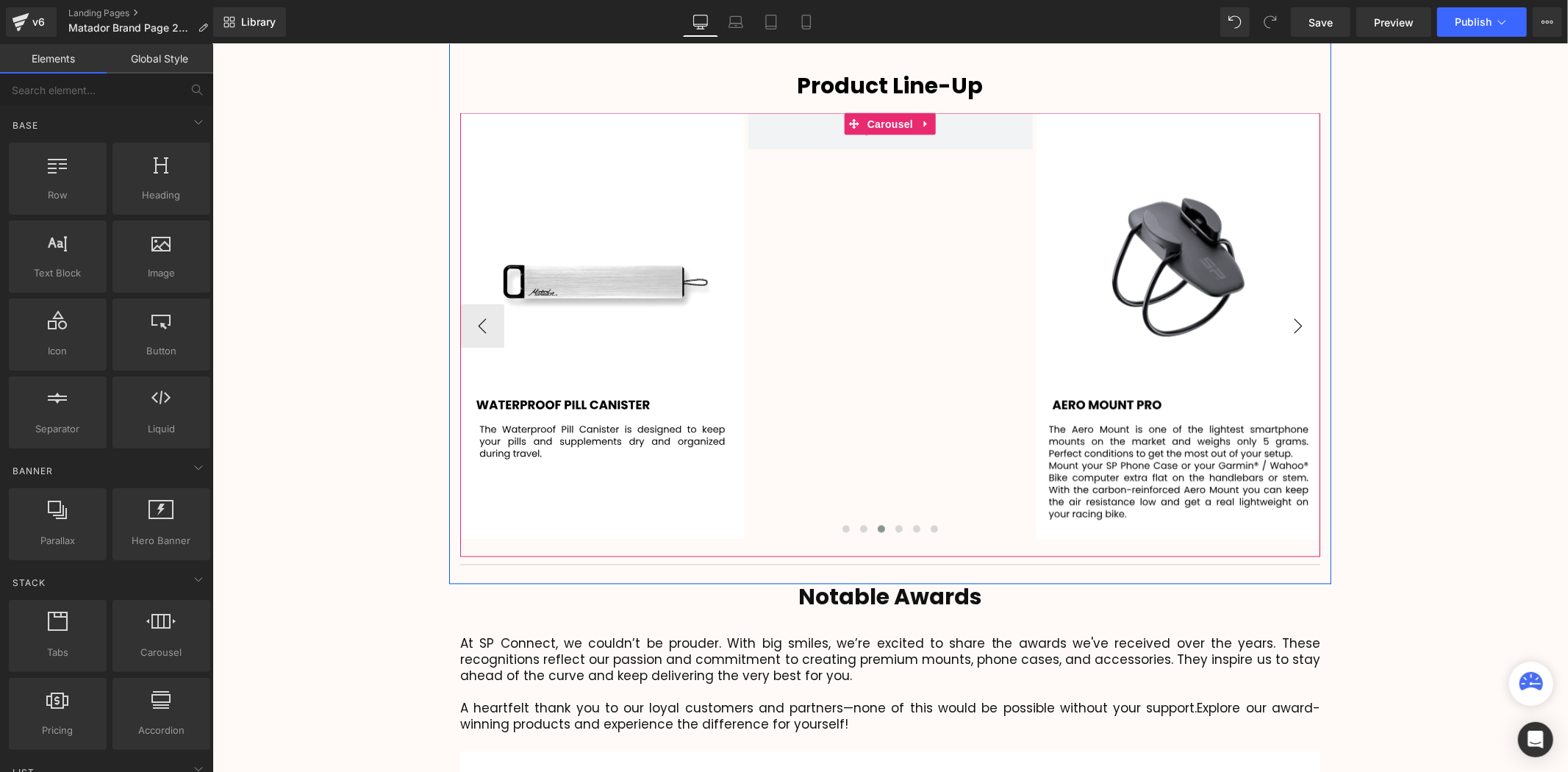
click at [1285, 303] on button "›" at bounding box center [1297, 325] width 44 height 44
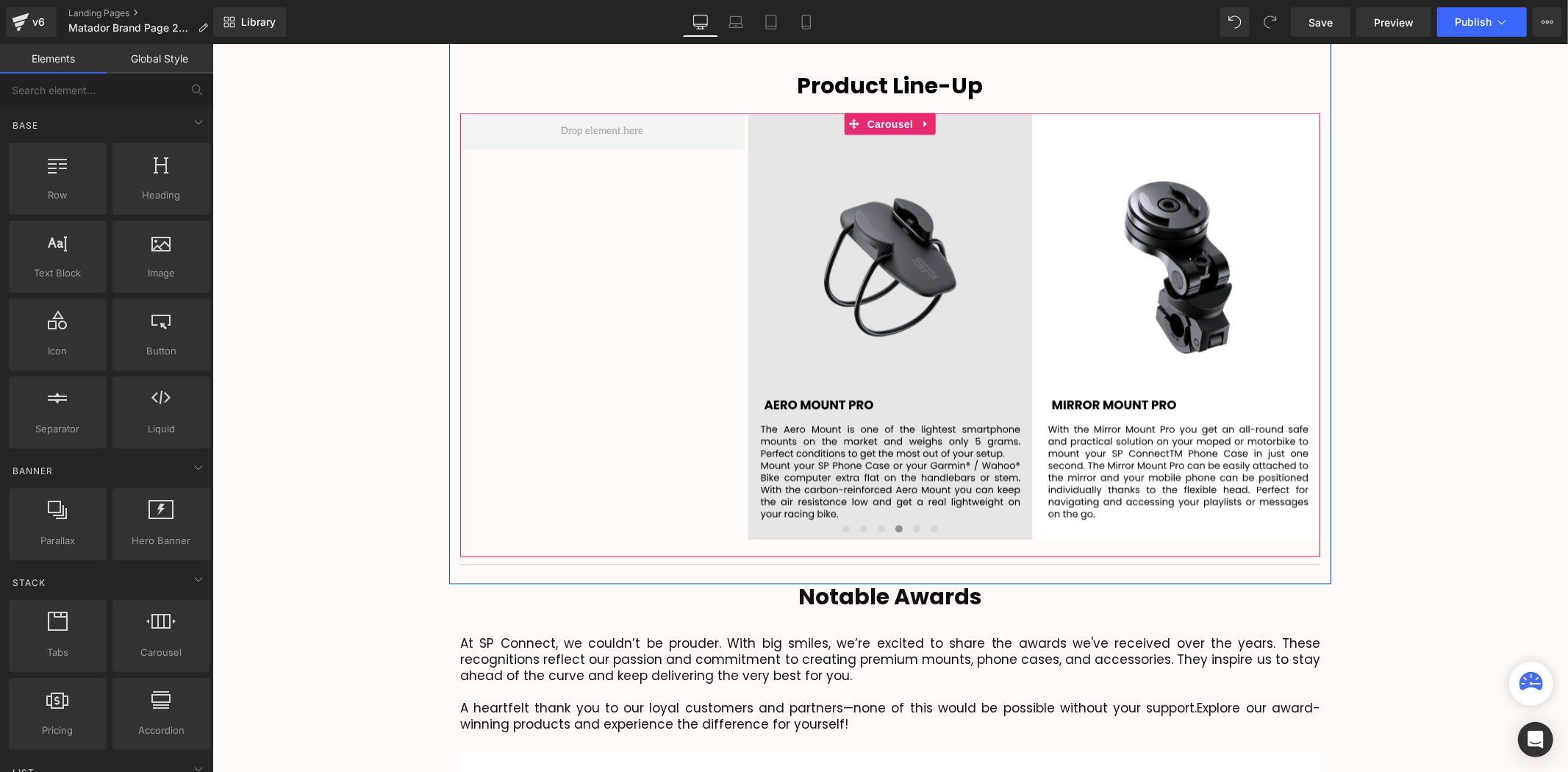
click at [897, 113] on span "Carousel" at bounding box center [889, 123] width 53 height 22
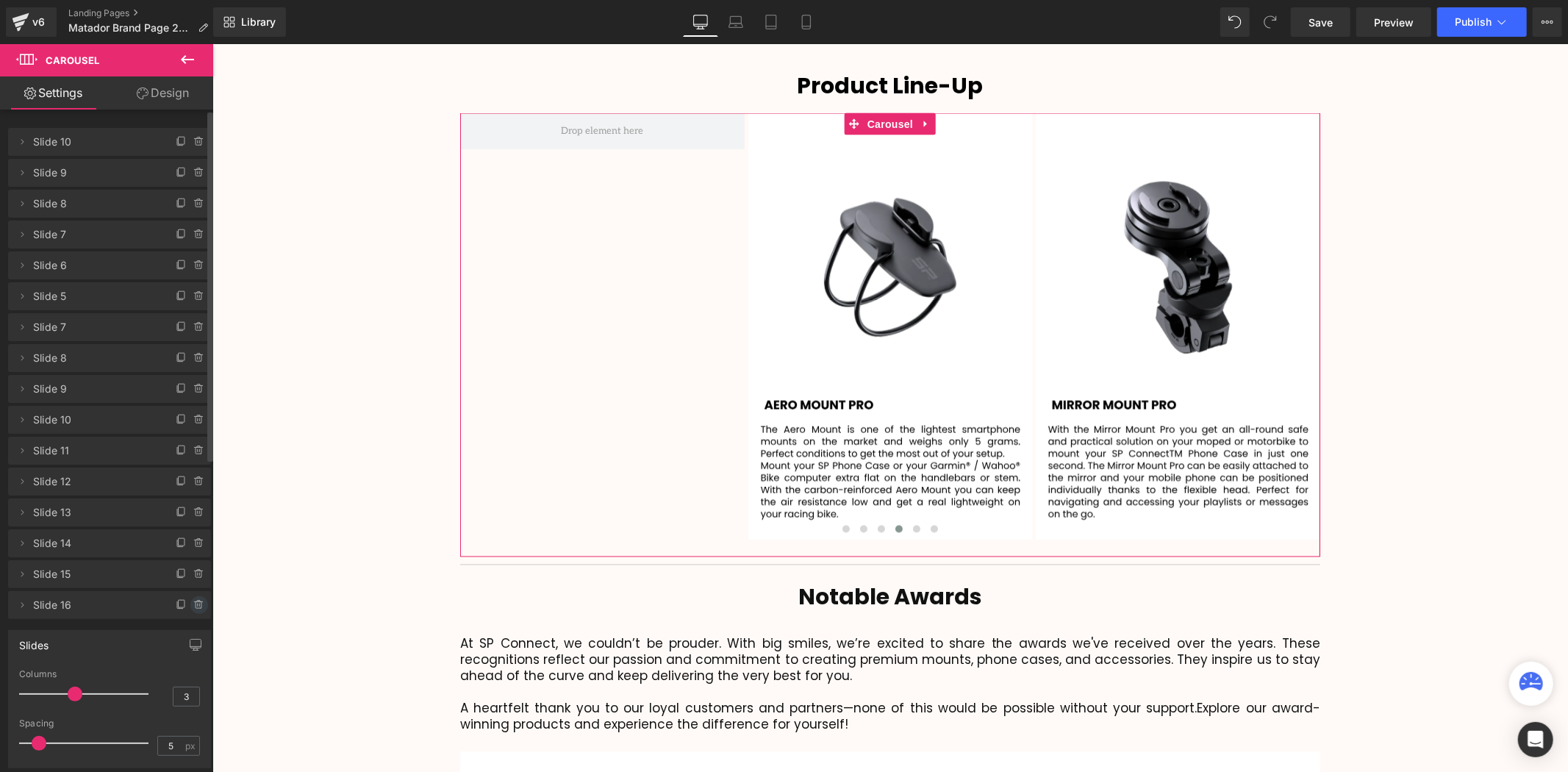
click at [198, 603] on icon at bounding box center [198, 604] width 0 height 3
click at [195, 574] on icon at bounding box center [199, 574] width 11 height 11
click at [192, 599] on button "Delete" at bounding box center [183, 606] width 46 height 19
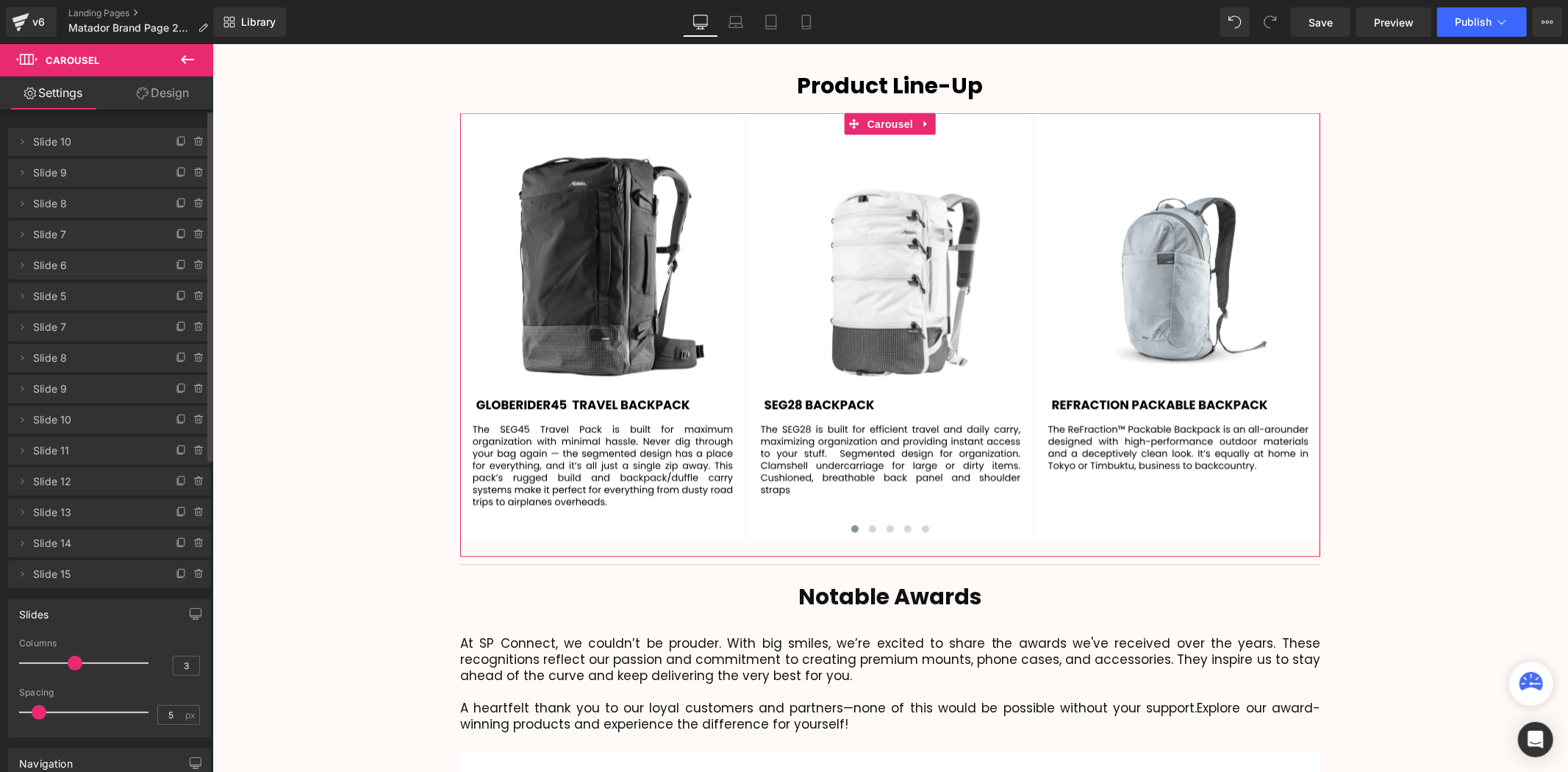
click at [193, 578] on icon at bounding box center [199, 574] width 11 height 11
click at [194, 572] on button "Delete" at bounding box center [183, 574] width 46 height 19
click at [193, 540] on icon at bounding box center [199, 543] width 11 height 11
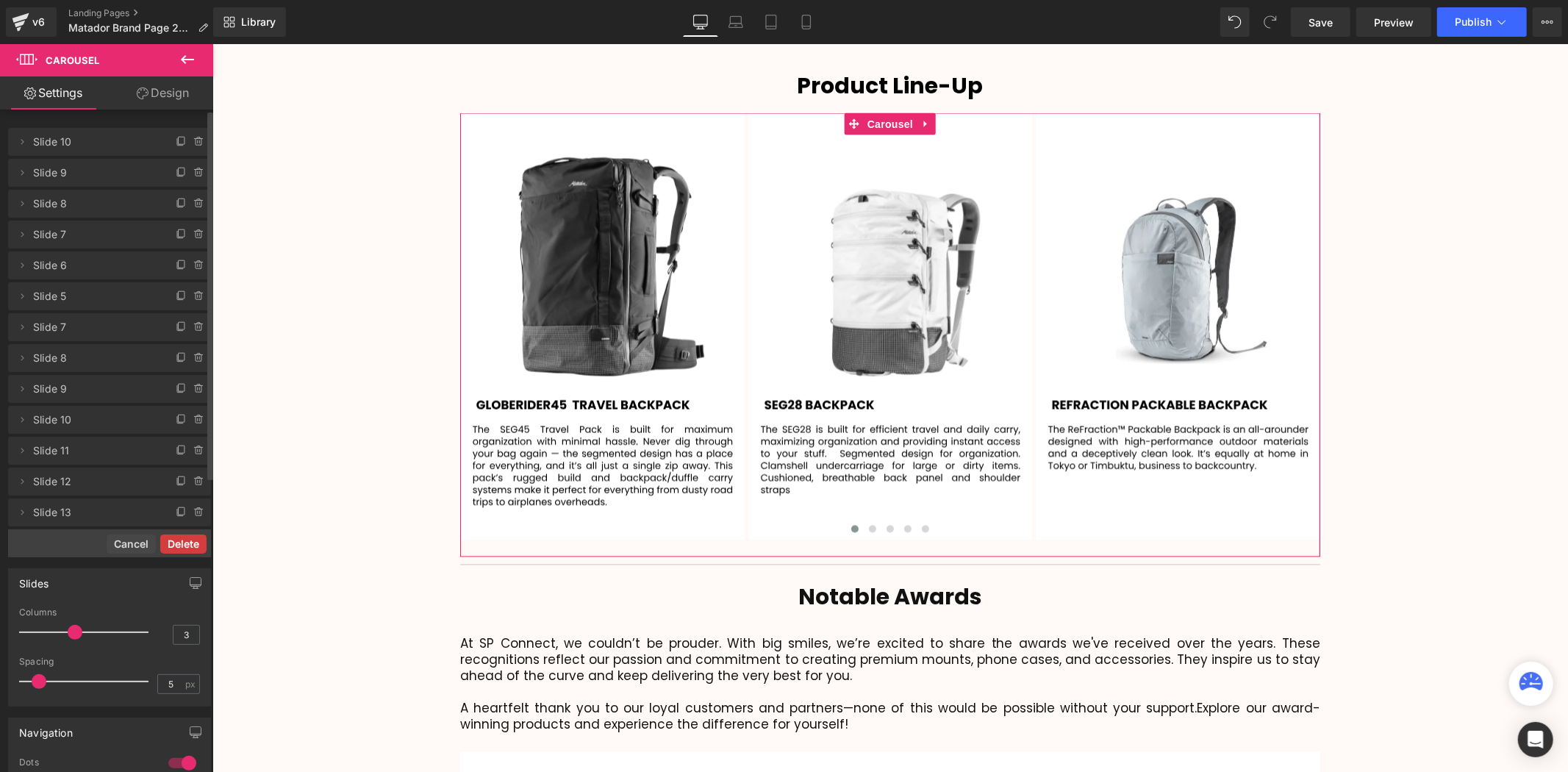
click at [173, 546] on button "Delete" at bounding box center [183, 544] width 46 height 19
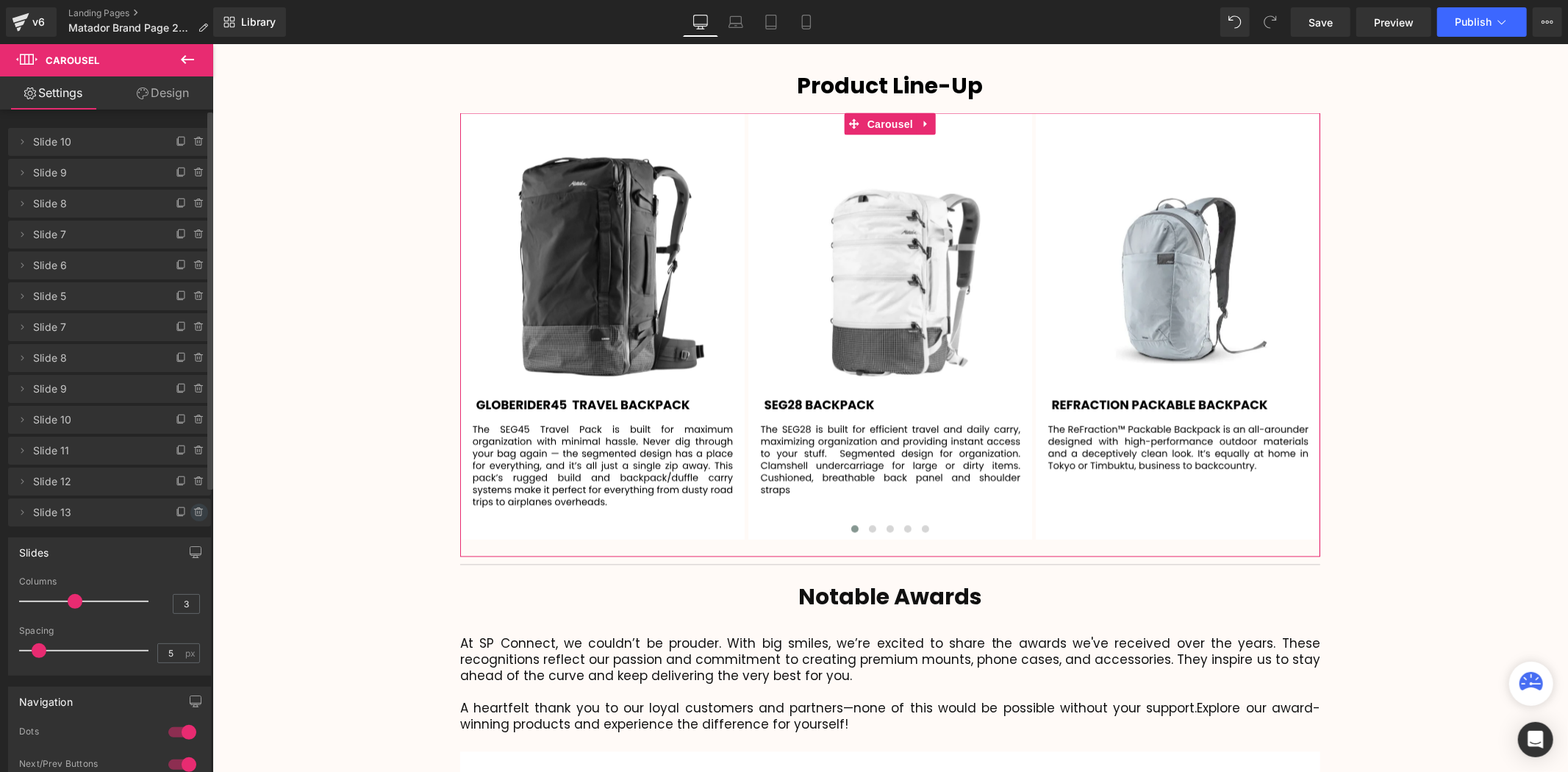
click at [198, 512] on icon at bounding box center [198, 511] width 0 height 3
click at [184, 512] on button "Delete" at bounding box center [183, 513] width 46 height 19
click at [193, 482] on icon at bounding box center [199, 481] width 11 height 11
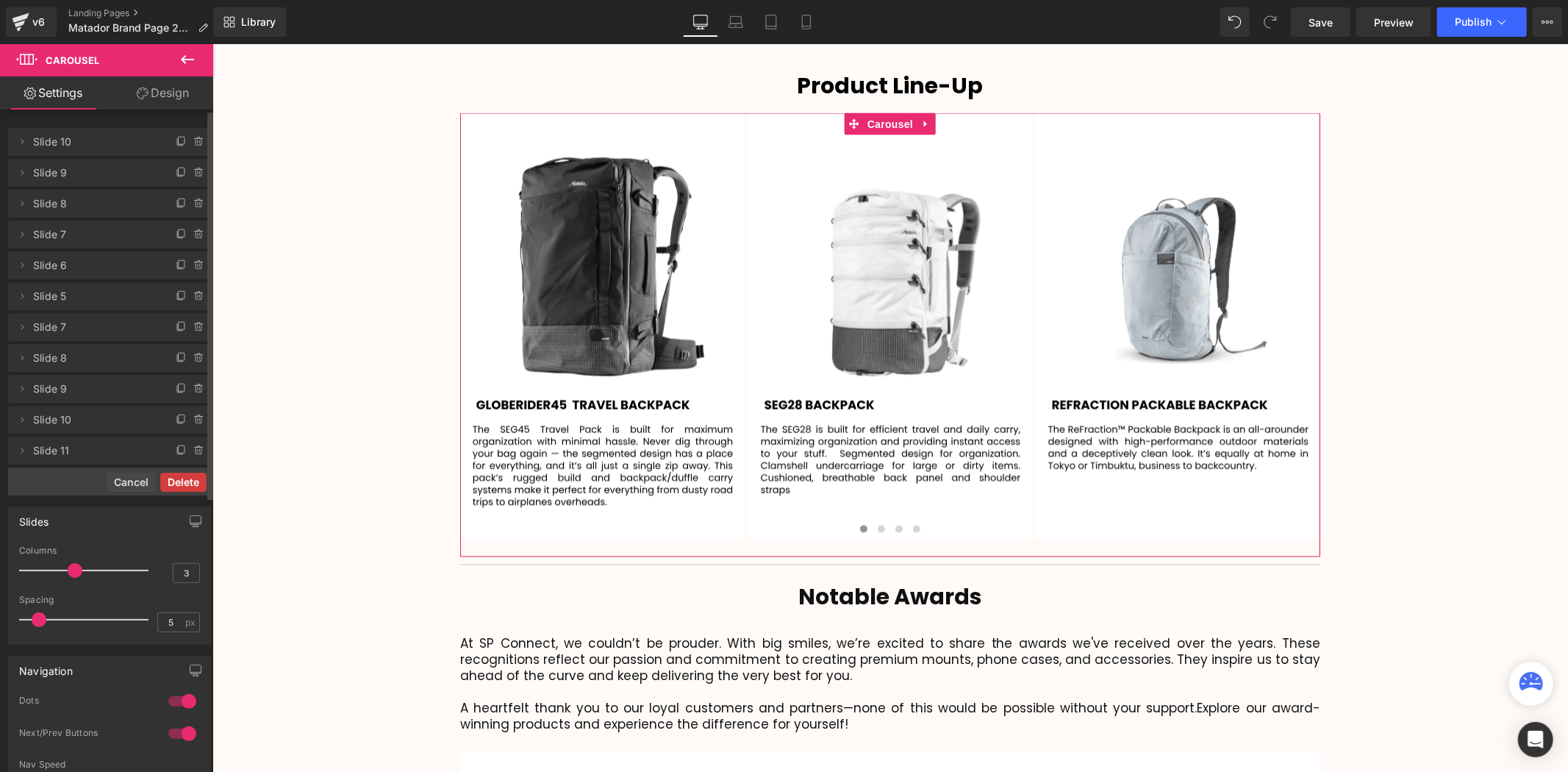
click at [179, 487] on button "Delete" at bounding box center [183, 483] width 46 height 19
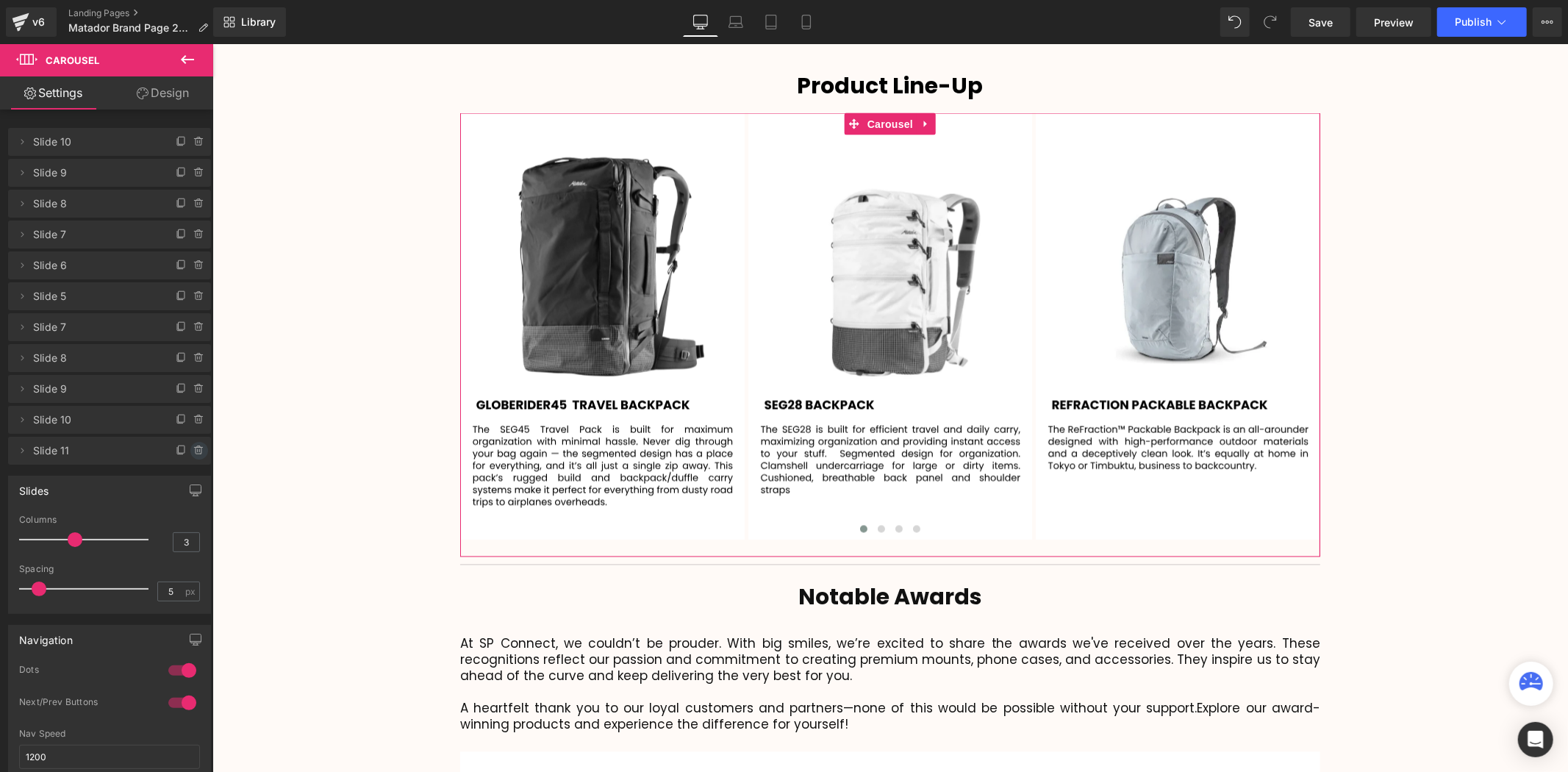
click at [197, 450] on icon at bounding box center [199, 450] width 11 height 11
click at [168, 450] on button "Delete" at bounding box center [183, 451] width 46 height 19
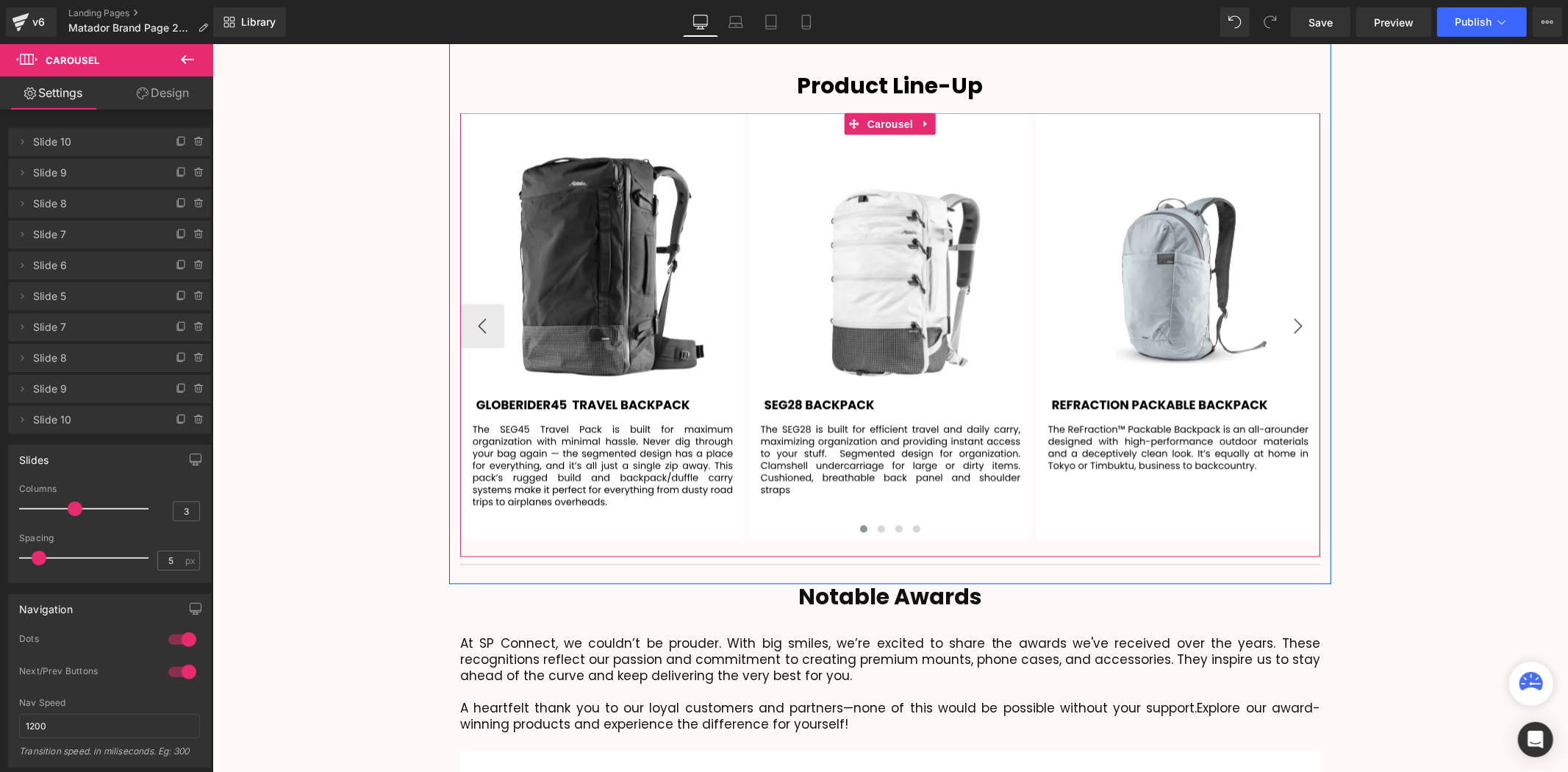
click at [1289, 303] on button "›" at bounding box center [1297, 325] width 44 height 44
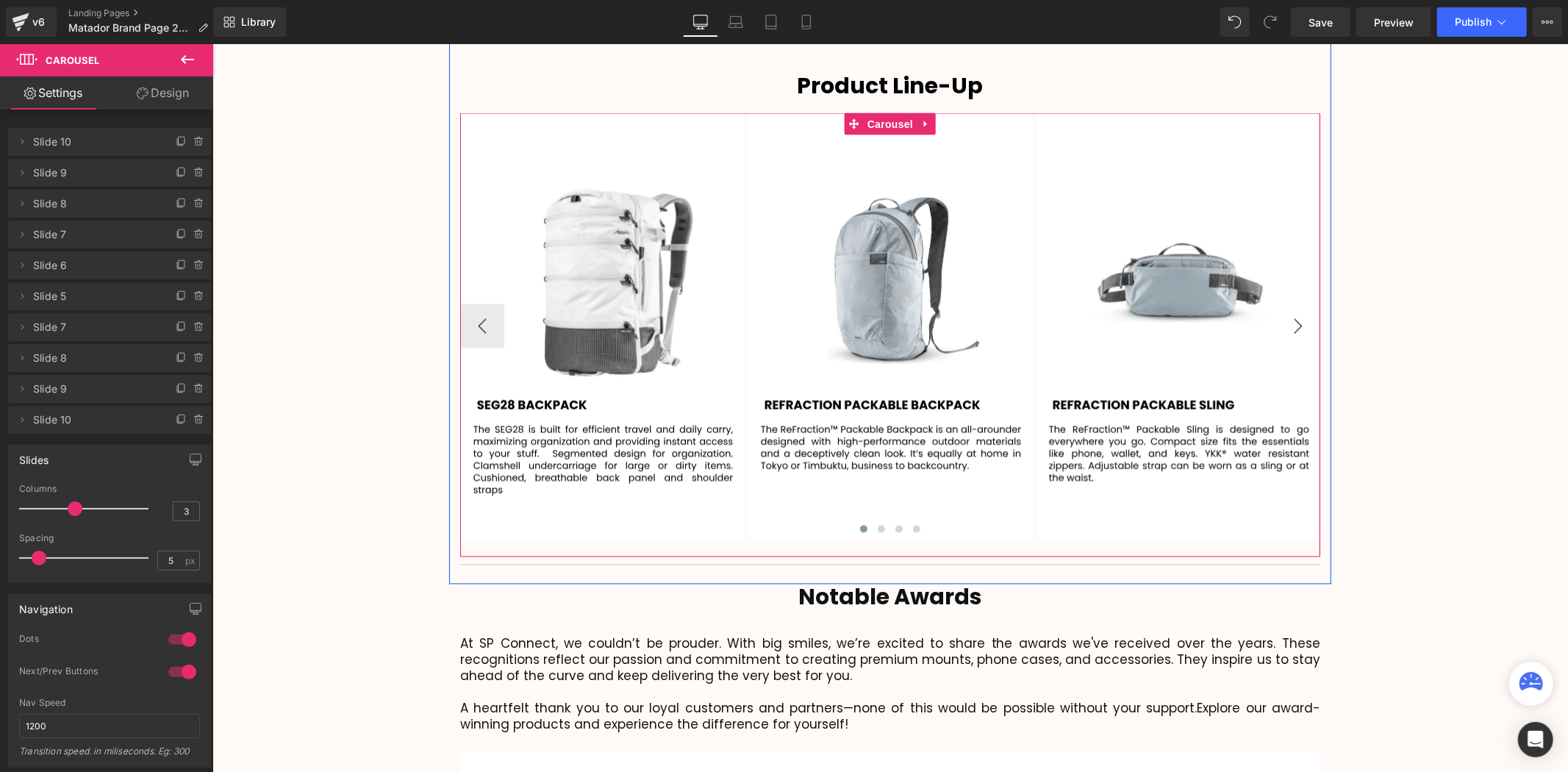
click at [1289, 303] on button "›" at bounding box center [1297, 325] width 44 height 44
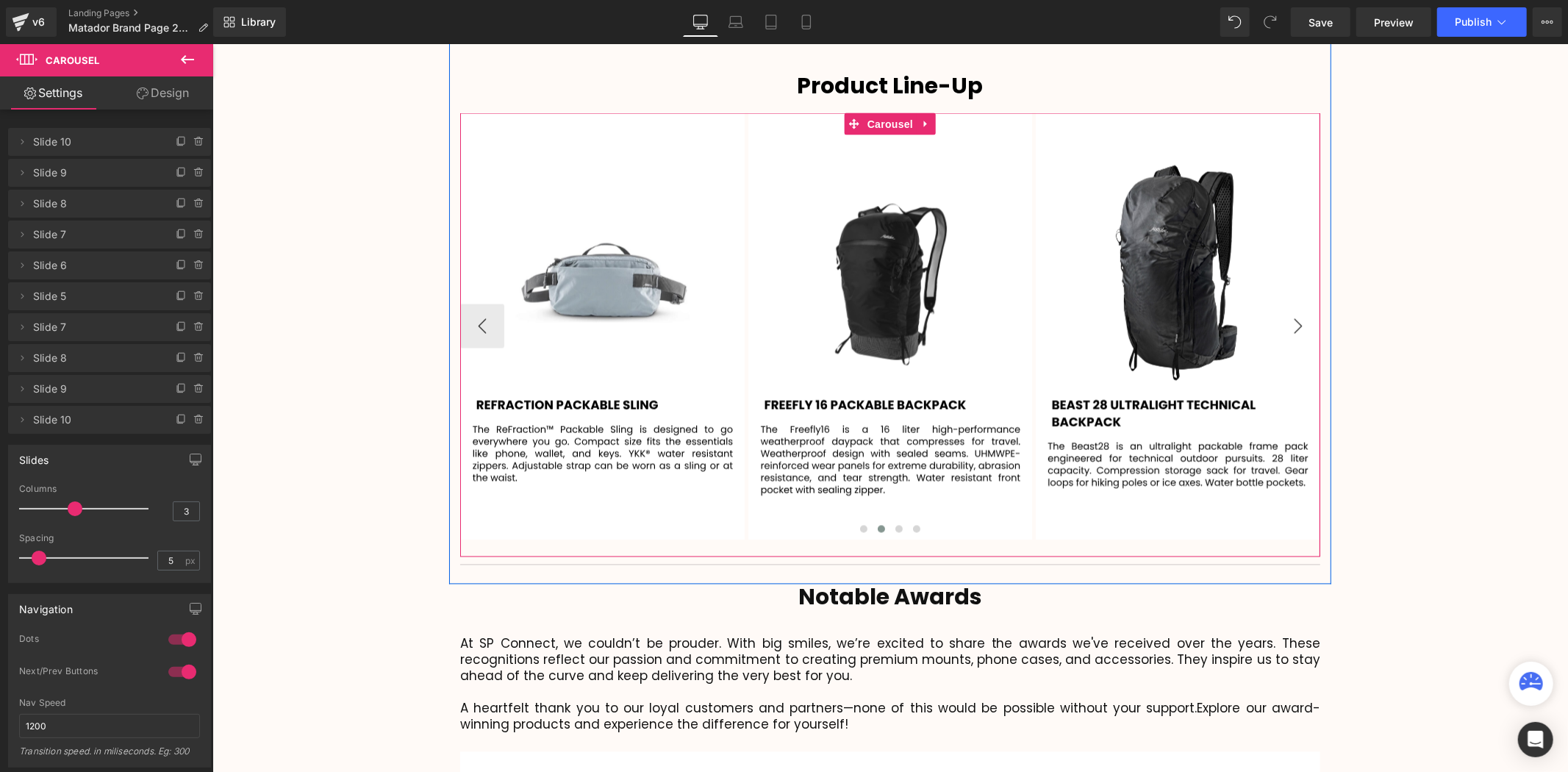
click at [1289, 303] on button "›" at bounding box center [1297, 325] width 44 height 44
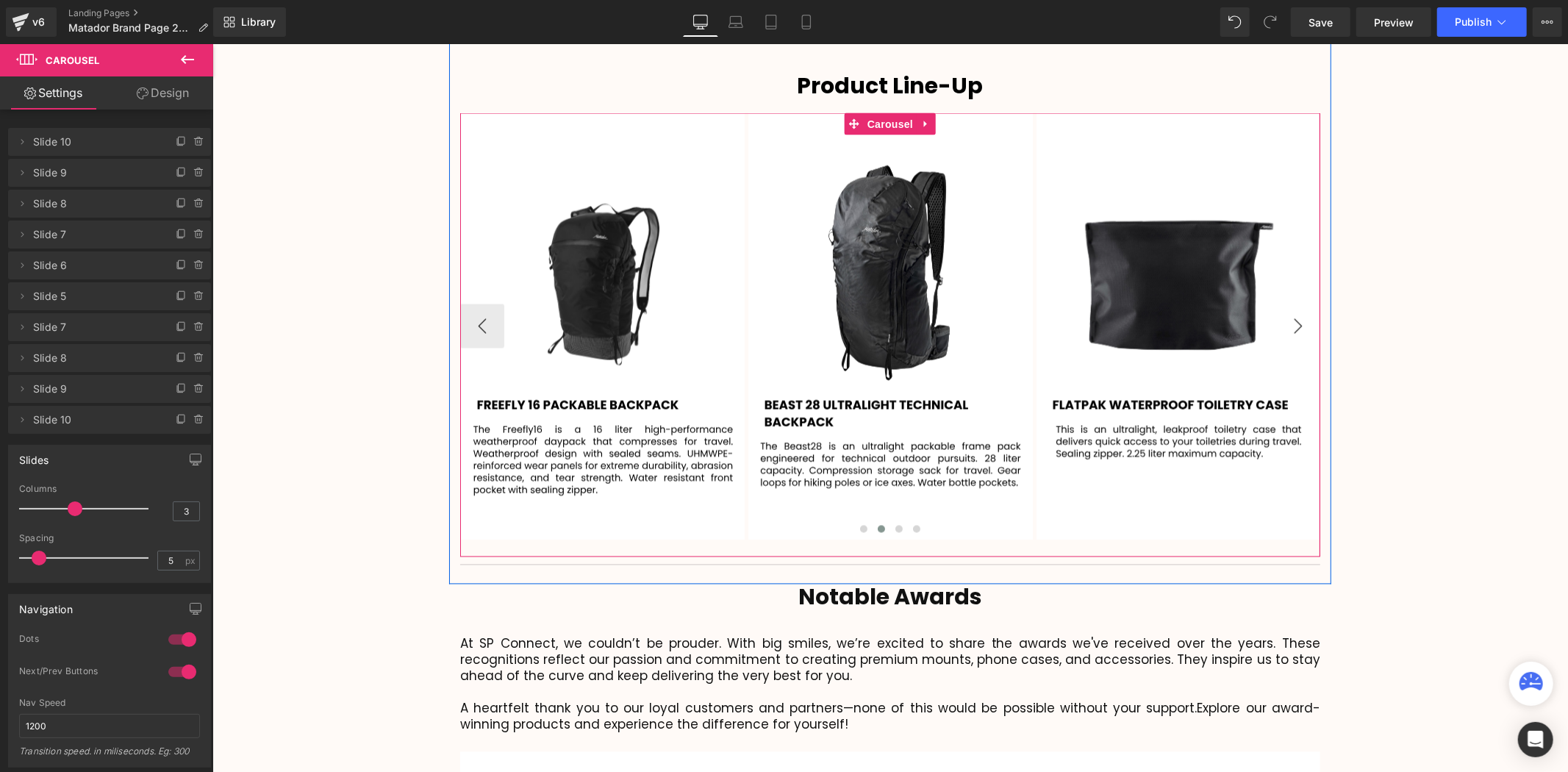
click at [1289, 303] on button "›" at bounding box center [1297, 325] width 44 height 44
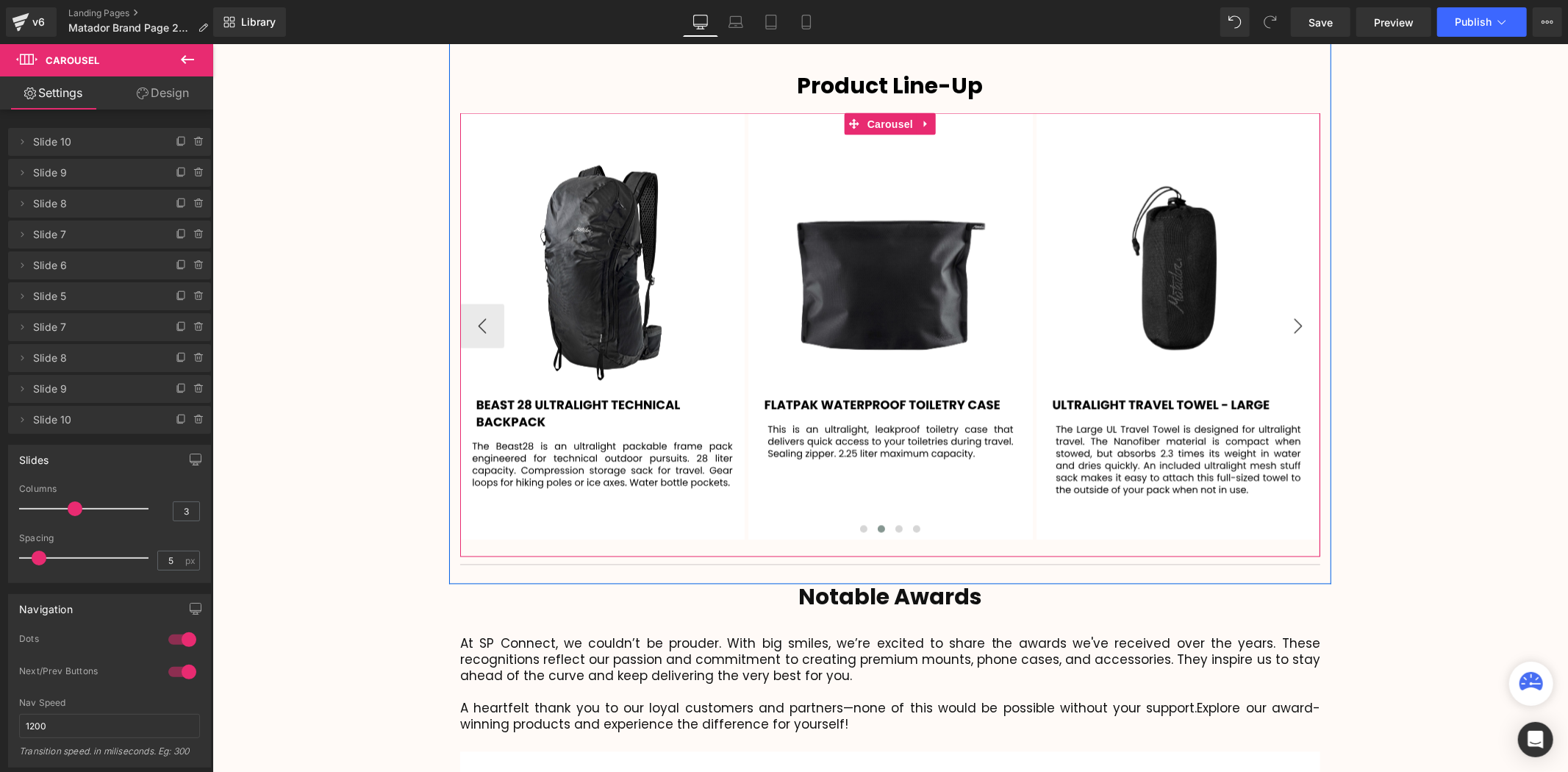
click at [1289, 303] on button "›" at bounding box center [1297, 325] width 44 height 44
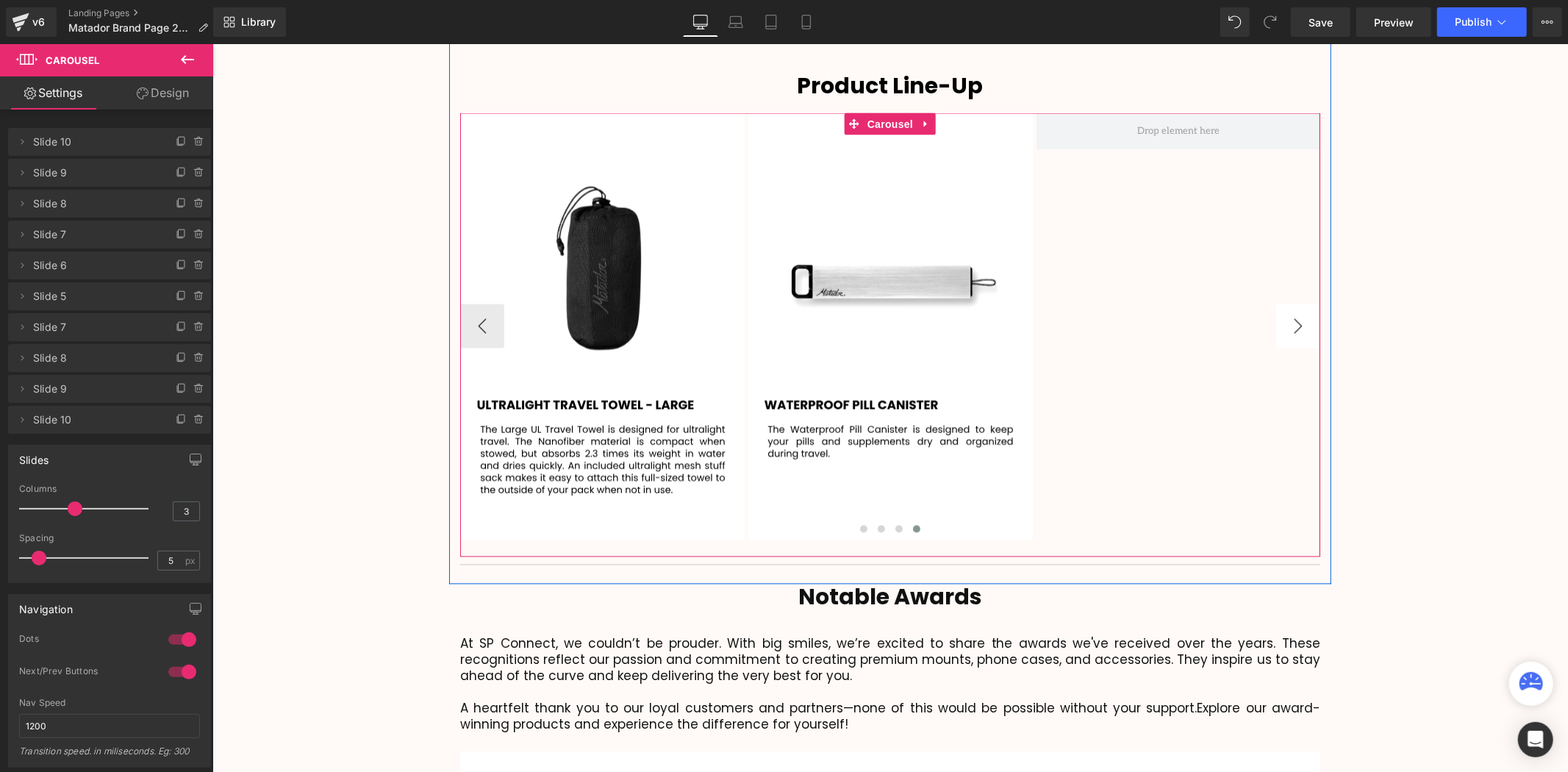
click at [1289, 303] on button "›" at bounding box center [1297, 325] width 44 height 44
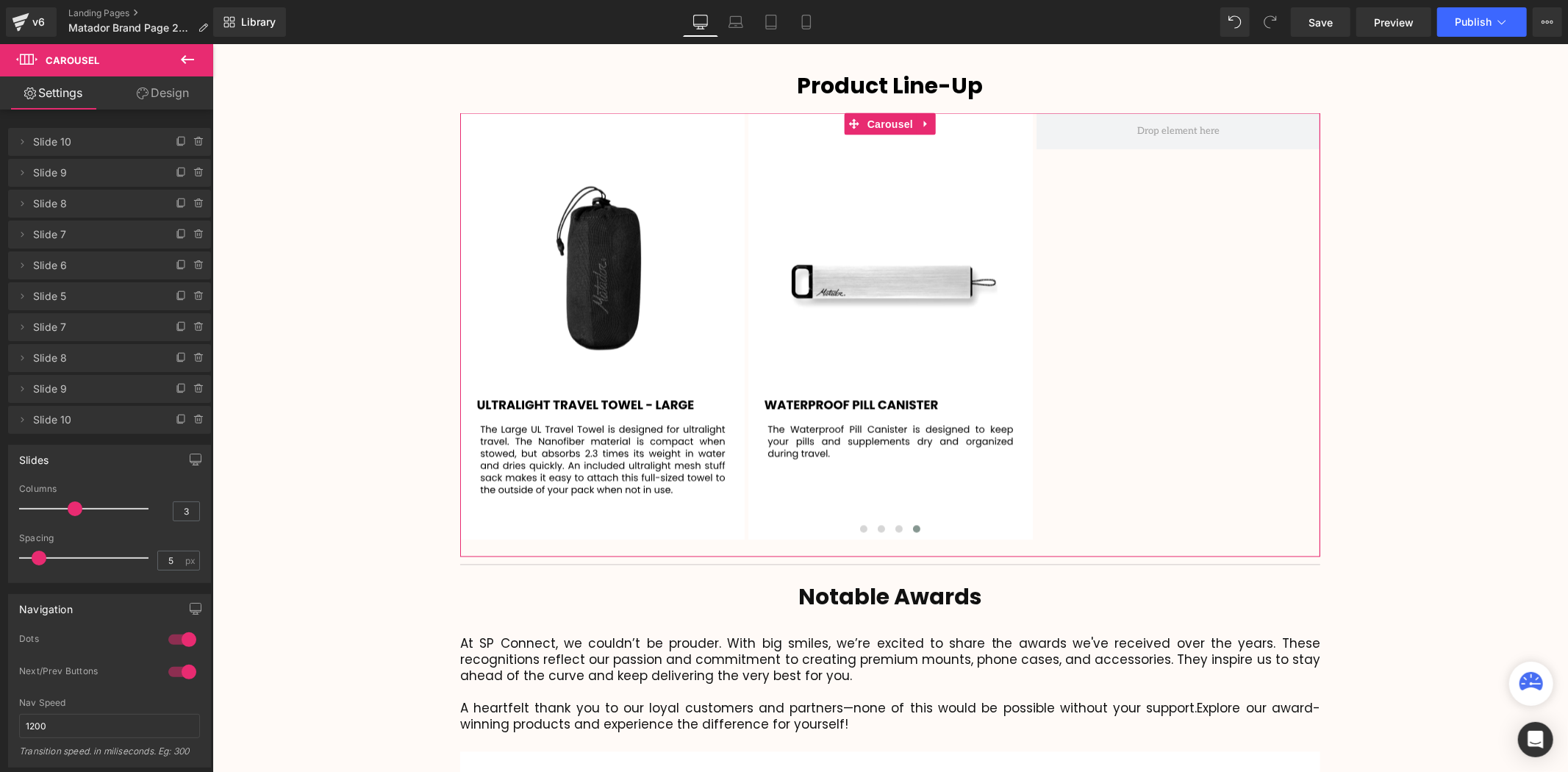
click at [80, 419] on span "Slide 10" at bounding box center [94, 420] width 123 height 28
click at [200, 422] on span at bounding box center [199, 420] width 17 height 17
click at [168, 421] on button "Delete" at bounding box center [183, 421] width 46 height 19
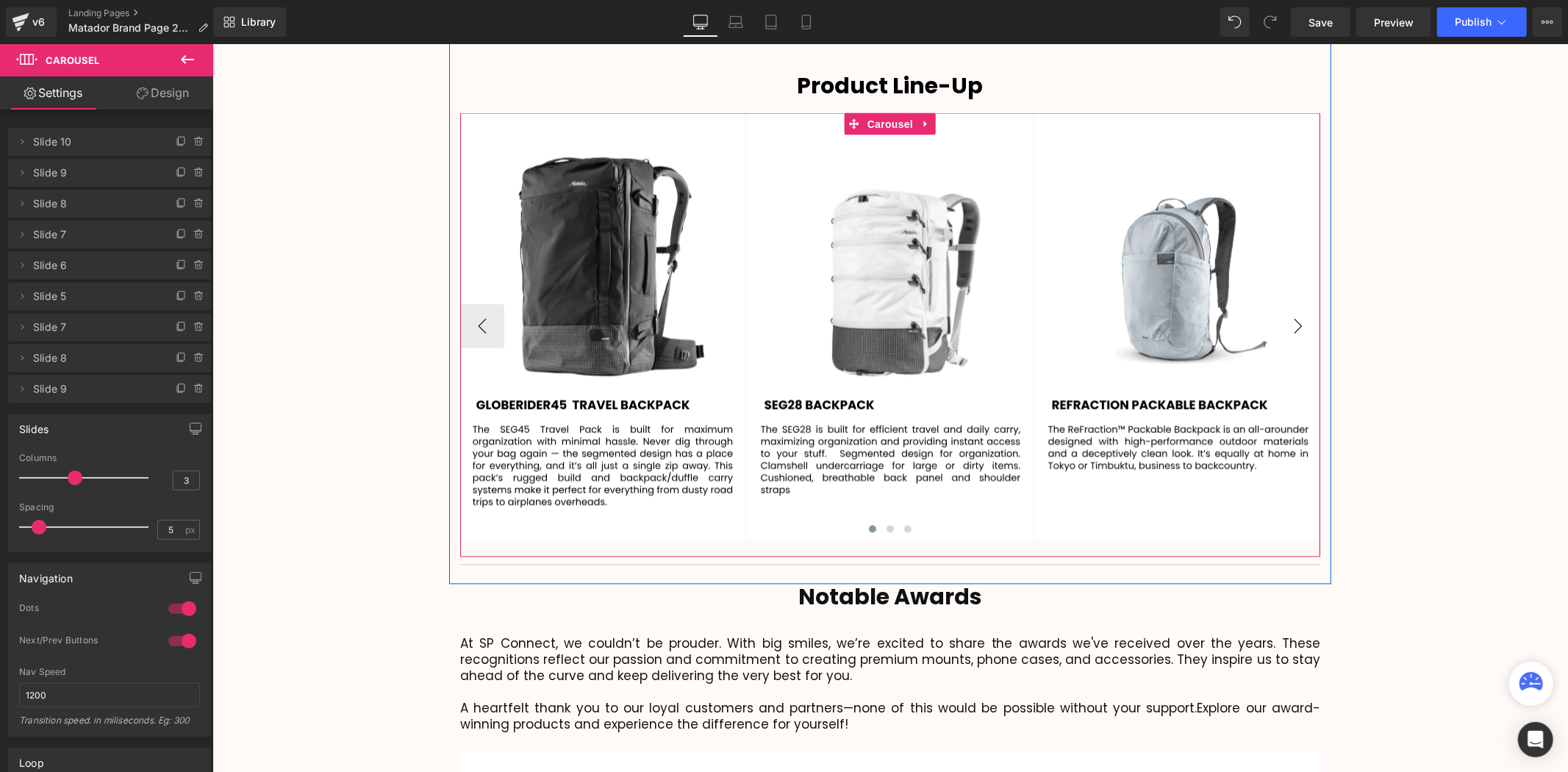
click at [1317, 303] on button "›" at bounding box center [1297, 325] width 44 height 44
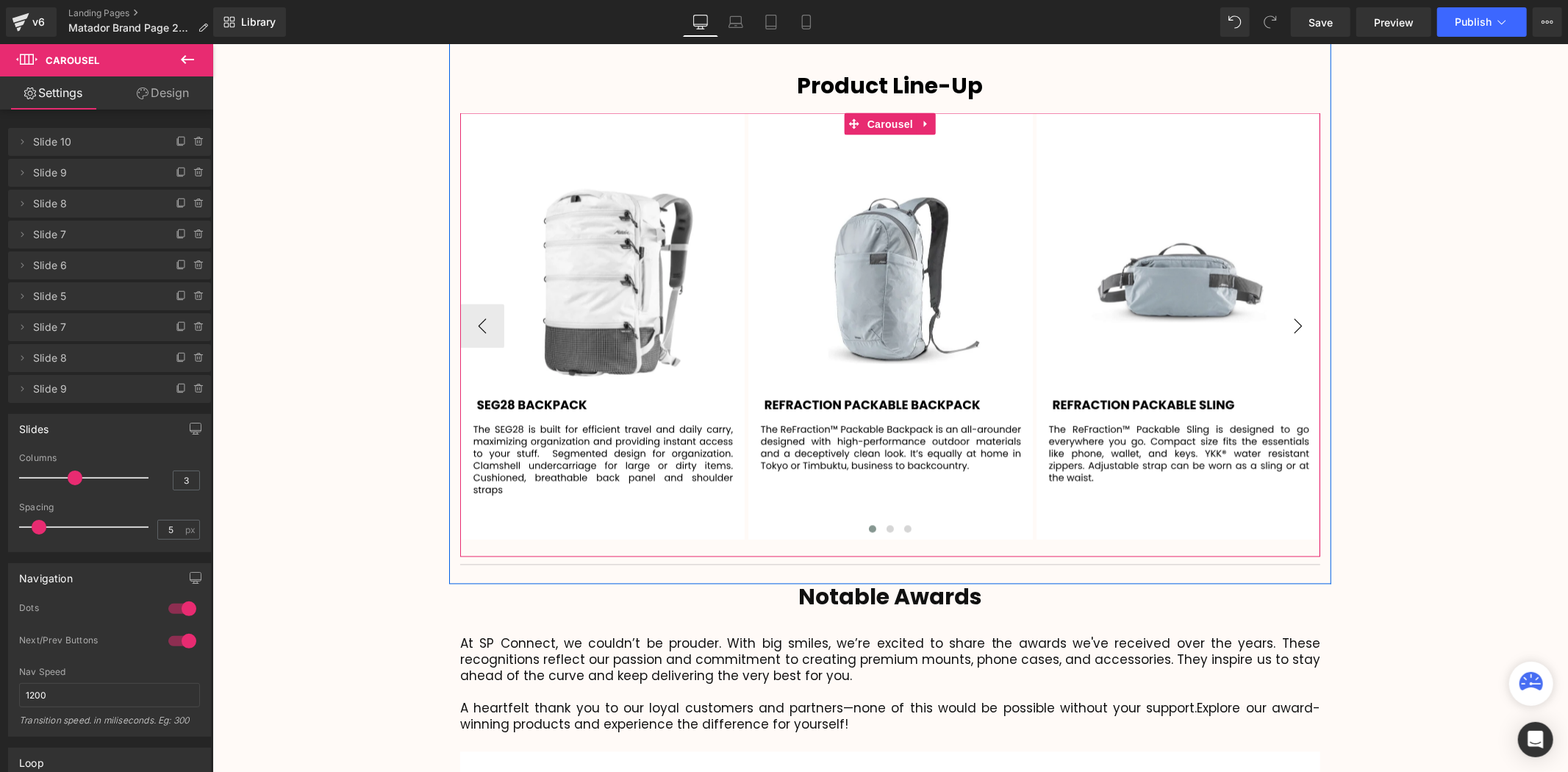
click at [1289, 303] on button "›" at bounding box center [1297, 325] width 44 height 44
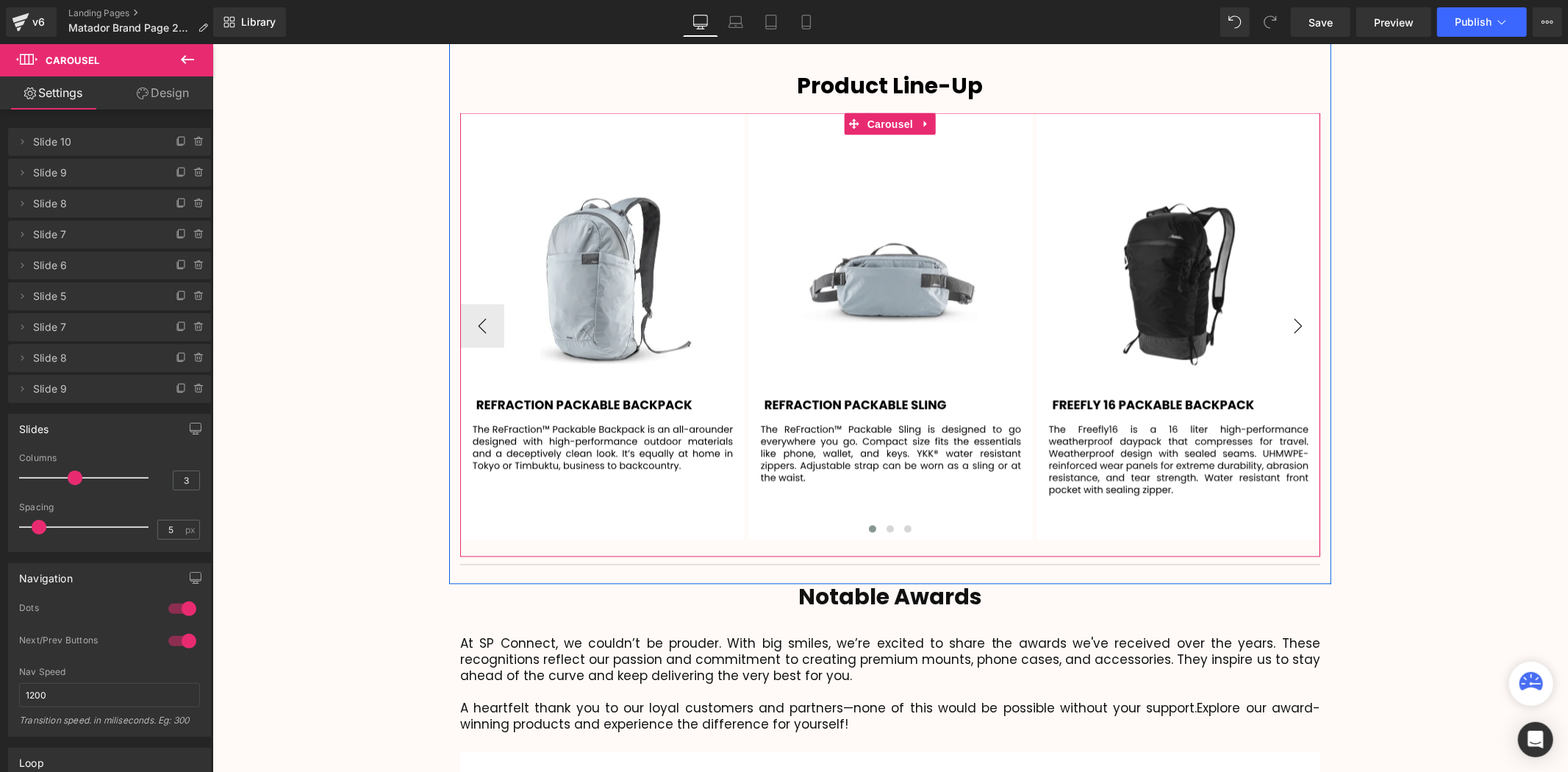
click at [1289, 303] on button "›" at bounding box center [1297, 325] width 44 height 44
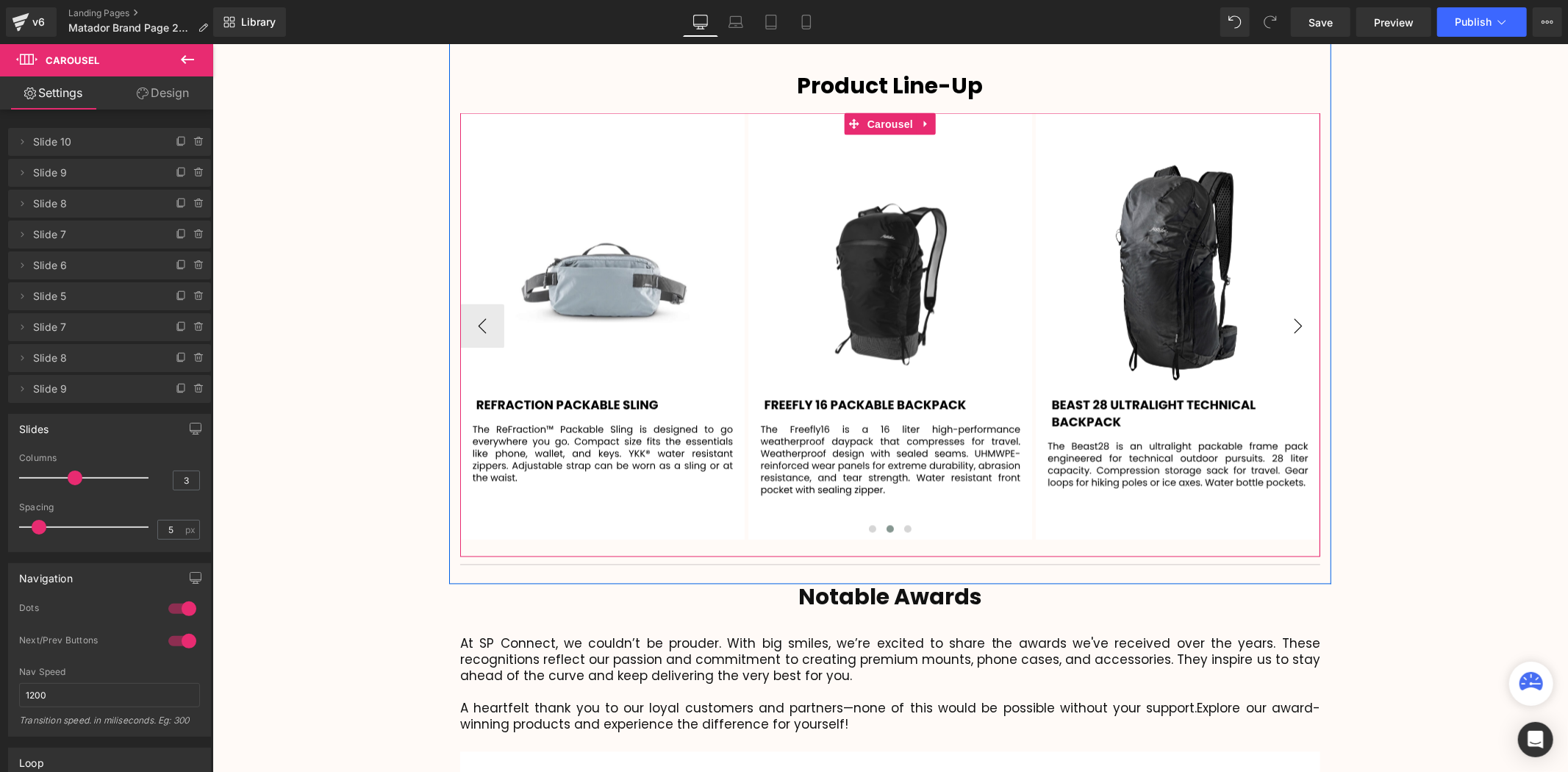
click at [1289, 303] on button "›" at bounding box center [1297, 325] width 44 height 44
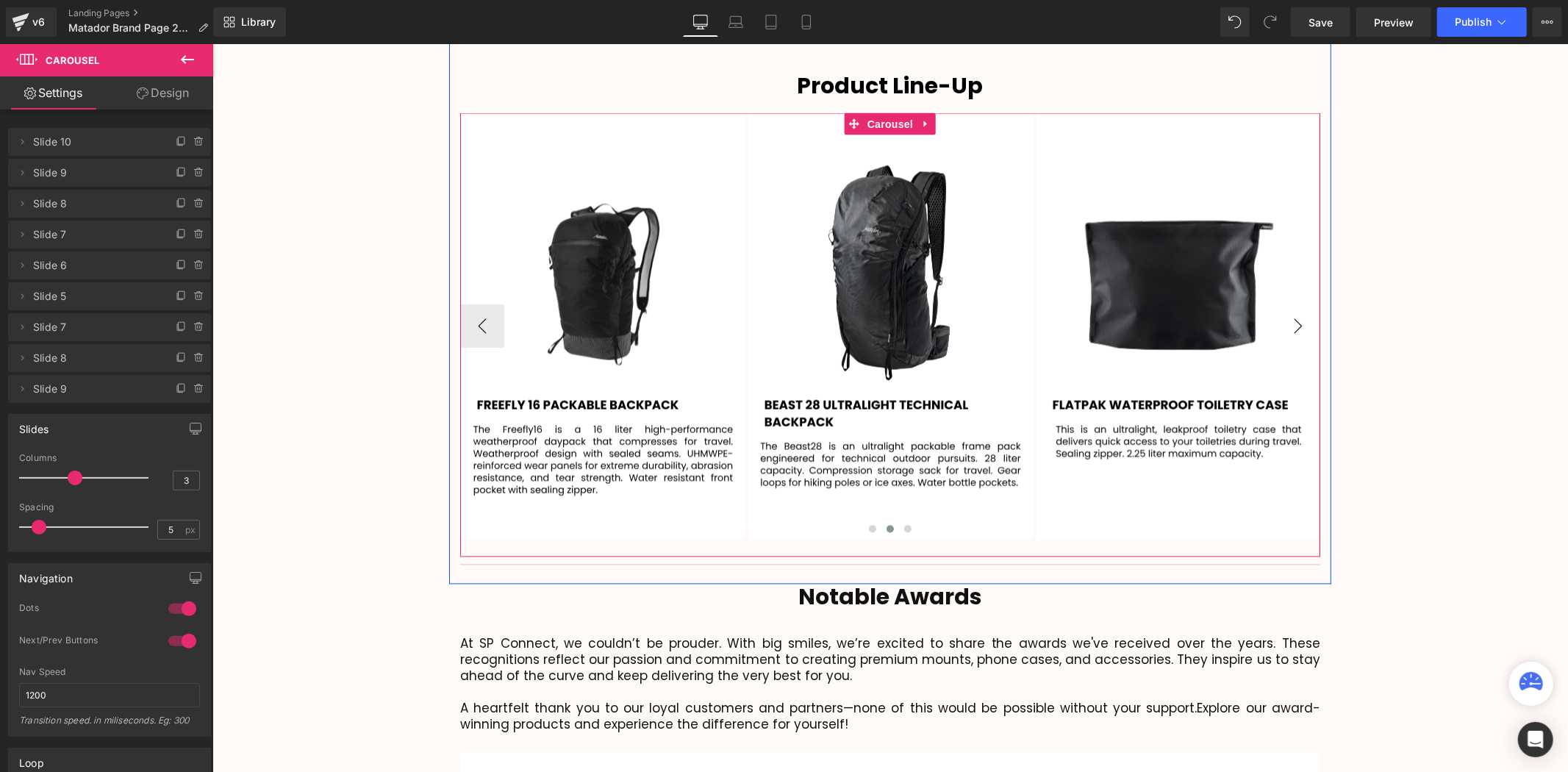
click at [1289, 303] on button "›" at bounding box center [1297, 325] width 44 height 44
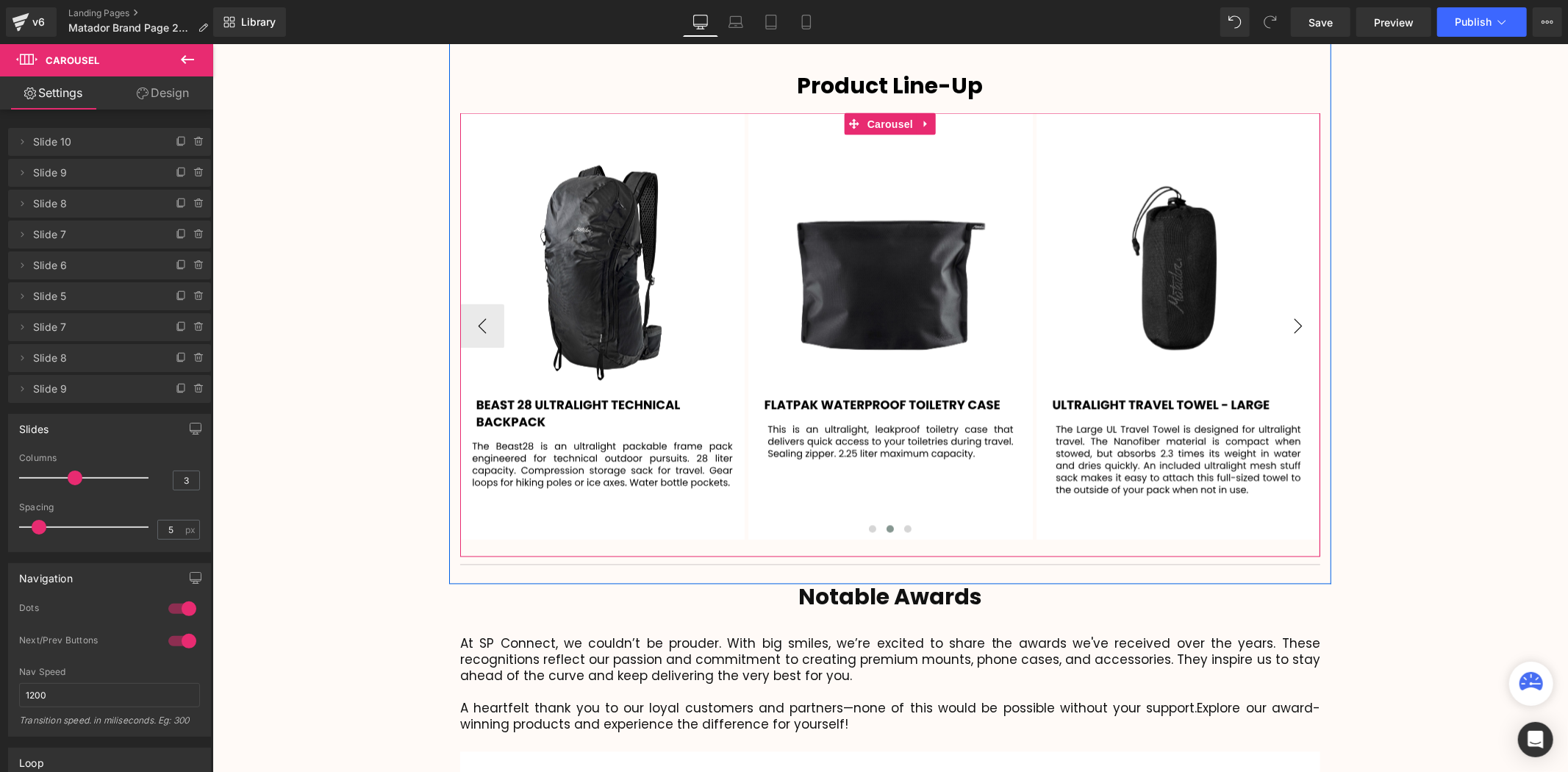
click at [1289, 303] on button "›" at bounding box center [1297, 325] width 44 height 44
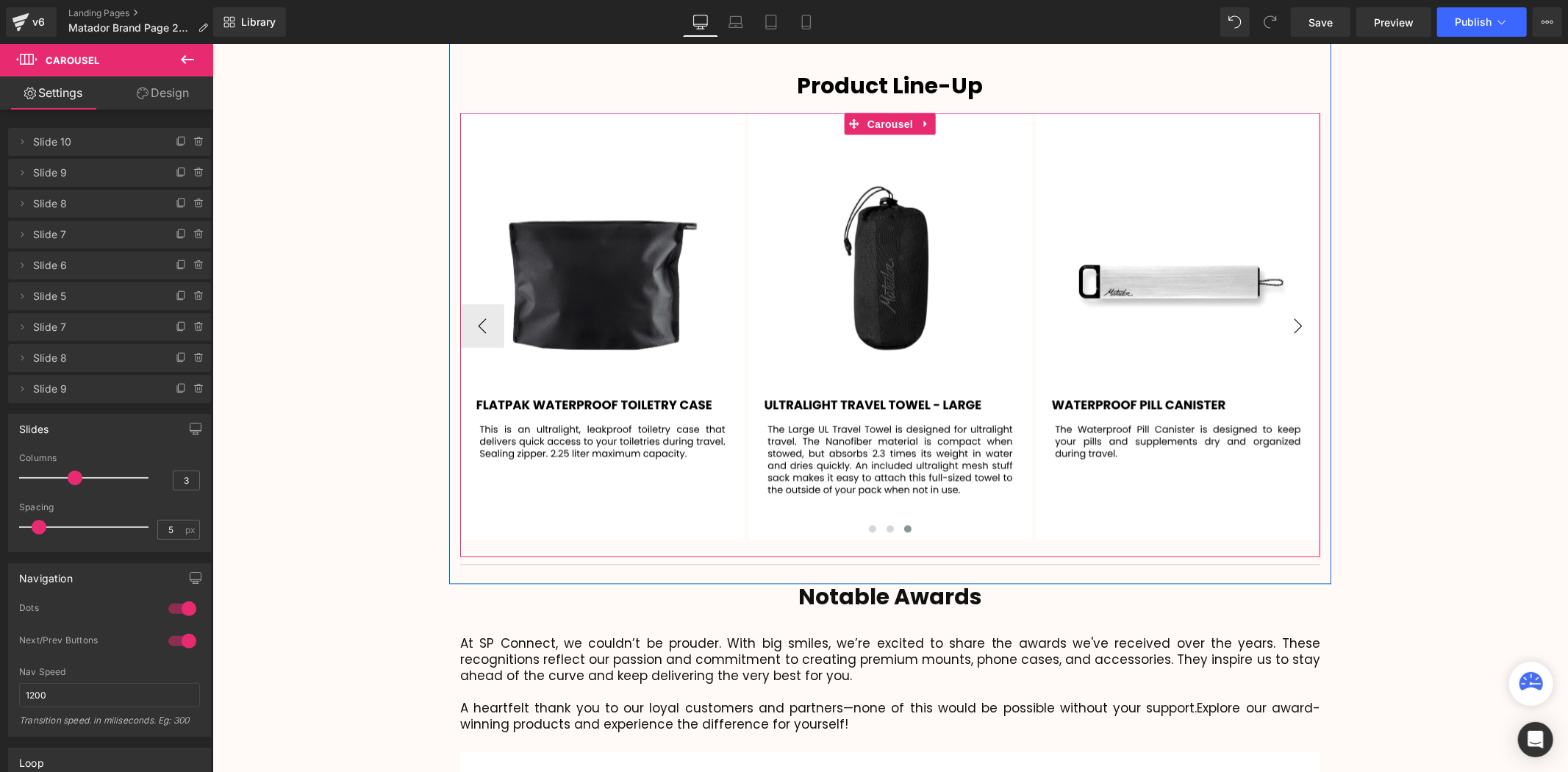
click at [1289, 303] on button "›" at bounding box center [1297, 325] width 44 height 44
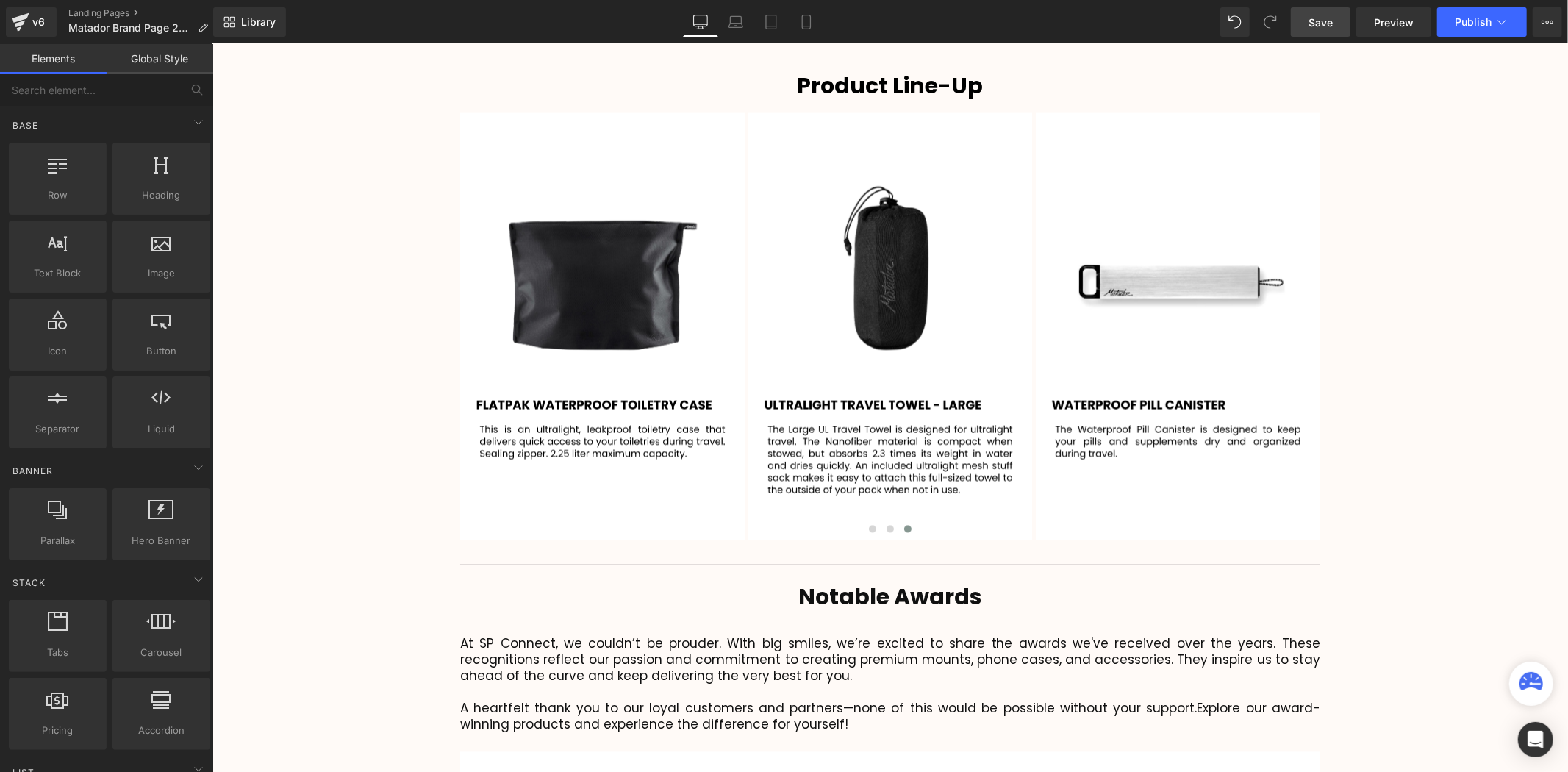
click at [1321, 25] on span "Save" at bounding box center [1321, 23] width 24 height 16
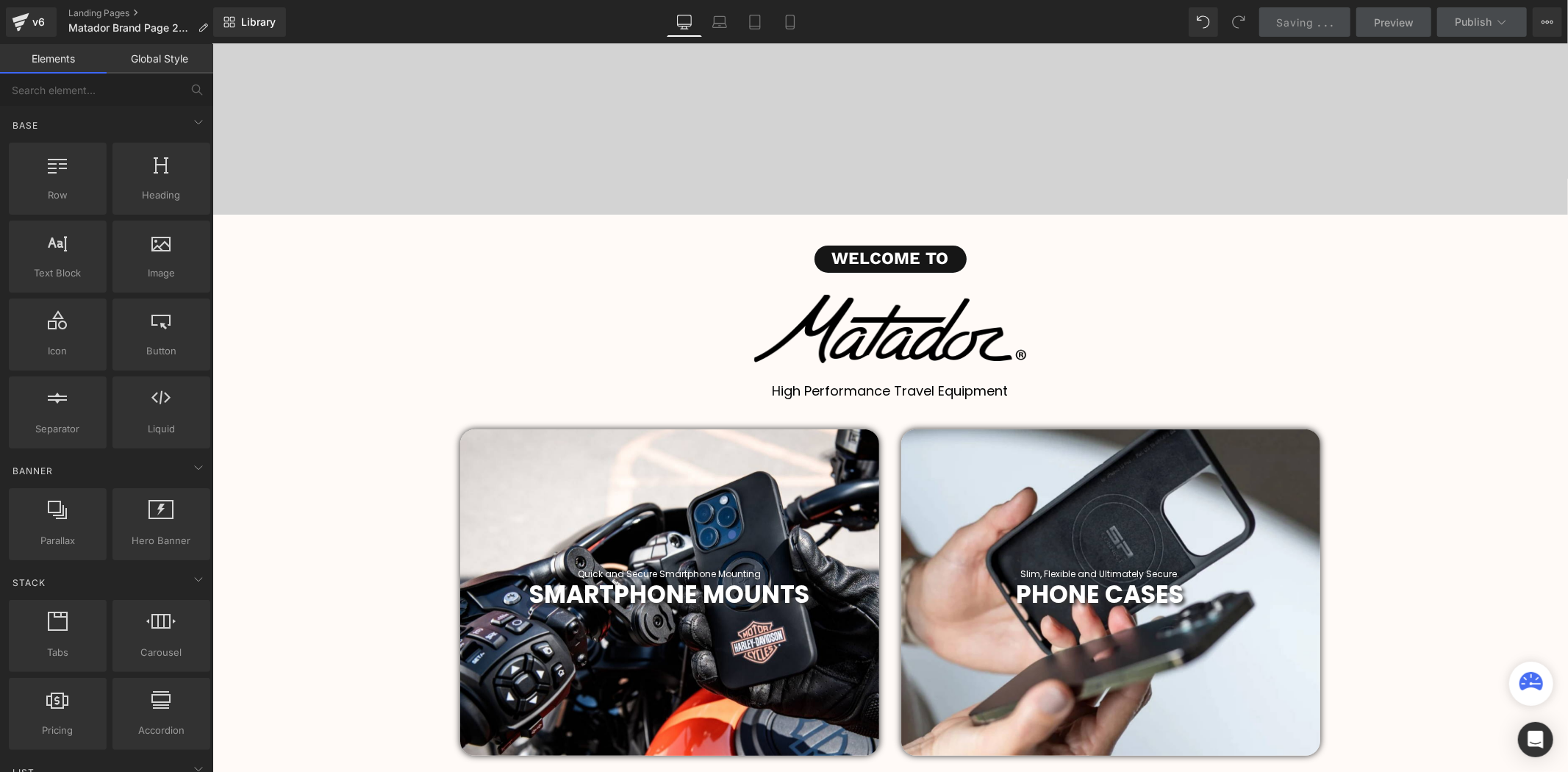
scroll to position [245, 0]
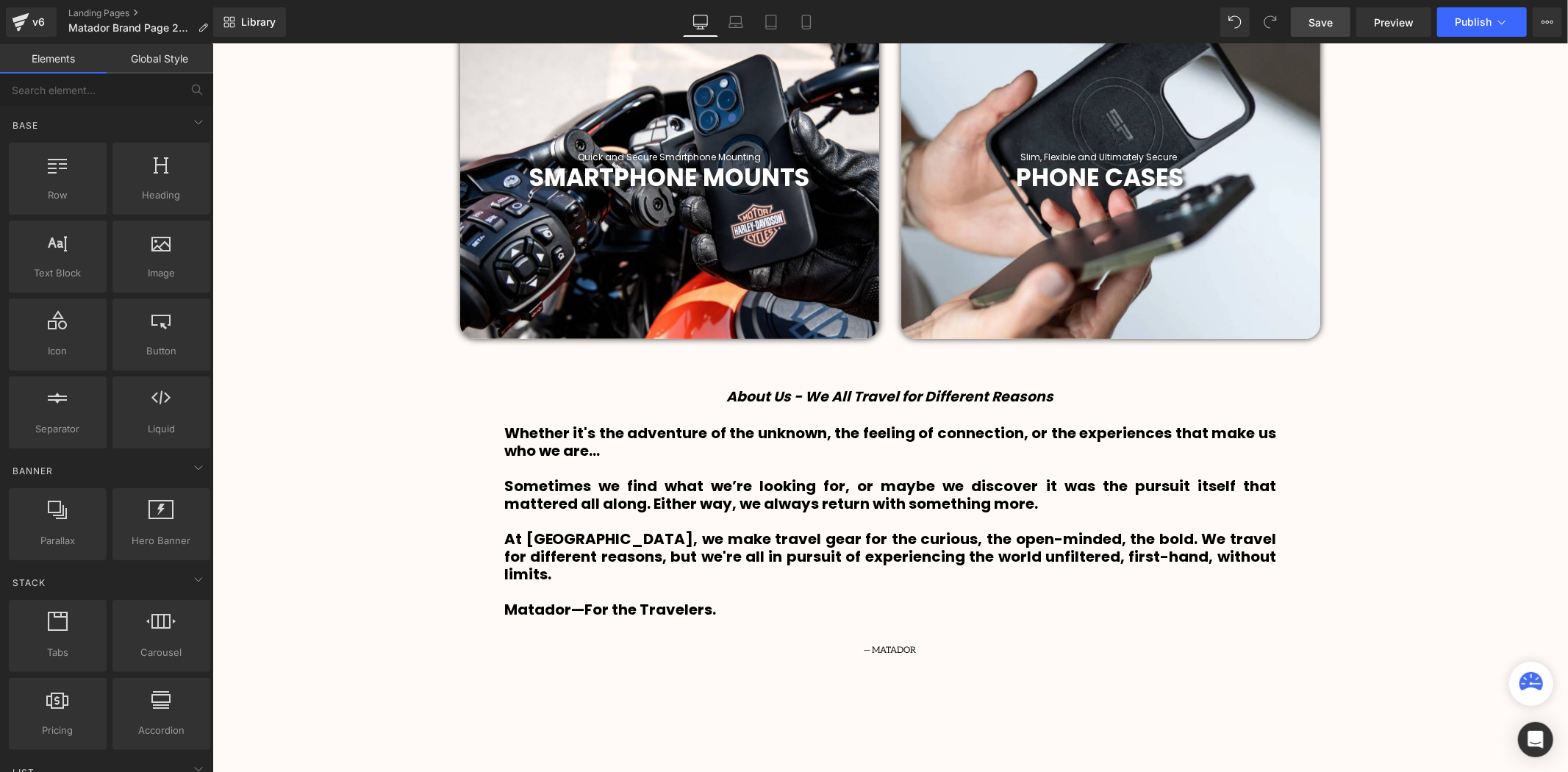
scroll to position [817, 0]
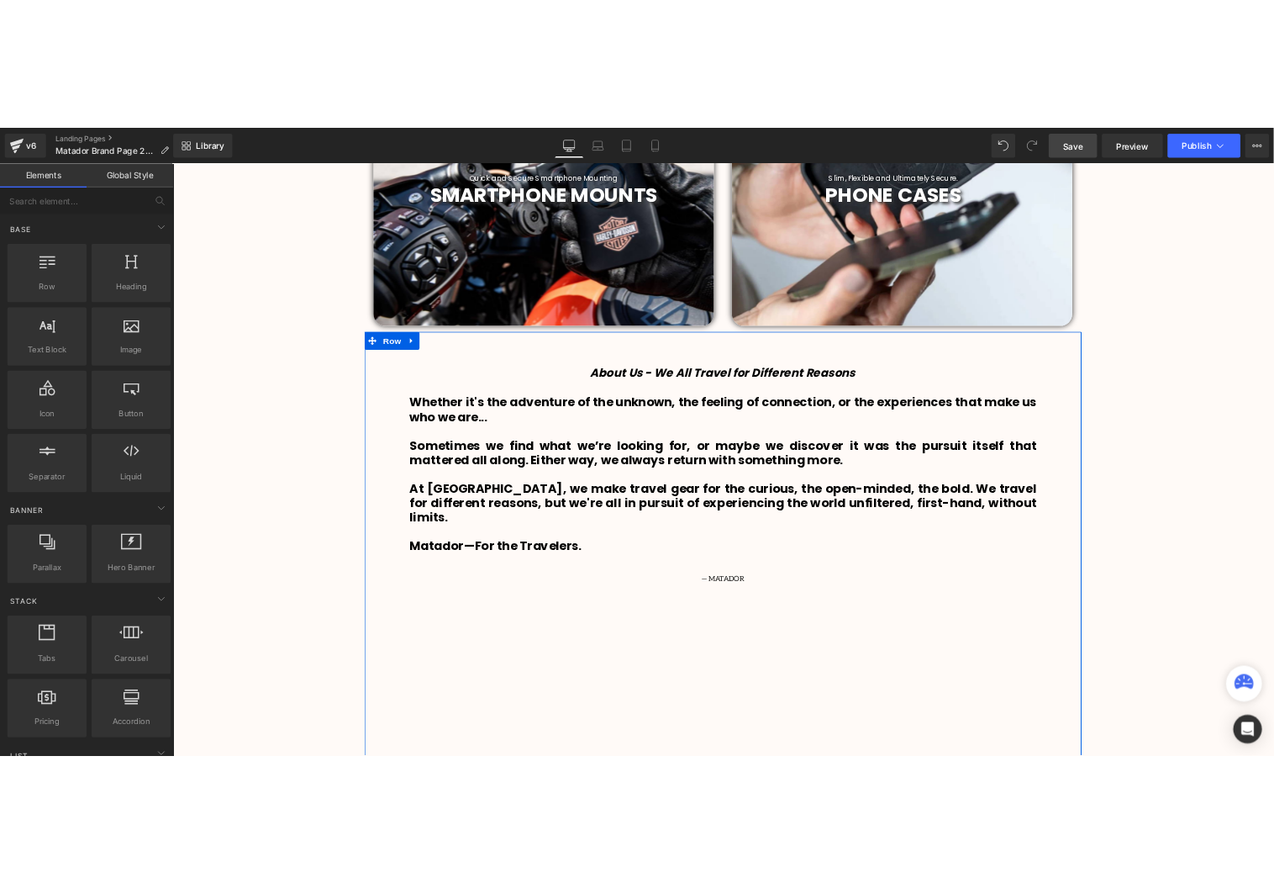
scroll to position [841, 0]
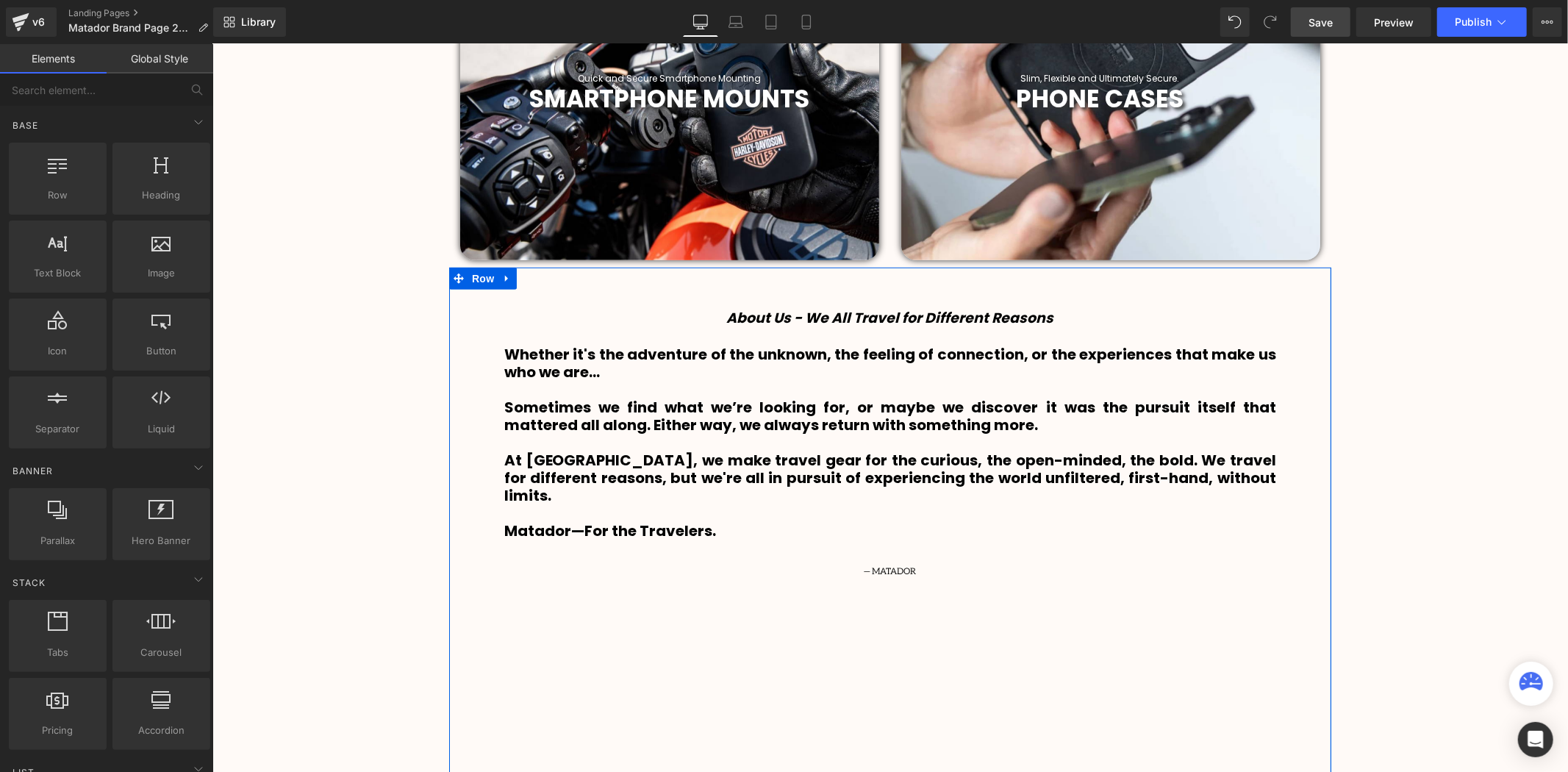
click at [843, 320] on div "About Us - We All Travel for Different Reasons Heading" at bounding box center [889, 322] width 861 height 25
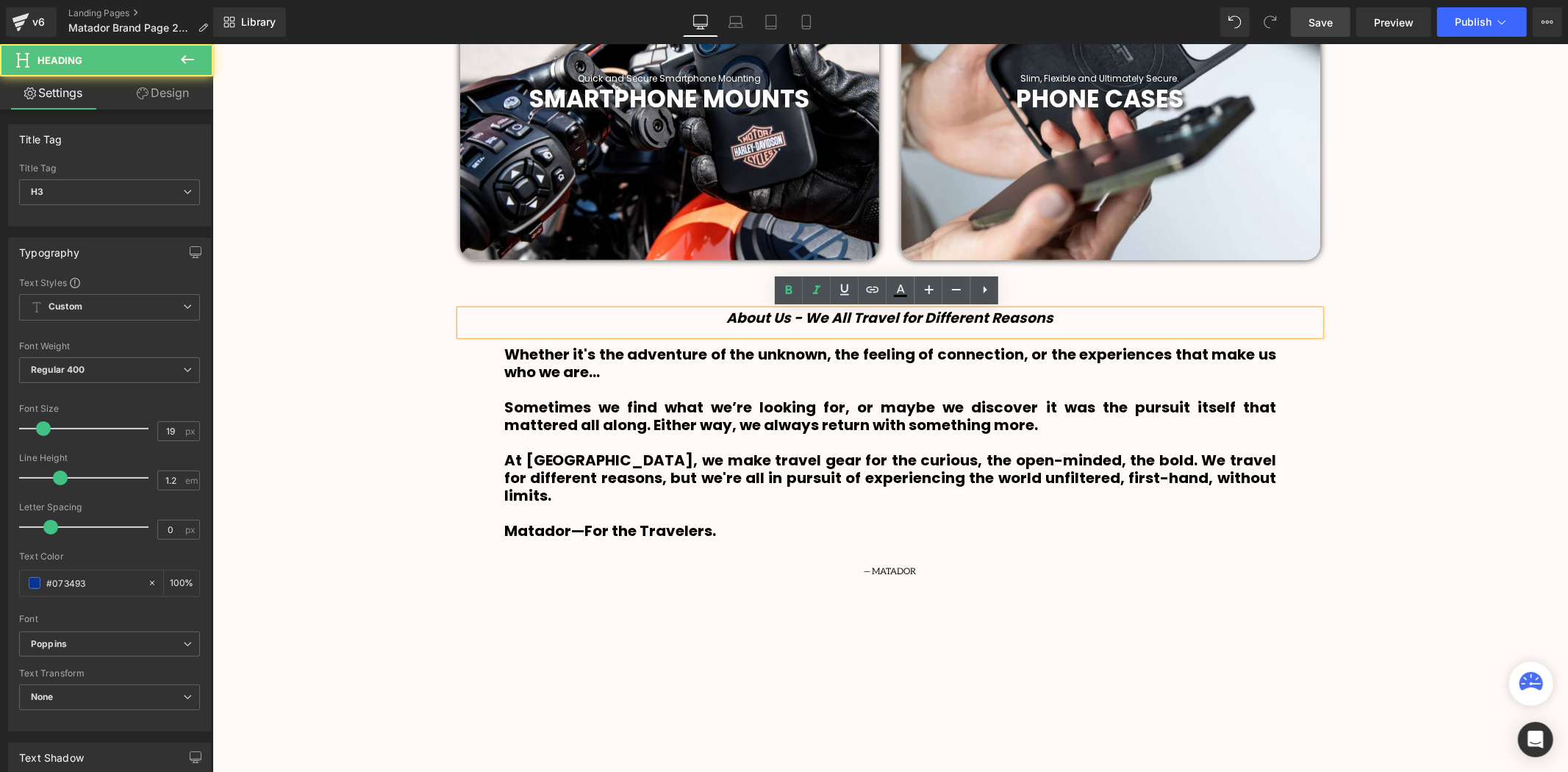
click at [811, 309] on icon "About Us - We All Travel for Different Reasons" at bounding box center [890, 316] width 327 height 20
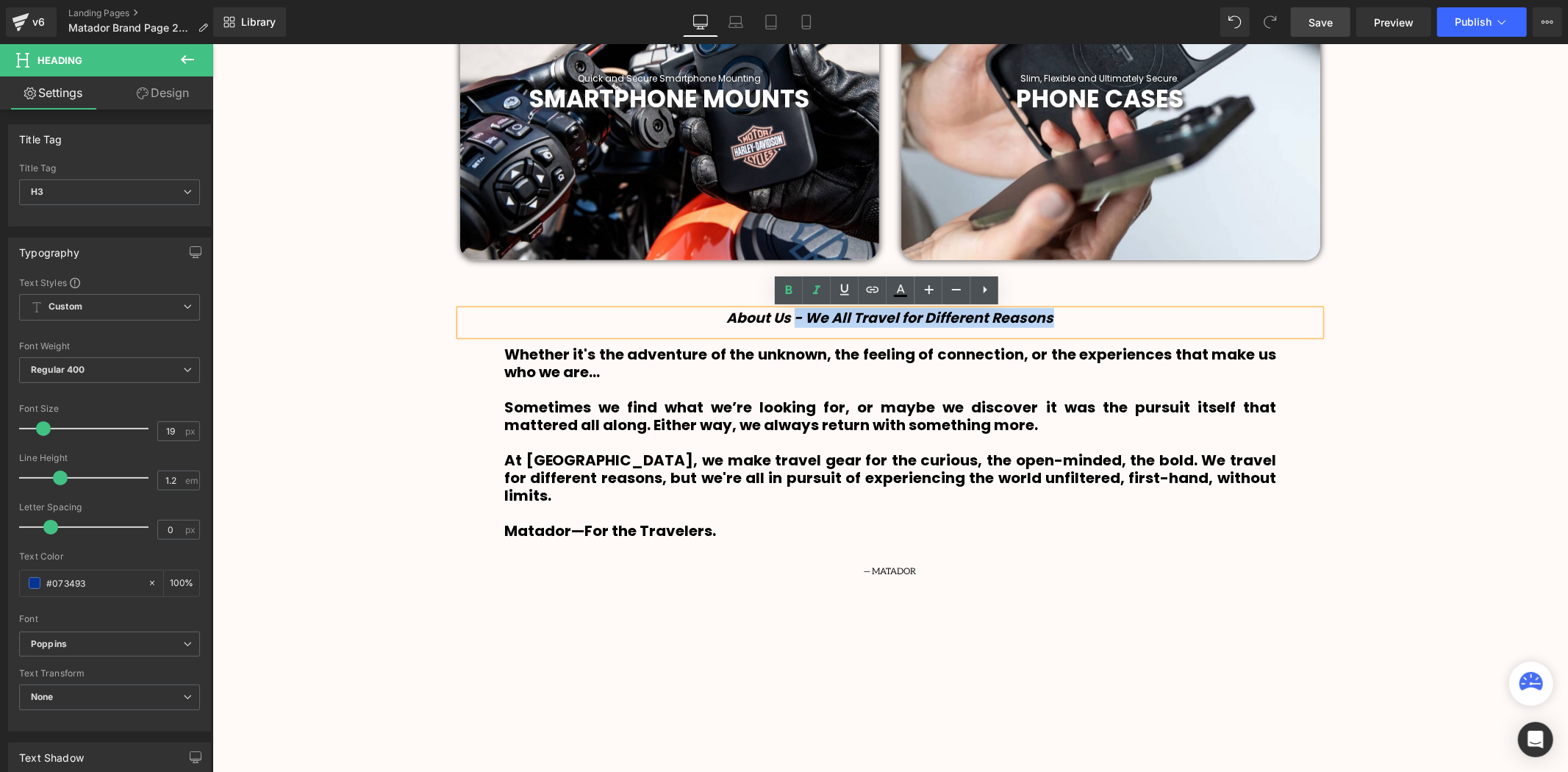
drag, startPoint x: 791, startPoint y: 318, endPoint x: 1121, endPoint y: 330, distance: 330.2
click at [1121, 330] on div "About Us - We All Travel for Different Reasons" at bounding box center [889, 322] width 861 height 25
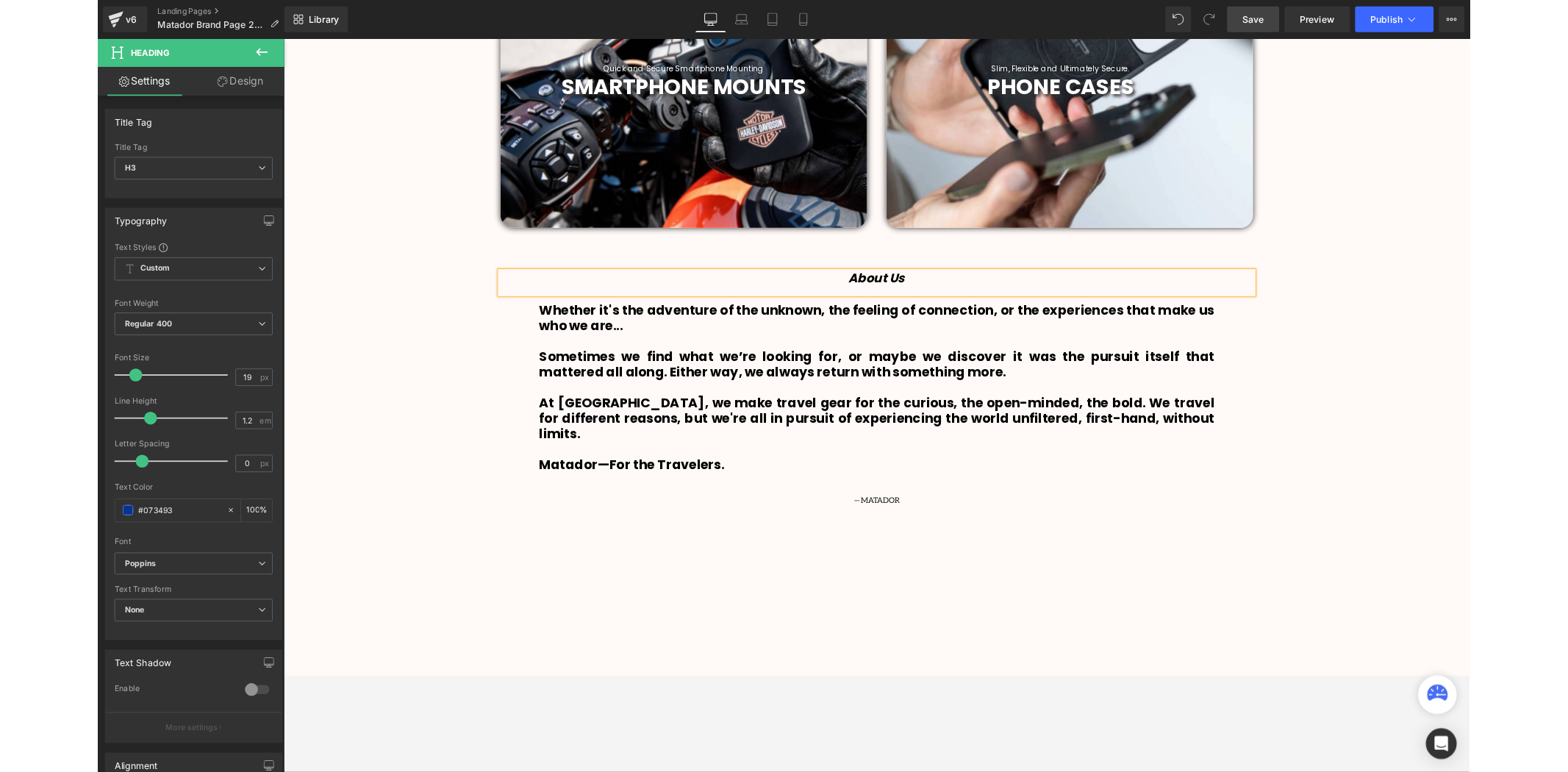
scroll to position [3563, 1348]
